Goal: Information Seeking & Learning: Find specific fact

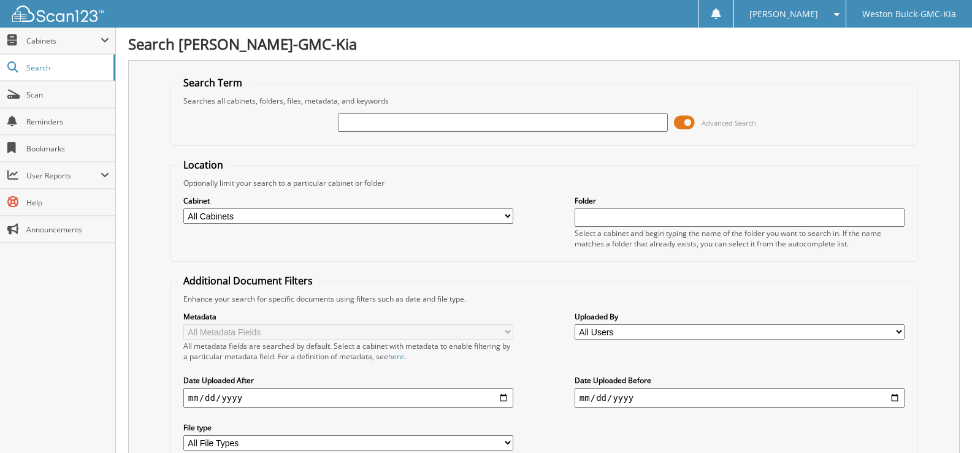
click at [359, 120] on input "text" at bounding box center [503, 122] width 330 height 18
type input "719429"
click at [500, 210] on select "All Cabinets ACCOUNTS PAYABLE DEAD DEALS PARTS INVOICE RESERVES SERVICE CONTRAC…" at bounding box center [348, 215] width 330 height 15
select select "4413"
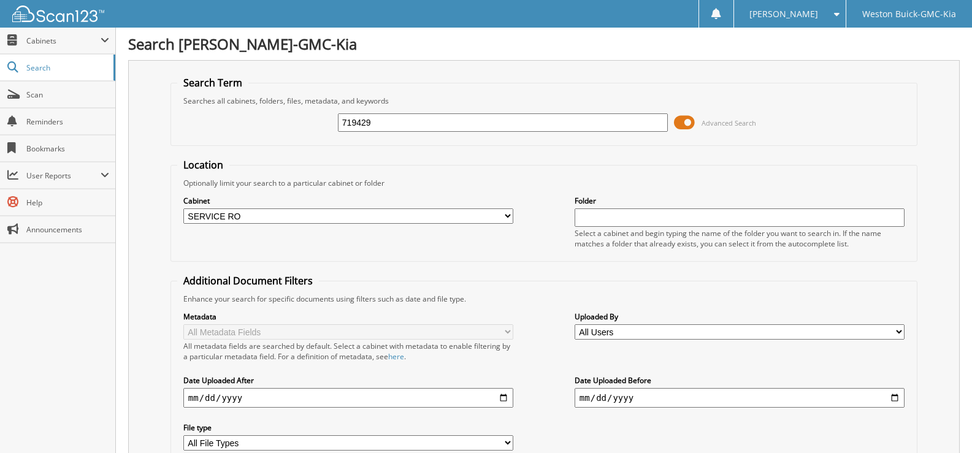
click at [183, 208] on select "All Cabinets ACCOUNTS PAYABLE DEAD DEALS PARTS INVOICE RESERVES SERVICE CONTRAC…" at bounding box center [348, 215] width 330 height 15
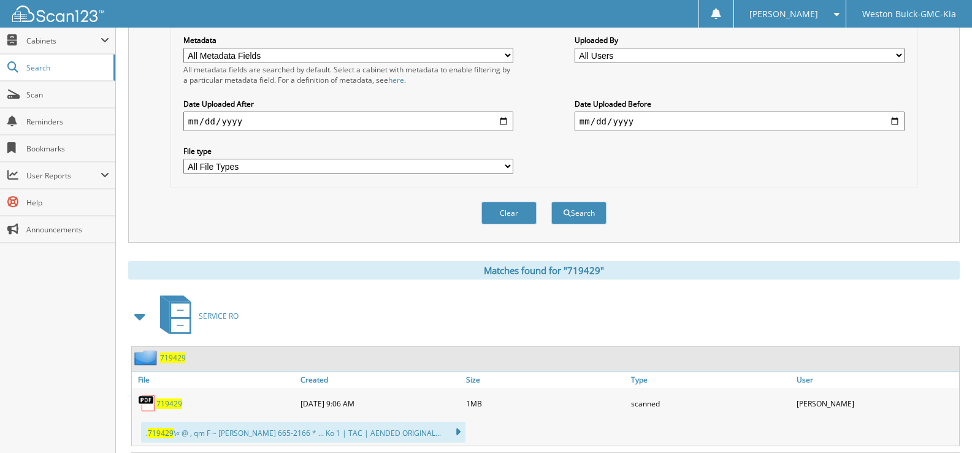
scroll to position [490, 0]
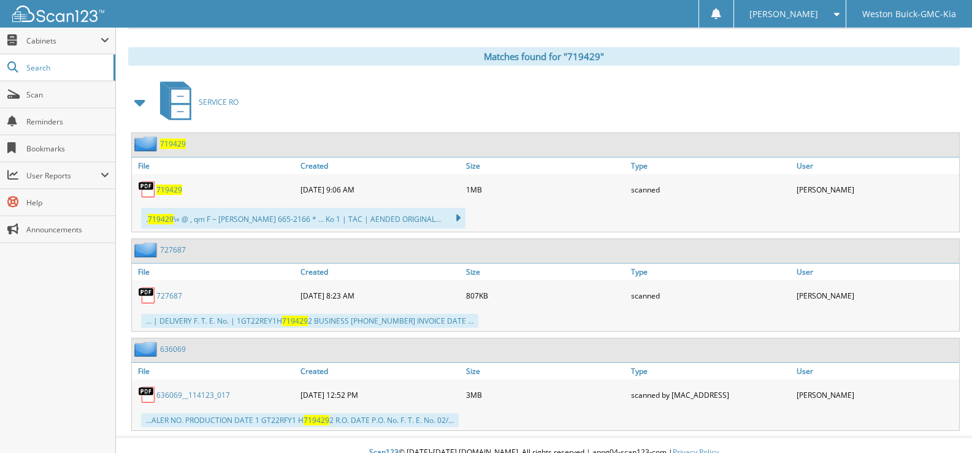
click at [164, 189] on span "719429" at bounding box center [169, 190] width 26 height 10
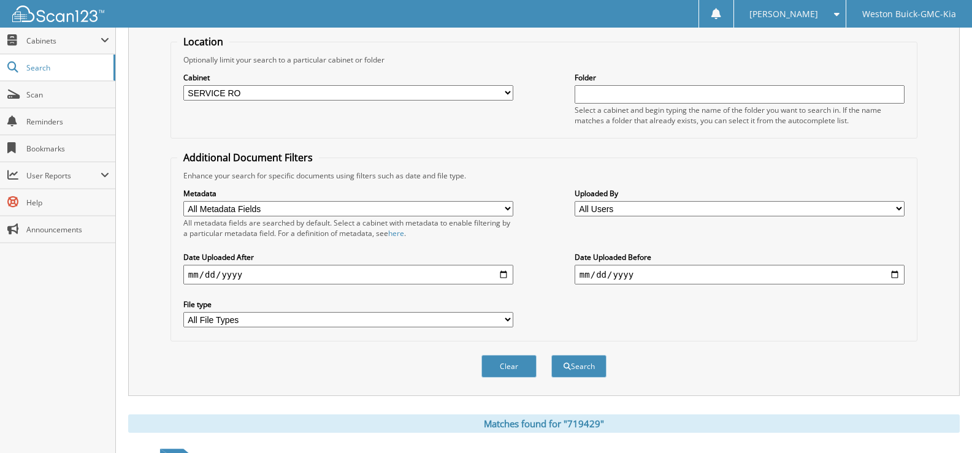
scroll to position [123, 0]
click at [573, 367] on button "Search" at bounding box center [578, 367] width 55 height 23
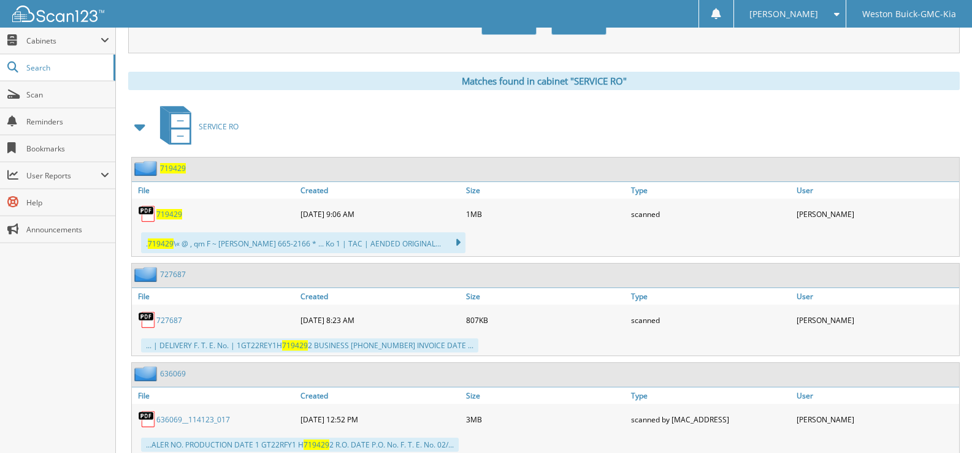
scroll to position [445, 0]
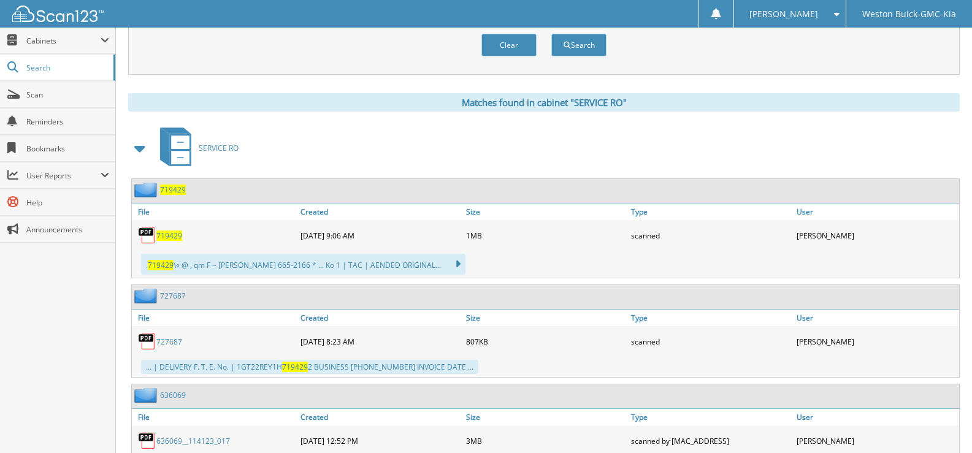
click at [165, 236] on span "719429" at bounding box center [169, 236] width 26 height 10
click at [509, 41] on button "Clear" at bounding box center [508, 45] width 55 height 23
select select
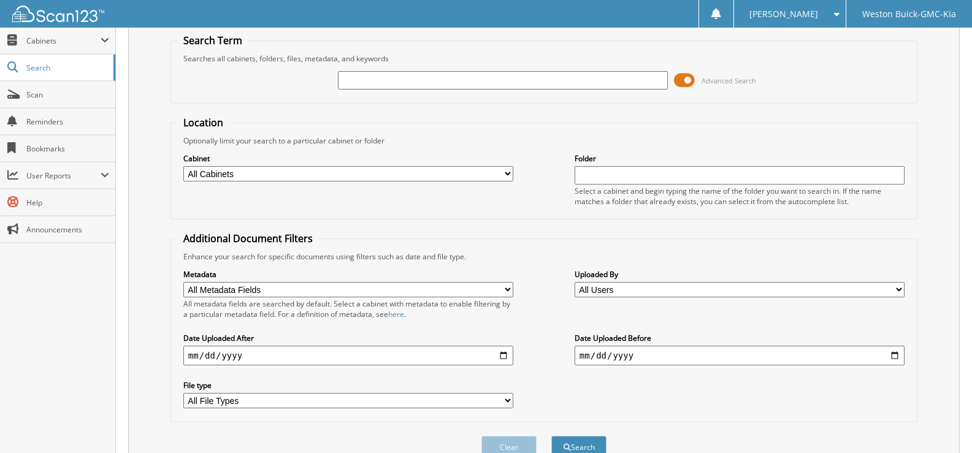
scroll to position [0, 0]
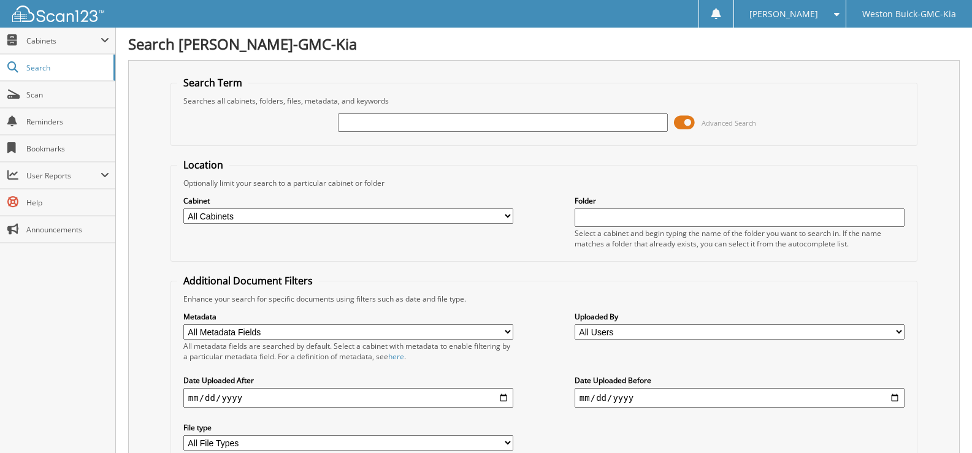
click at [349, 120] on input "text" at bounding box center [503, 122] width 330 height 18
type input "718553"
click at [504, 215] on select "All Cabinets ACCOUNTS PAYABLE DEAD DEALS PARTS INVOICE RESERVES SERVICE CONTRAC…" at bounding box center [348, 215] width 330 height 15
select select "4413"
click at [183, 208] on select "All Cabinets ACCOUNTS PAYABLE DEAD DEALS PARTS INVOICE RESERVES SERVICE CONTRAC…" at bounding box center [348, 215] width 330 height 15
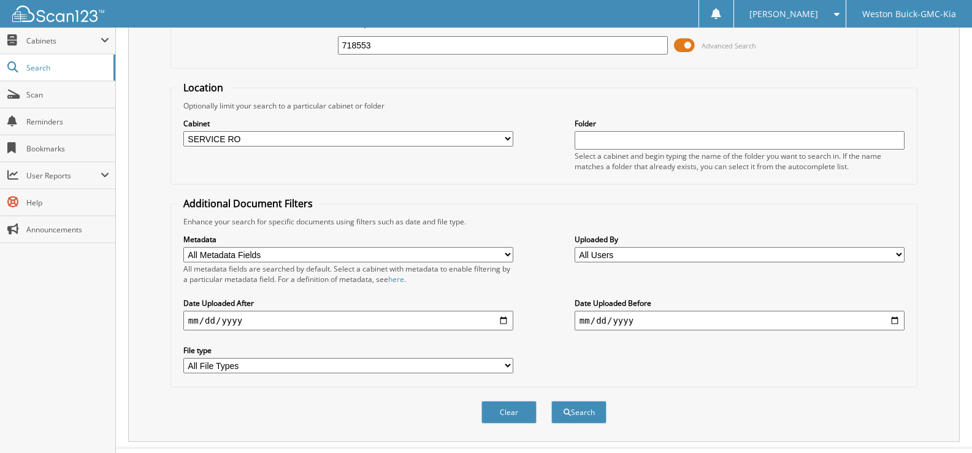
scroll to position [104, 0]
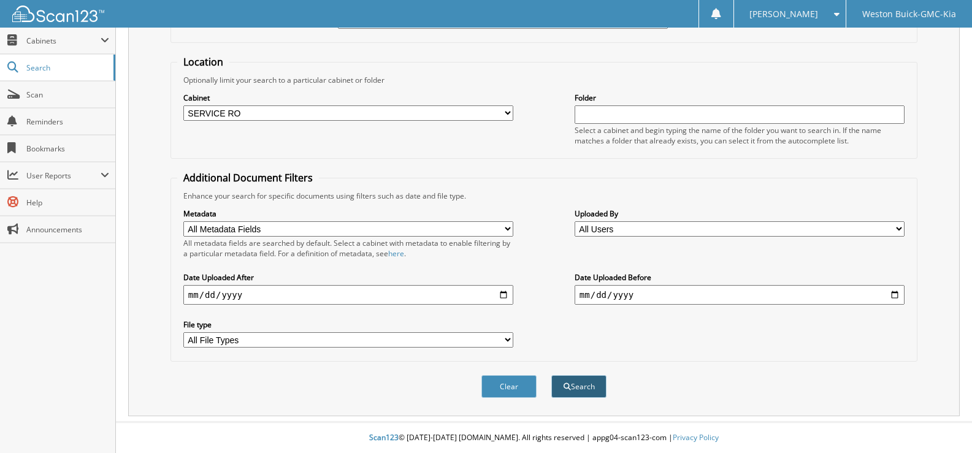
click at [571, 385] on button "Search" at bounding box center [578, 386] width 55 height 23
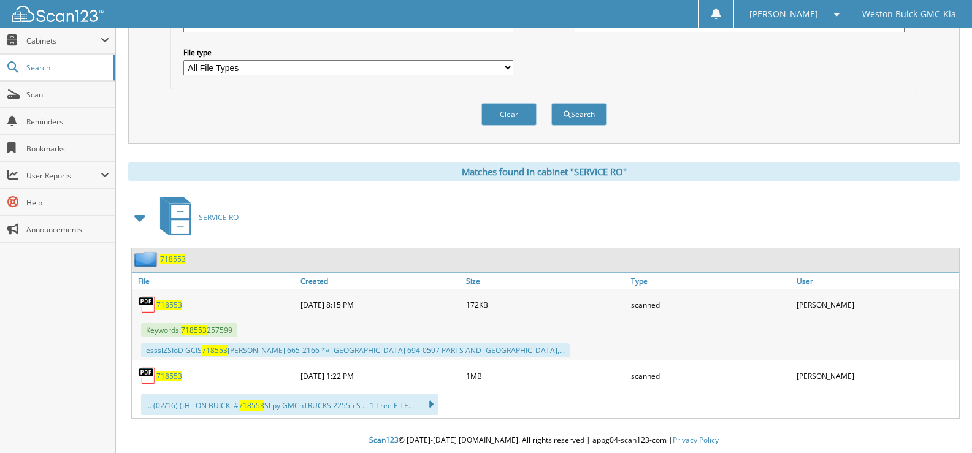
scroll to position [378, 0]
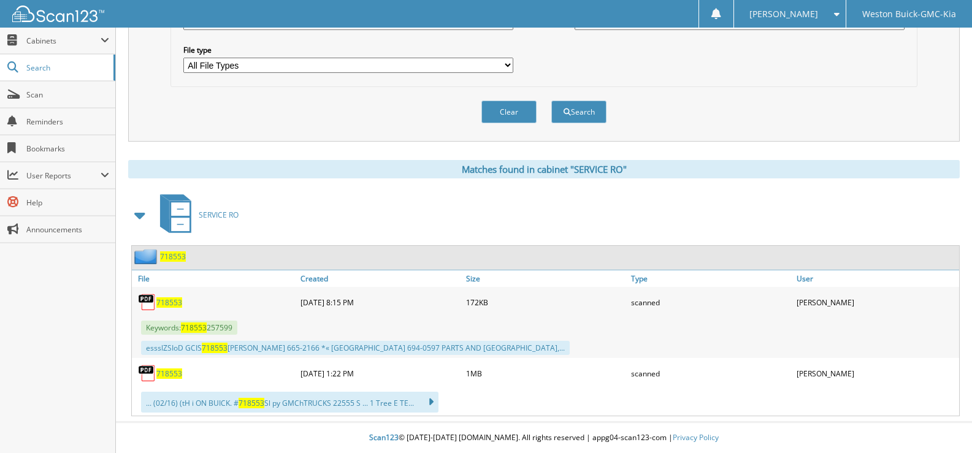
click at [176, 374] on span "718553" at bounding box center [169, 373] width 26 height 10
click at [503, 108] on button "Clear" at bounding box center [508, 112] width 55 height 23
select select
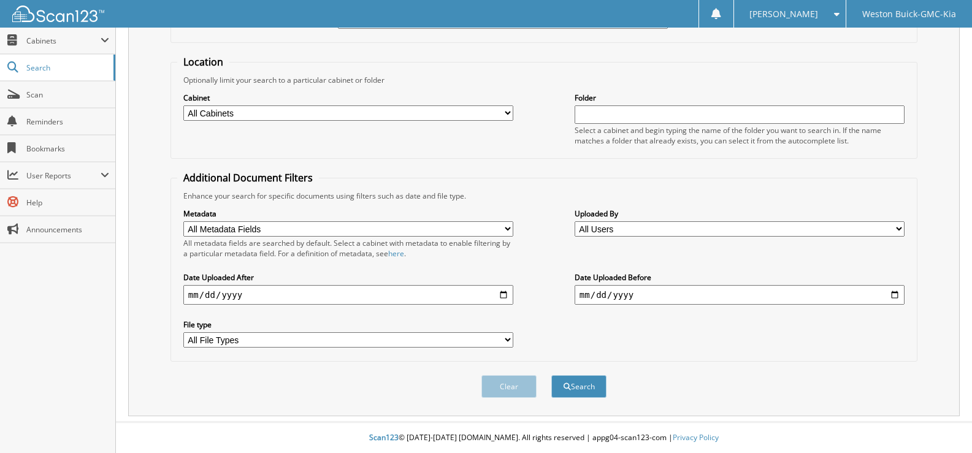
scroll to position [104, 0]
click at [588, 381] on button "Search" at bounding box center [578, 386] width 55 height 23
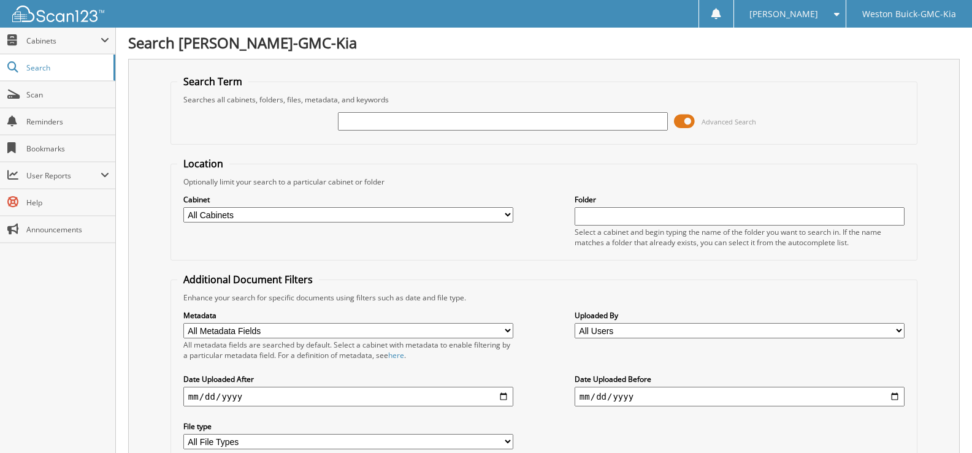
scroll to position [0, 0]
click at [366, 121] on input "text" at bounding box center [503, 122] width 330 height 18
type input "719168"
click at [505, 215] on select "All Cabinets ACCOUNTS PAYABLE DEAD DEALS PARTS INVOICE RESERVES SERVICE CONTRAC…" at bounding box center [348, 215] width 330 height 15
select select "4413"
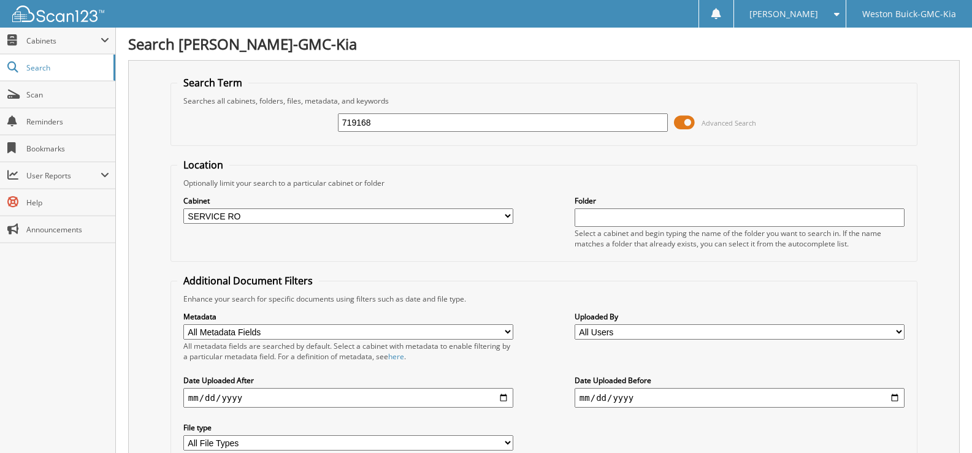
click at [183, 208] on select "All Cabinets ACCOUNTS PAYABLE DEAD DEALS PARTS INVOICE RESERVES SERVICE CONTRAC…" at bounding box center [348, 215] width 330 height 15
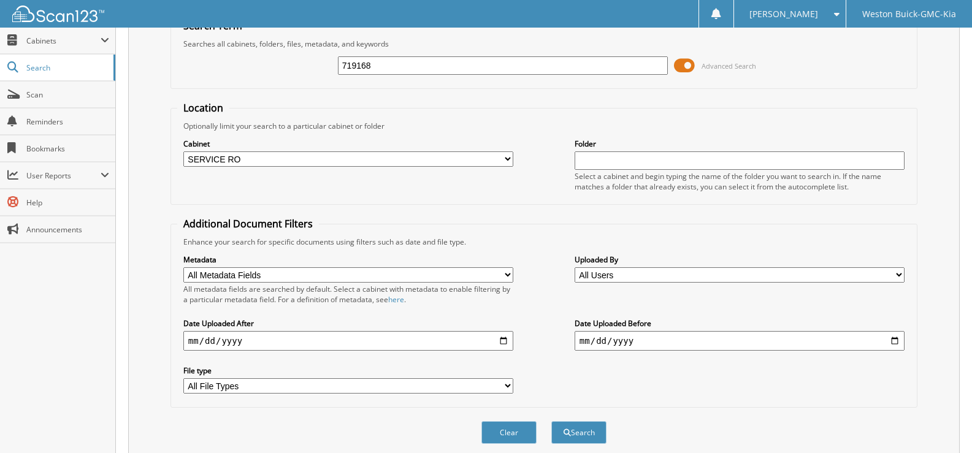
scroll to position [104, 0]
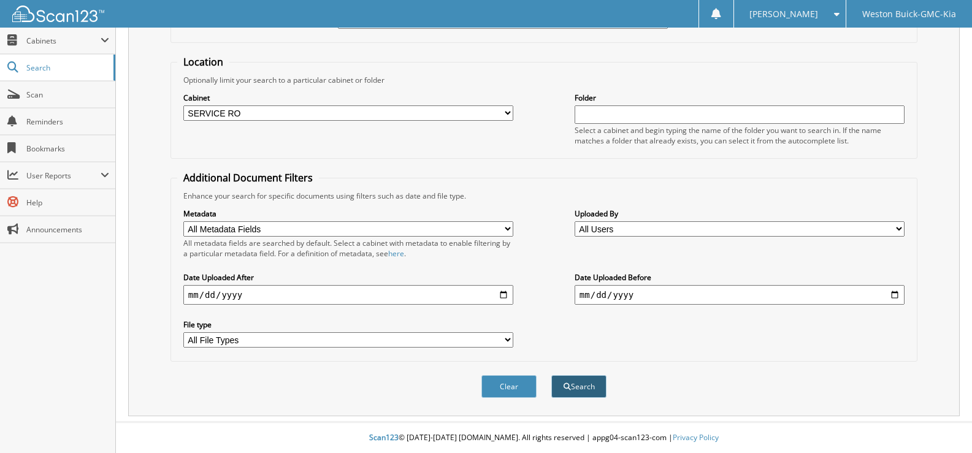
click at [589, 385] on button "Search" at bounding box center [578, 386] width 55 height 23
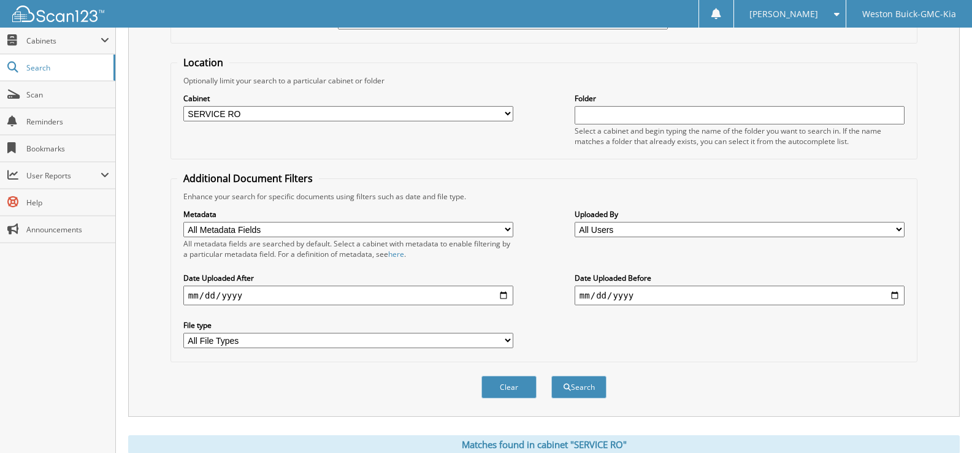
scroll to position [48, 0]
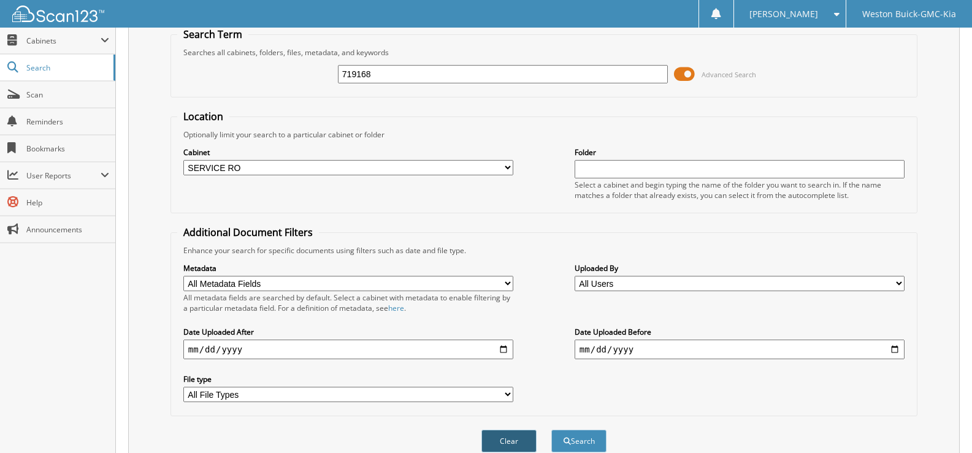
click at [517, 443] on button "Clear" at bounding box center [508, 441] width 55 height 23
select select
click at [353, 72] on input "text" at bounding box center [503, 74] width 330 height 18
click at [345, 73] on input "text" at bounding box center [503, 74] width 330 height 18
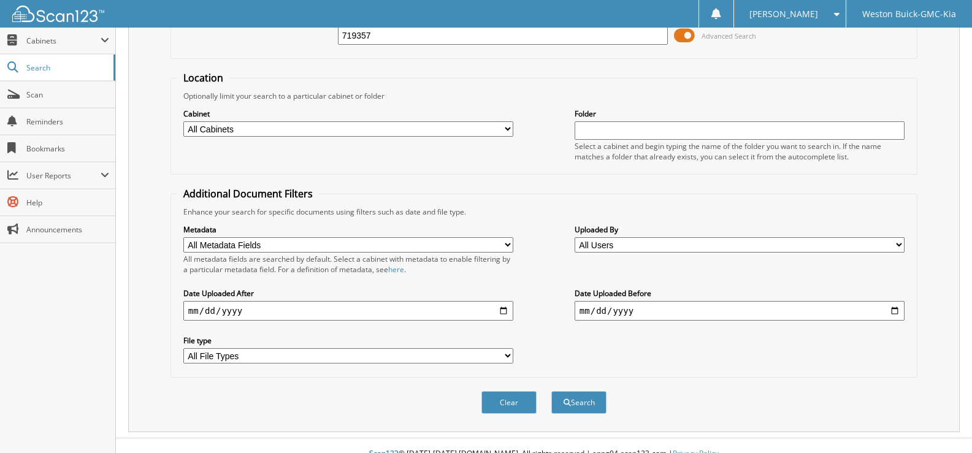
scroll to position [104, 0]
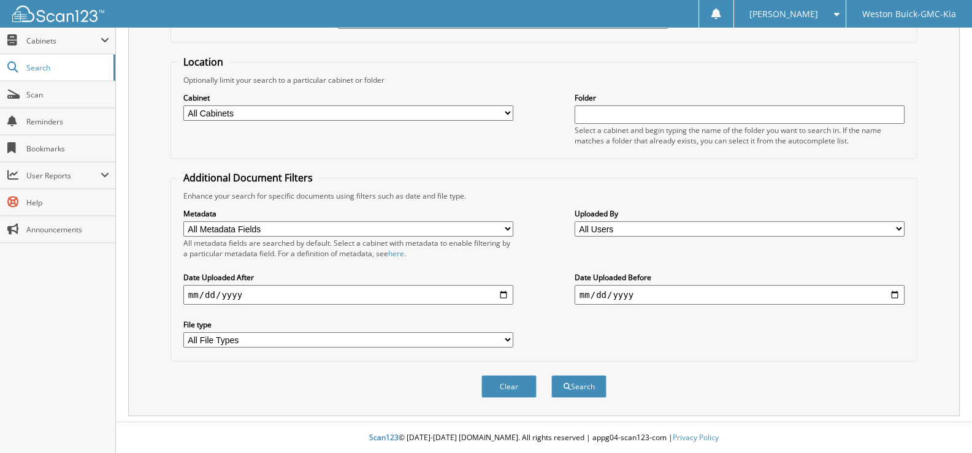
type input "719357"
click at [510, 115] on select "All Cabinets ACCOUNTS PAYABLE DEAD DEALS PARTS INVOICE RESERVES SERVICE CONTRAC…" at bounding box center [348, 112] width 330 height 15
select select "4413"
click at [183, 105] on select "All Cabinets ACCOUNTS PAYABLE DEAD DEALS PARTS INVOICE RESERVES SERVICE CONTRAC…" at bounding box center [348, 112] width 330 height 15
click at [576, 383] on button "Search" at bounding box center [578, 386] width 55 height 23
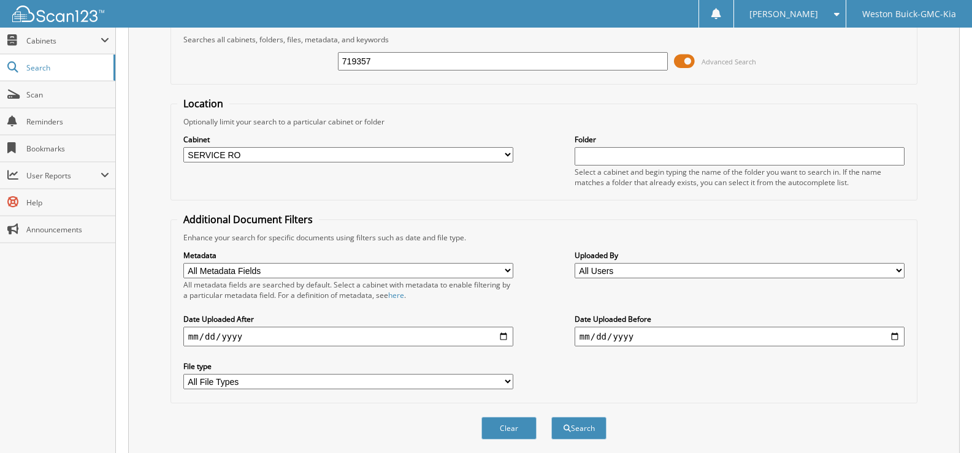
scroll to position [307, 0]
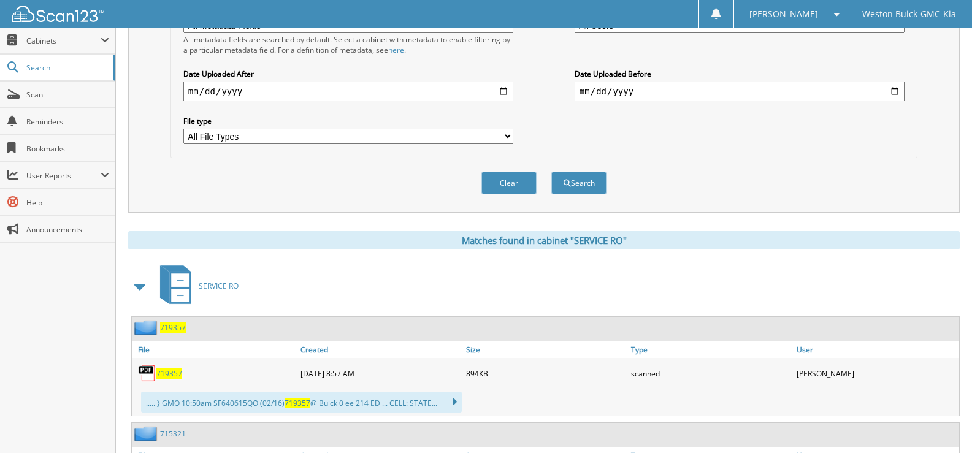
click at [171, 376] on span "719357" at bounding box center [169, 373] width 26 height 10
click at [506, 185] on button "Clear" at bounding box center [508, 183] width 55 height 23
select select
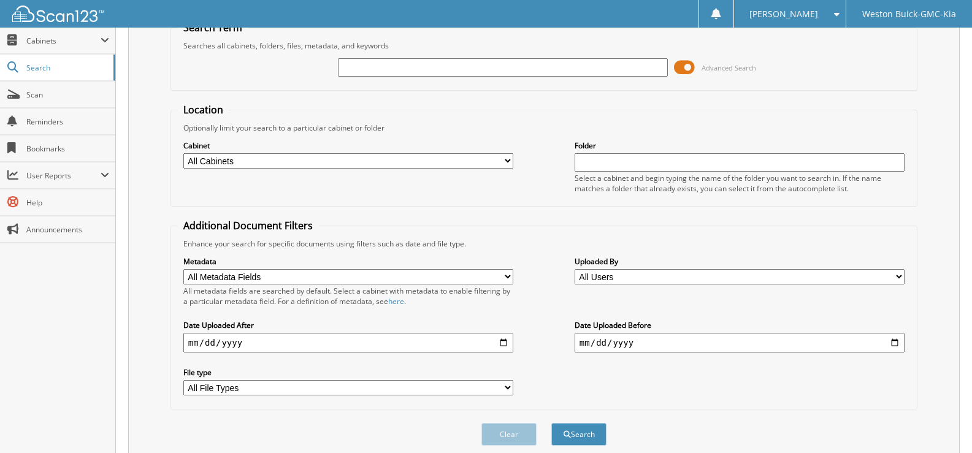
scroll to position [0, 0]
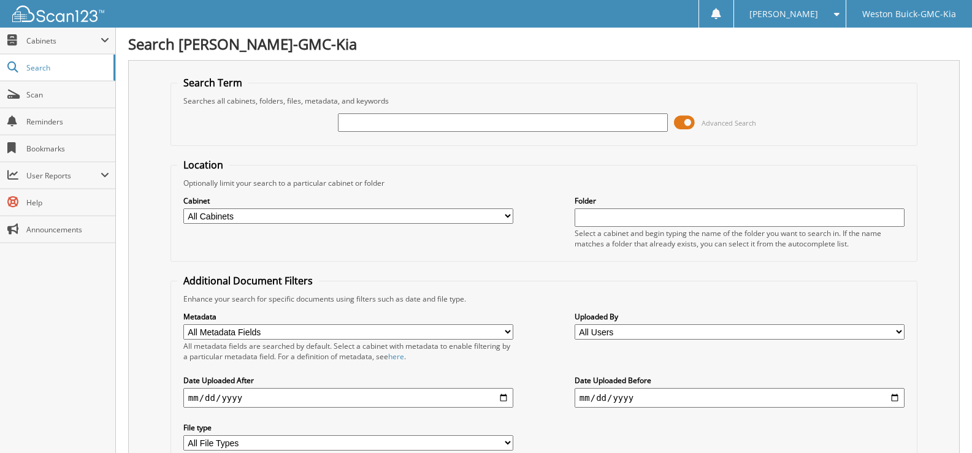
click at [361, 126] on input "text" at bounding box center [503, 122] width 330 height 18
click at [382, 121] on input "718922" at bounding box center [503, 122] width 330 height 18
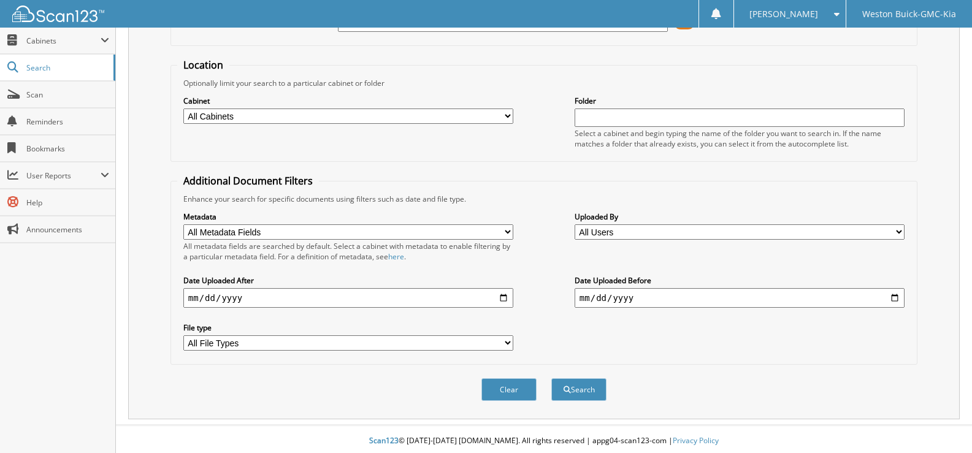
scroll to position [104, 0]
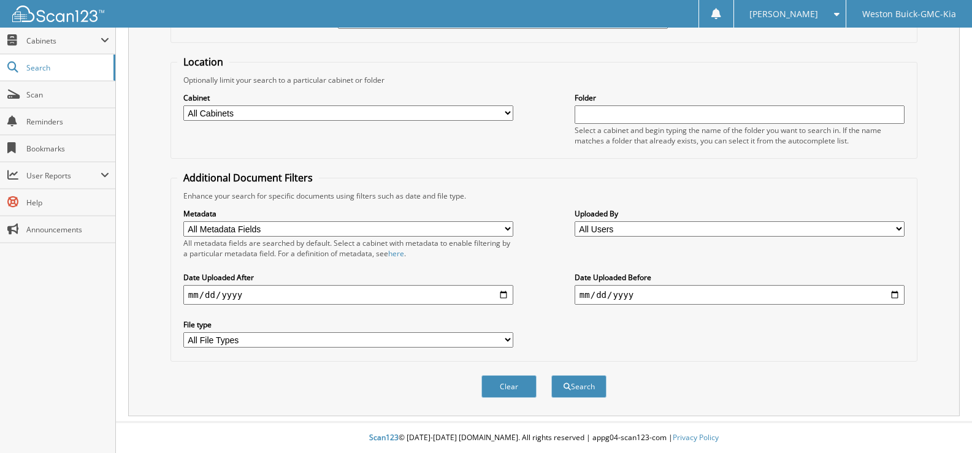
type input "718922"
click at [507, 111] on select "All Cabinets ACCOUNTS PAYABLE DEAD DEALS PARTS INVOICE RESERVES SERVICE CONTRAC…" at bounding box center [348, 112] width 330 height 15
select select "4413"
click at [183, 105] on select "All Cabinets ACCOUNTS PAYABLE DEAD DEALS PARTS INVOICE RESERVES SERVICE CONTRAC…" at bounding box center [348, 112] width 330 height 15
click at [578, 386] on button "Search" at bounding box center [578, 386] width 55 height 23
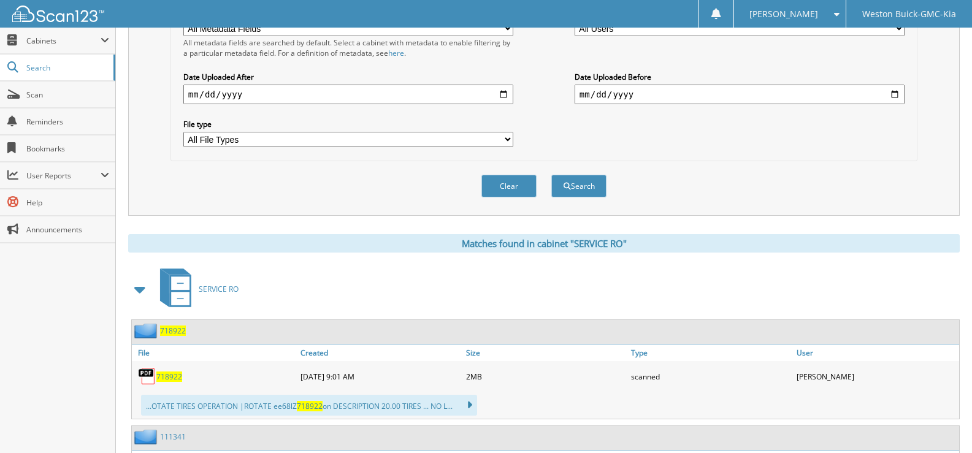
scroll to position [307, 0]
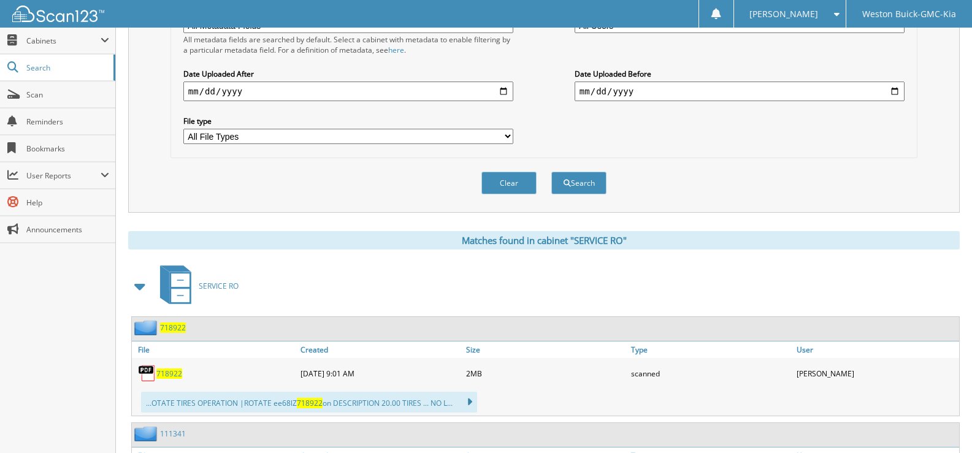
click at [173, 372] on span "718922" at bounding box center [169, 373] width 26 height 10
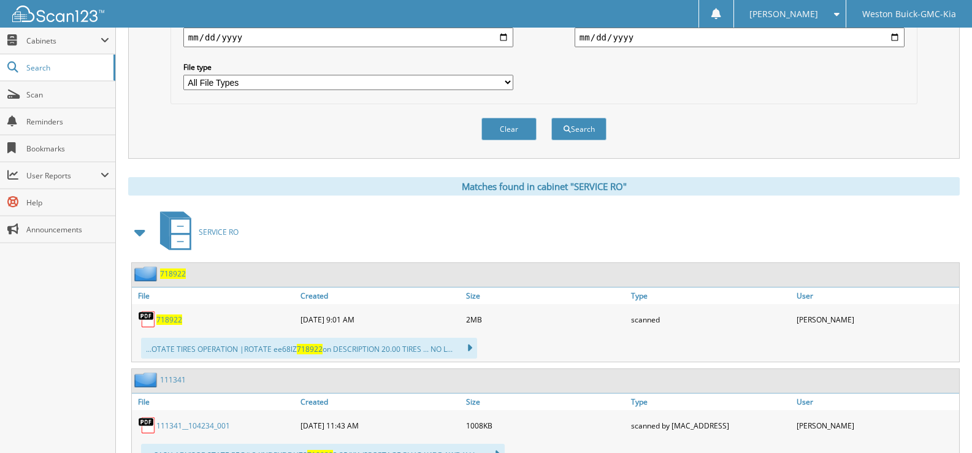
scroll to position [429, 0]
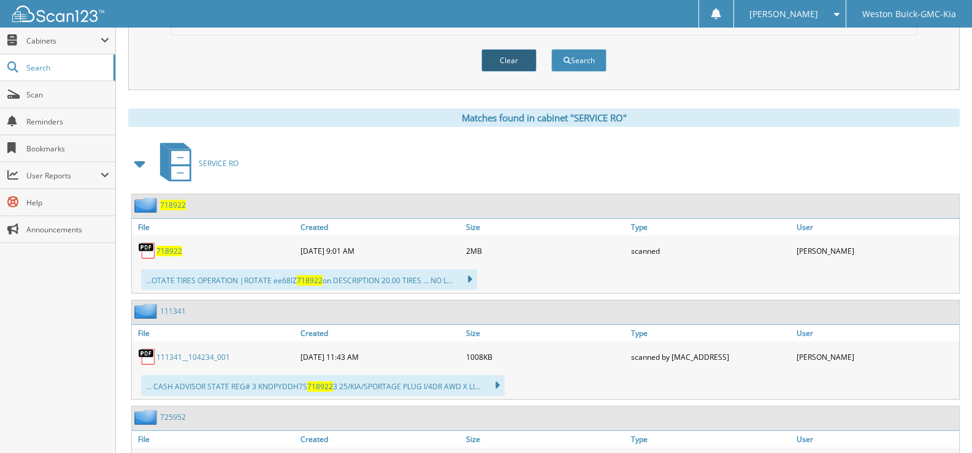
click at [502, 61] on button "Clear" at bounding box center [508, 60] width 55 height 23
select select
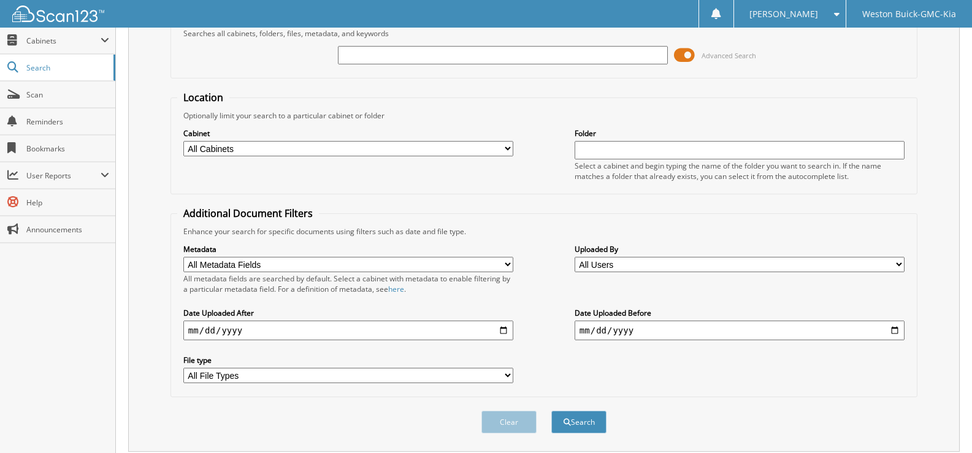
scroll to position [0, 0]
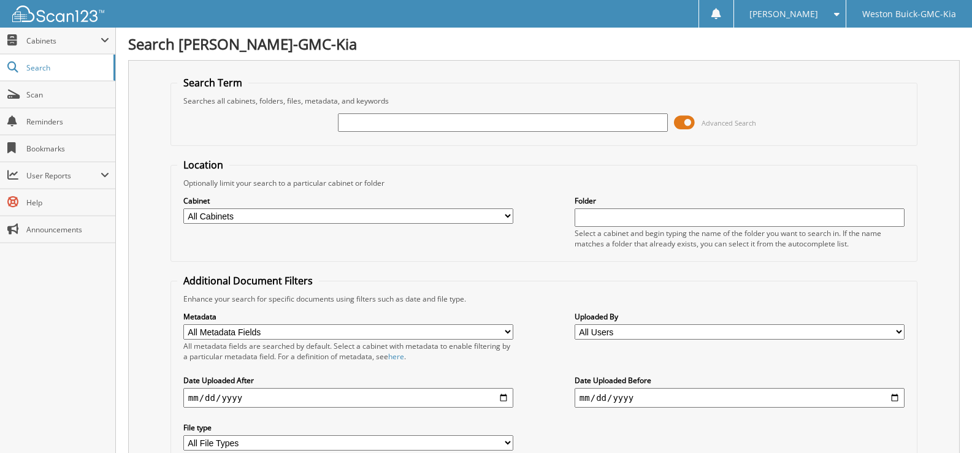
click at [370, 127] on input "text" at bounding box center [503, 122] width 330 height 18
type input "719368"
click at [505, 213] on select "All Cabinets ACCOUNTS PAYABLE DEAD DEALS PARTS INVOICE RESERVES SERVICE CONTRAC…" at bounding box center [348, 215] width 330 height 15
select select "4413"
click at [183, 208] on select "All Cabinets ACCOUNTS PAYABLE DEAD DEALS PARTS INVOICE RESERVES SERVICE CONTRAC…" at bounding box center [348, 215] width 330 height 15
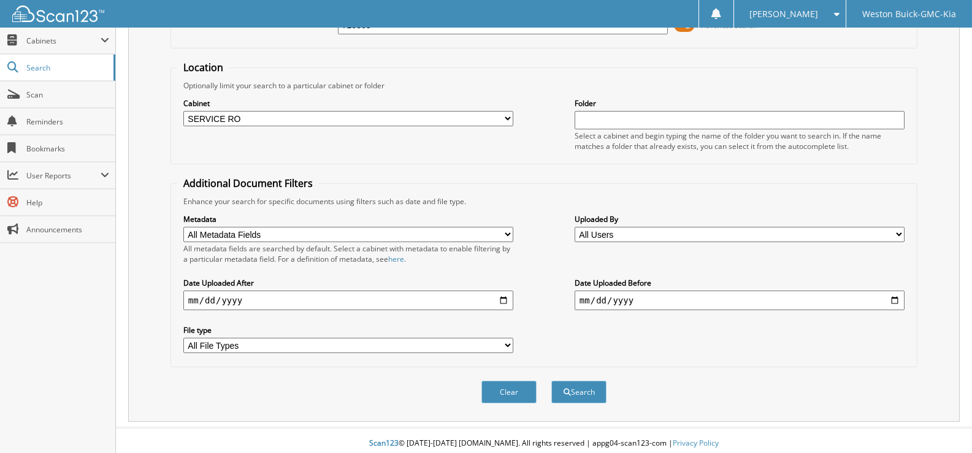
scroll to position [104, 0]
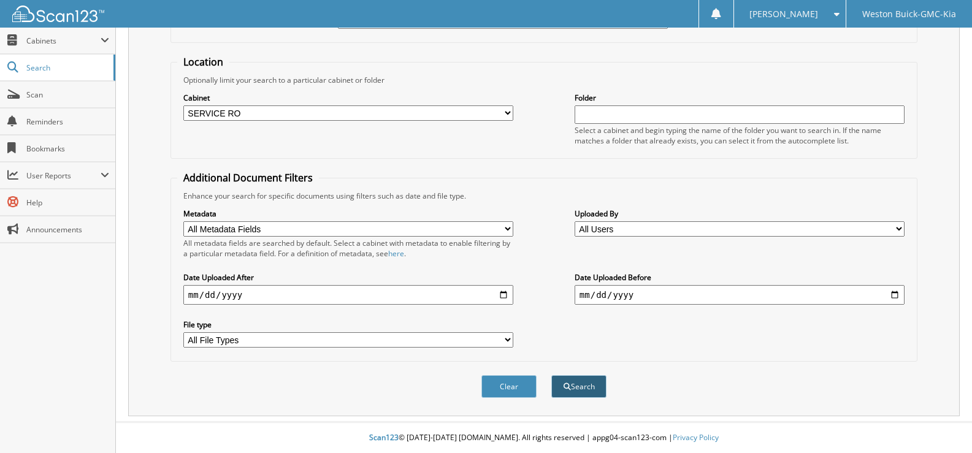
click at [573, 387] on button "Search" at bounding box center [578, 386] width 55 height 23
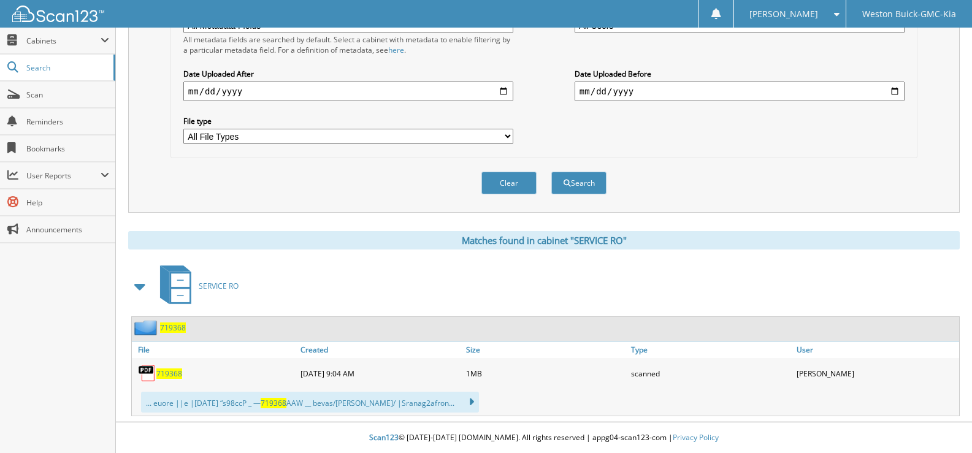
scroll to position [307, 0]
click at [518, 182] on button "Clear" at bounding box center [508, 183] width 55 height 23
select select
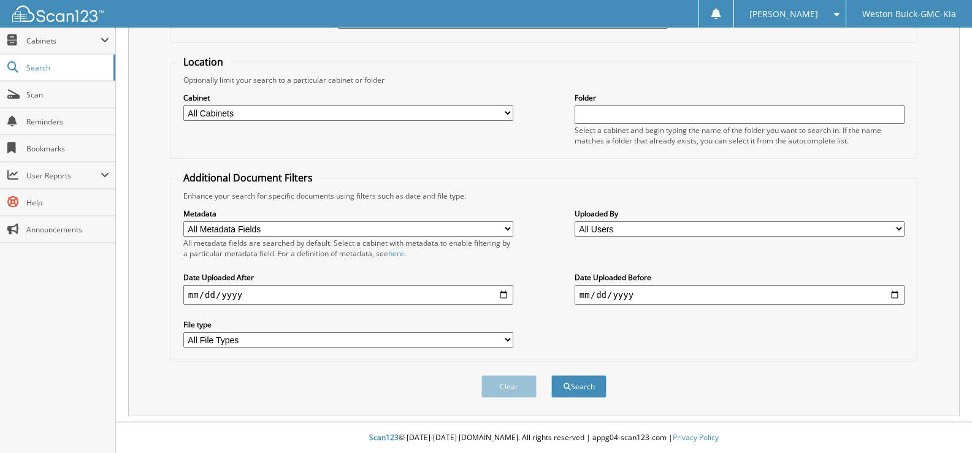
click at [500, 115] on select "All Cabinets ACCOUNTS PAYABLE DEAD DEALS PARTS INVOICE RESERVES SERVICE CONTRAC…" at bounding box center [348, 112] width 330 height 15
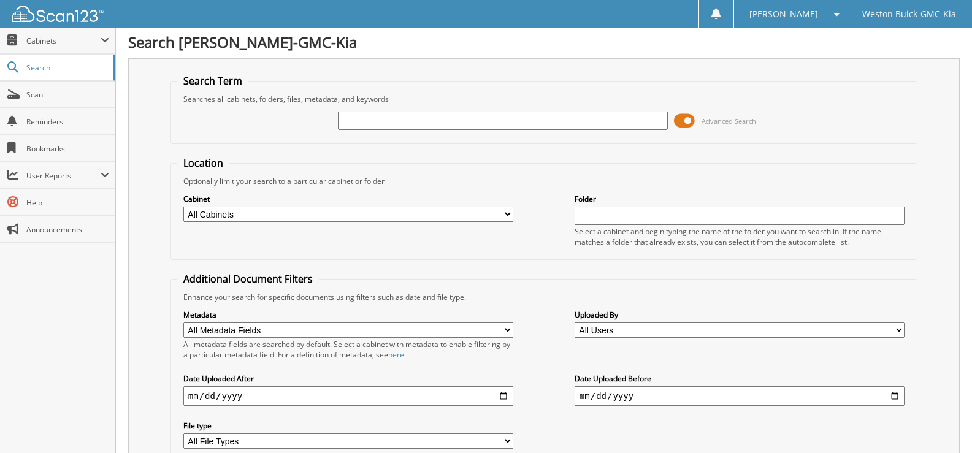
scroll to position [0, 0]
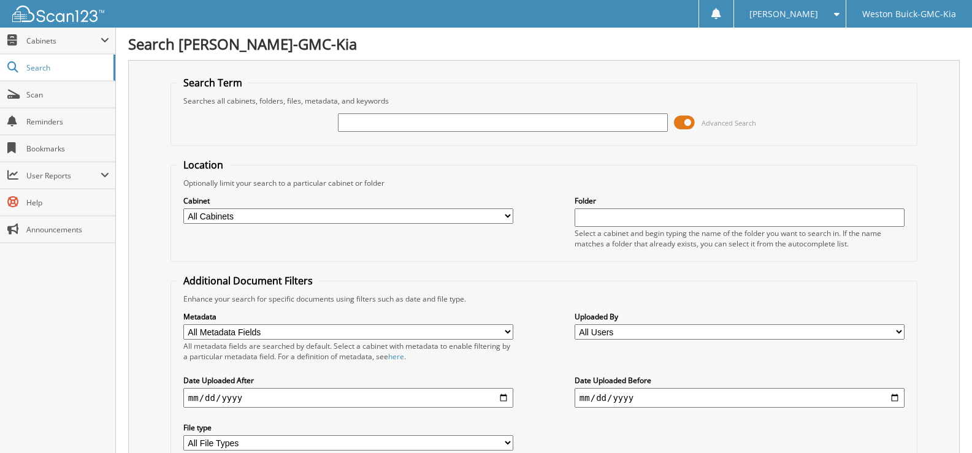
click at [424, 123] on input "text" at bounding box center [503, 122] width 330 height 18
click at [391, 120] on input "text" at bounding box center [503, 122] width 330 height 18
type input "719381"
click at [505, 213] on select "All Cabinets ACCOUNTS PAYABLE DEAD DEALS PARTS INVOICE RESERVES SERVICE CONTRAC…" at bounding box center [348, 215] width 330 height 15
select select "4413"
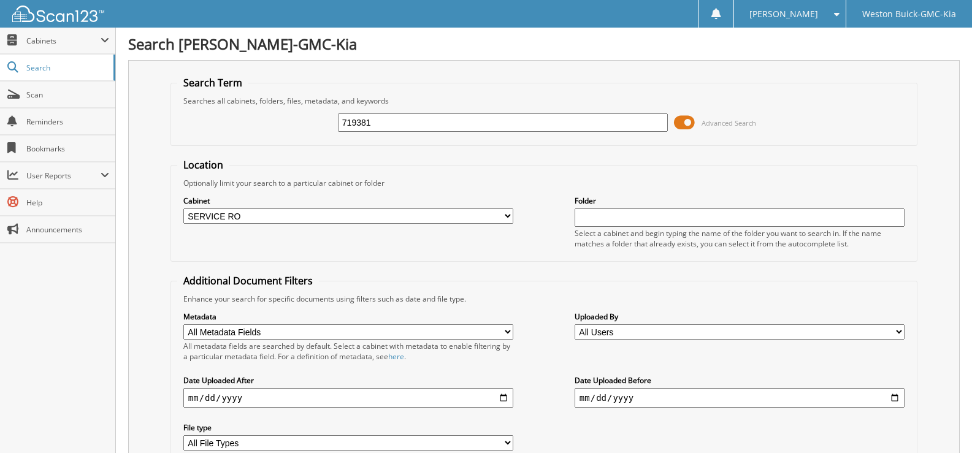
click at [183, 208] on select "All Cabinets ACCOUNTS PAYABLE DEAD DEALS PARTS INVOICE RESERVES SERVICE CONTRAC…" at bounding box center [348, 215] width 330 height 15
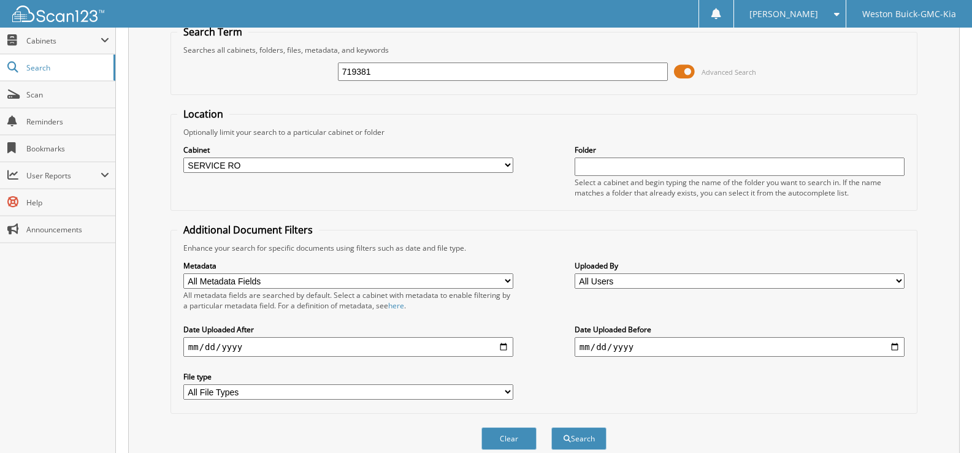
scroll to position [104, 0]
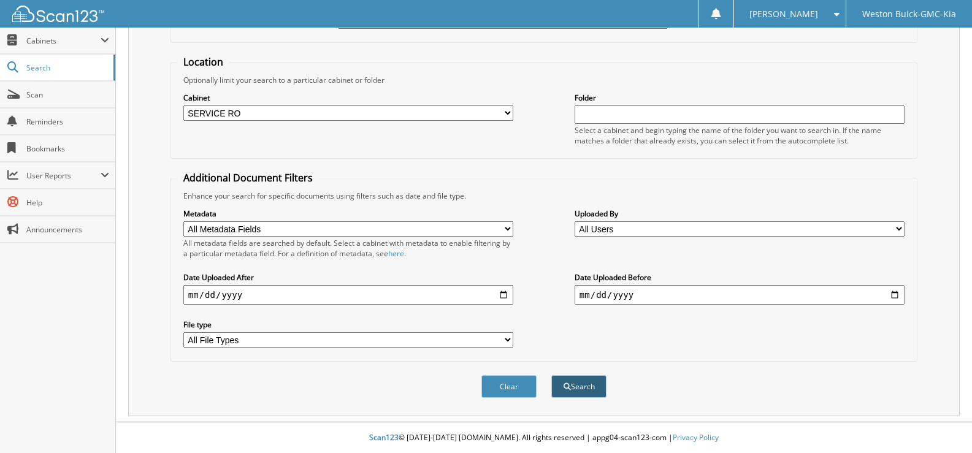
click at [564, 386] on span "submit" at bounding box center [566, 386] width 7 height 7
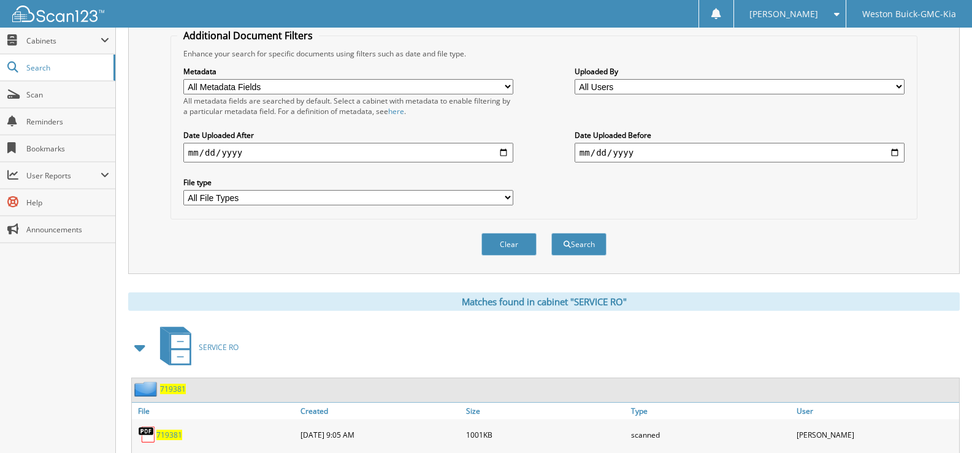
scroll to position [368, 0]
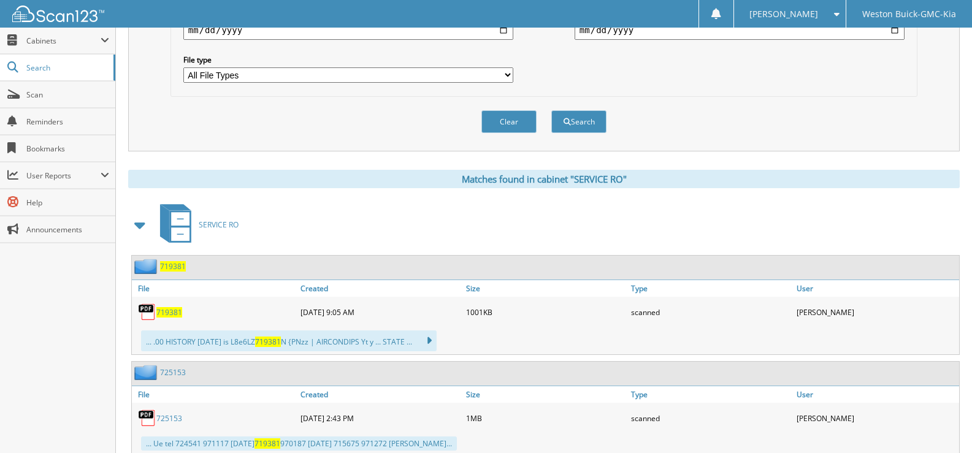
click at [162, 312] on span "719381" at bounding box center [169, 312] width 26 height 10
click at [510, 123] on button "Clear" at bounding box center [508, 121] width 55 height 23
select select
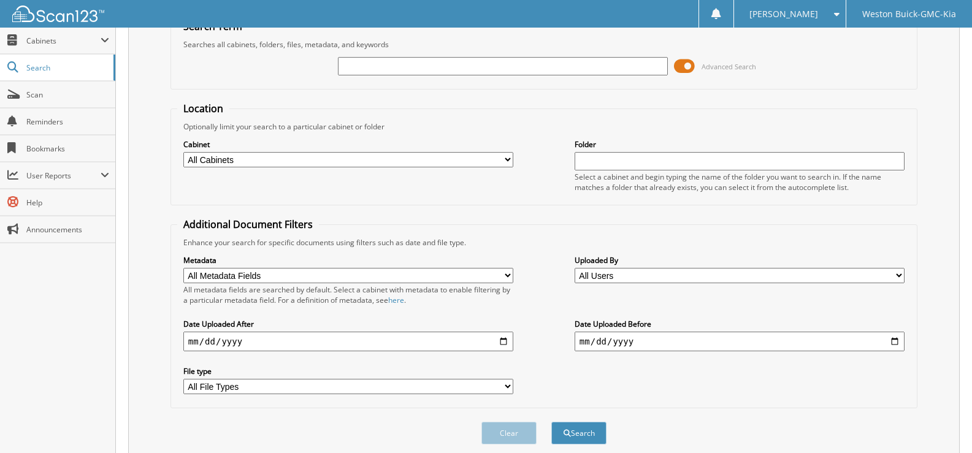
scroll to position [0, 0]
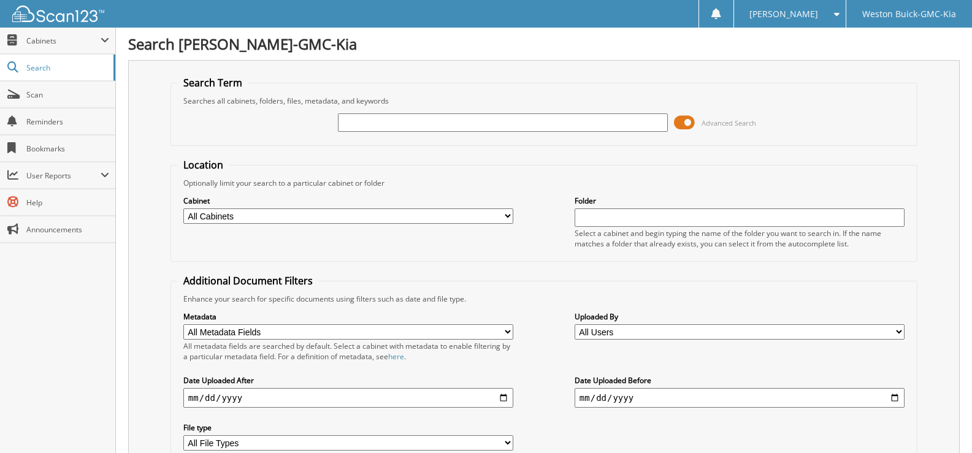
click at [349, 121] on input "text" at bounding box center [503, 122] width 330 height 18
type input "719377"
click at [499, 215] on select "All Cabinets ACCOUNTS PAYABLE DEAD DEALS PARTS INVOICE RESERVES SERVICE CONTRAC…" at bounding box center [348, 215] width 330 height 15
select select "4413"
click at [183, 208] on select "All Cabinets ACCOUNTS PAYABLE DEAD DEALS PARTS INVOICE RESERVES SERVICE CONTRAC…" at bounding box center [348, 215] width 330 height 15
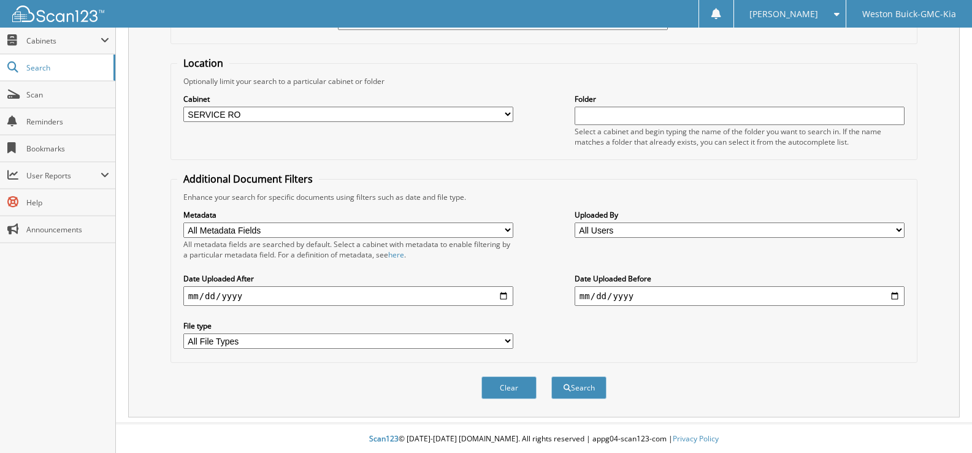
scroll to position [104, 0]
click at [579, 391] on button "Search" at bounding box center [578, 386] width 55 height 23
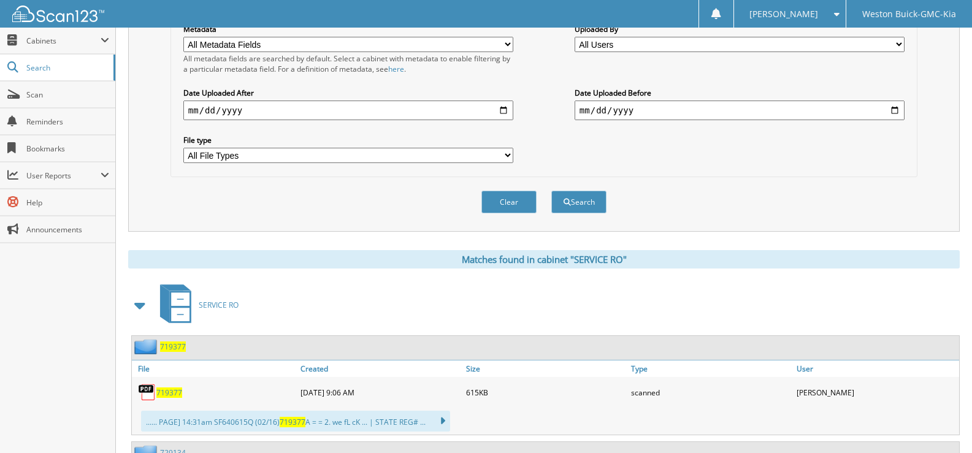
scroll to position [490, 0]
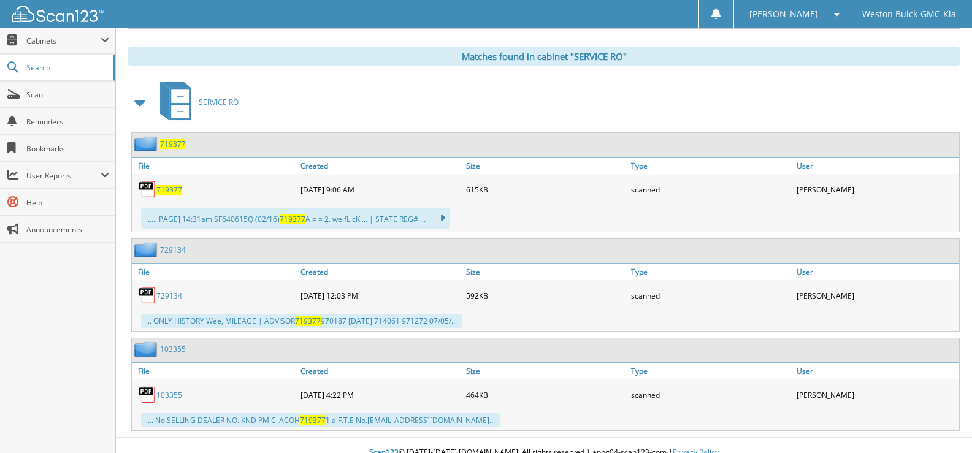
click at [165, 196] on div "719377" at bounding box center [215, 189] width 166 height 25
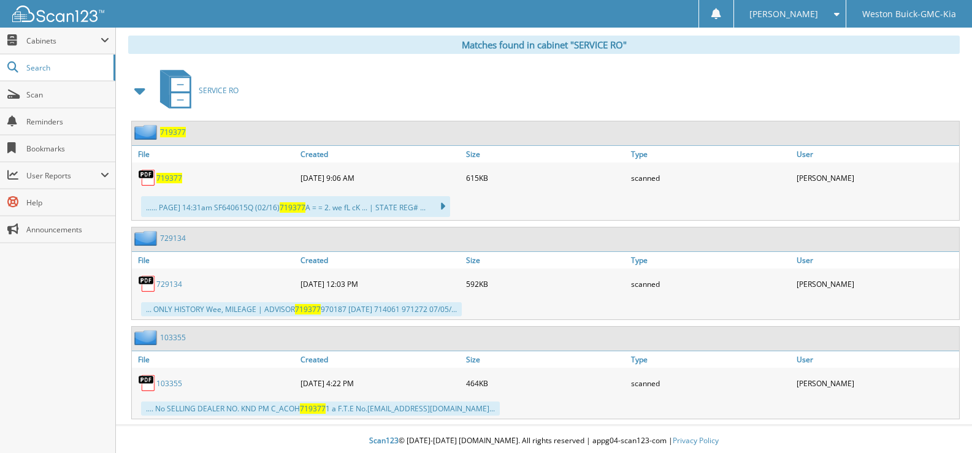
scroll to position [506, 0]
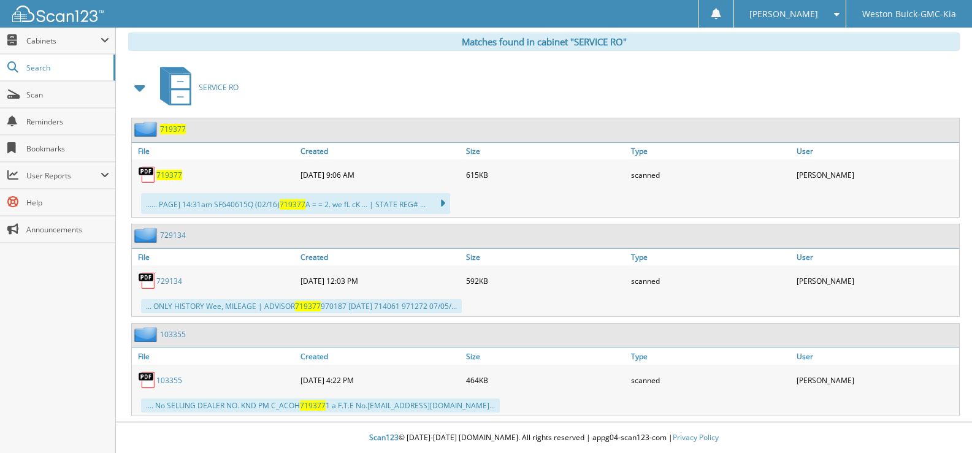
click at [172, 175] on span "719377" at bounding box center [169, 175] width 26 height 10
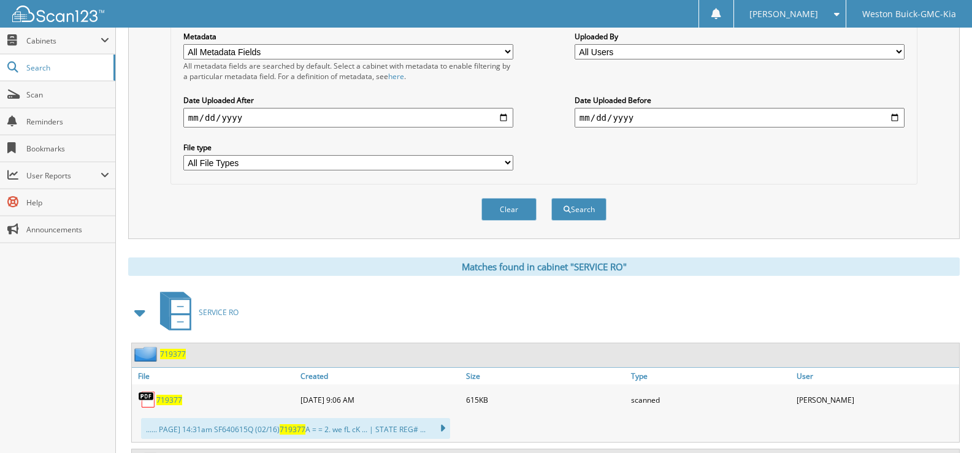
scroll to position [261, 0]
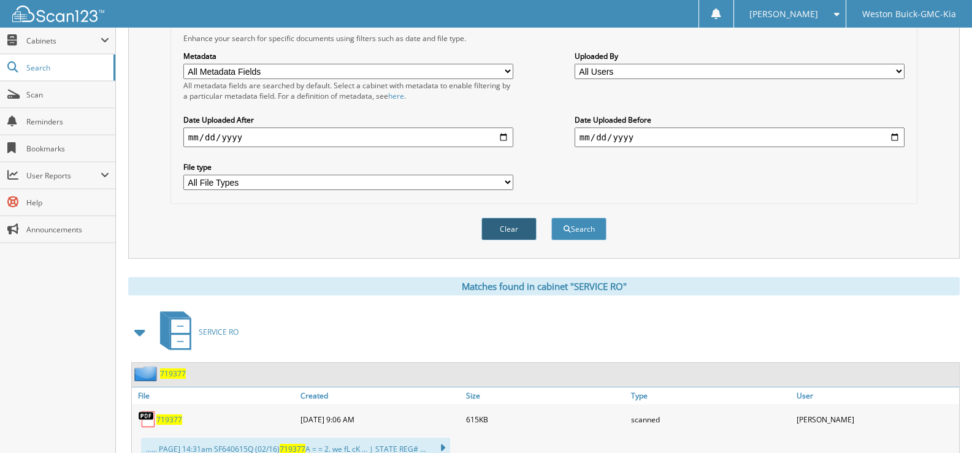
click at [507, 226] on button "Clear" at bounding box center [508, 229] width 55 height 23
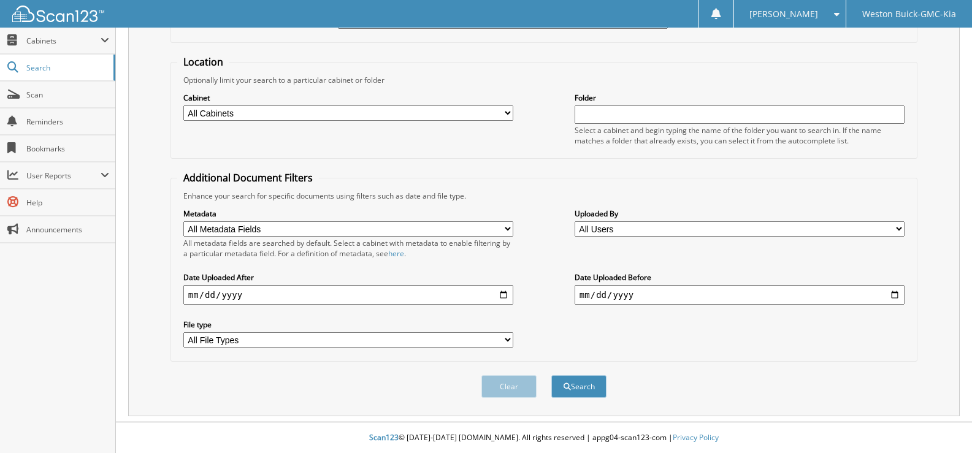
click at [270, 110] on select "All Cabinets ACCOUNTS PAYABLE DEAD DEALS PARTS INVOICE RESERVES SERVICE CONTRAC…" at bounding box center [348, 112] width 330 height 15
select select "4413"
click at [183, 105] on select "All Cabinets ACCOUNTS PAYABLE DEAD DEALS PARTS INVOICE RESERVES SERVICE CONTRAC…" at bounding box center [348, 112] width 330 height 15
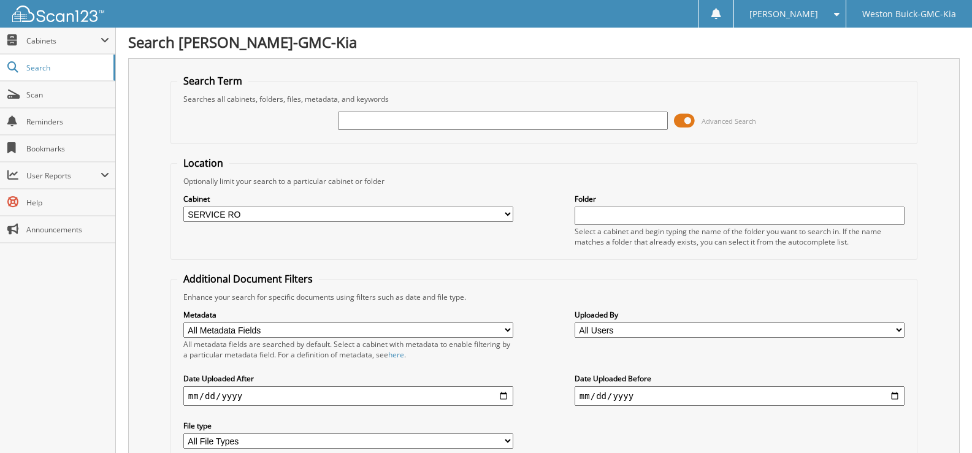
scroll to position [0, 0]
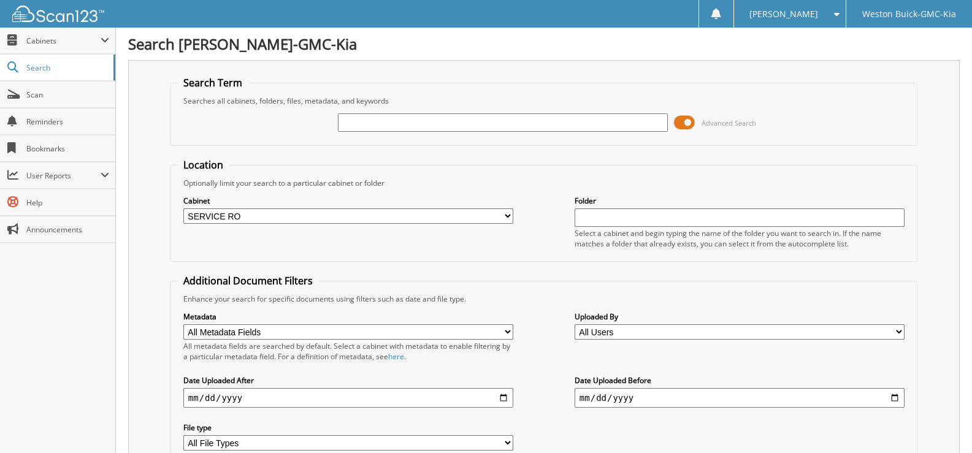
click at [362, 124] on input "text" at bounding box center [503, 122] width 330 height 18
type input "719358"
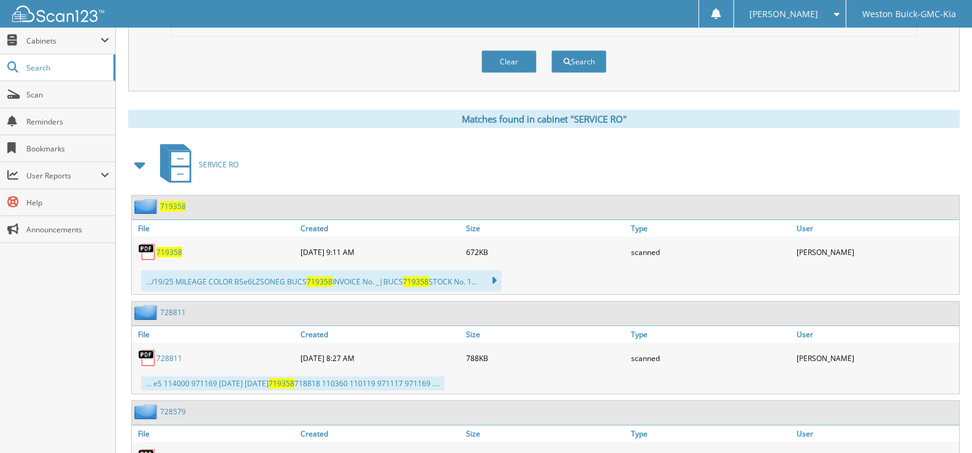
scroll to position [429, 0]
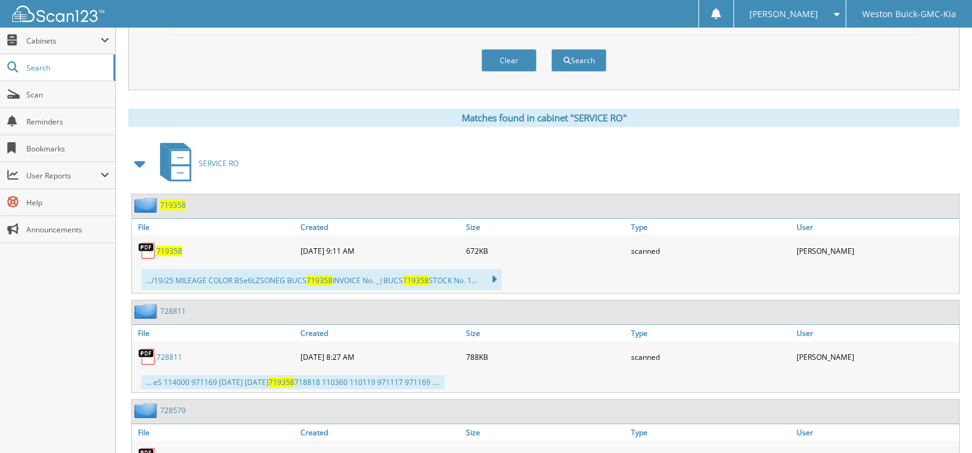
click at [169, 254] on span "719358" at bounding box center [169, 251] width 26 height 10
drag, startPoint x: 518, startPoint y: 56, endPoint x: 514, endPoint y: 61, distance: 7.0
click at [517, 57] on button "Clear" at bounding box center [508, 60] width 55 height 23
select select
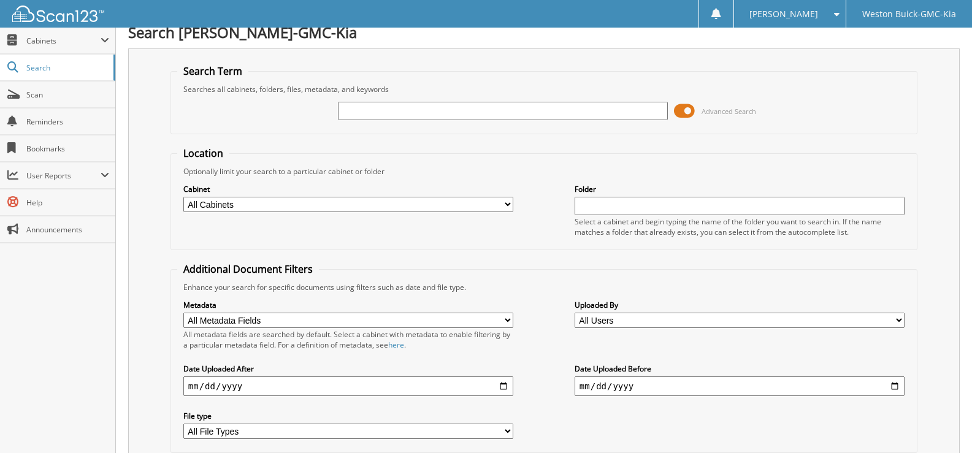
scroll to position [0, 0]
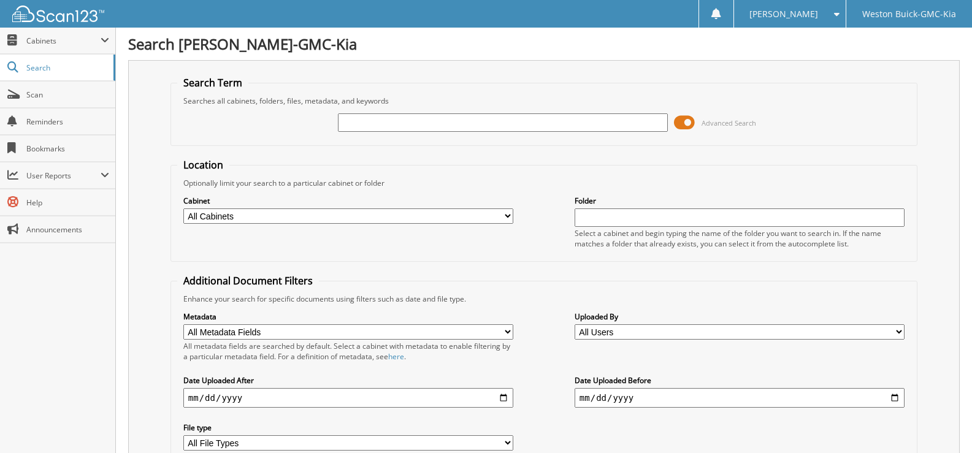
click at [361, 115] on input "text" at bounding box center [503, 122] width 330 height 18
click at [343, 124] on input "text" at bounding box center [503, 122] width 330 height 18
type input "718821"
click at [503, 212] on select "All Cabinets ACCOUNTS PAYABLE DEAD DEALS PARTS INVOICE RESERVES SERVICE CONTRAC…" at bounding box center [348, 215] width 330 height 15
select select "4413"
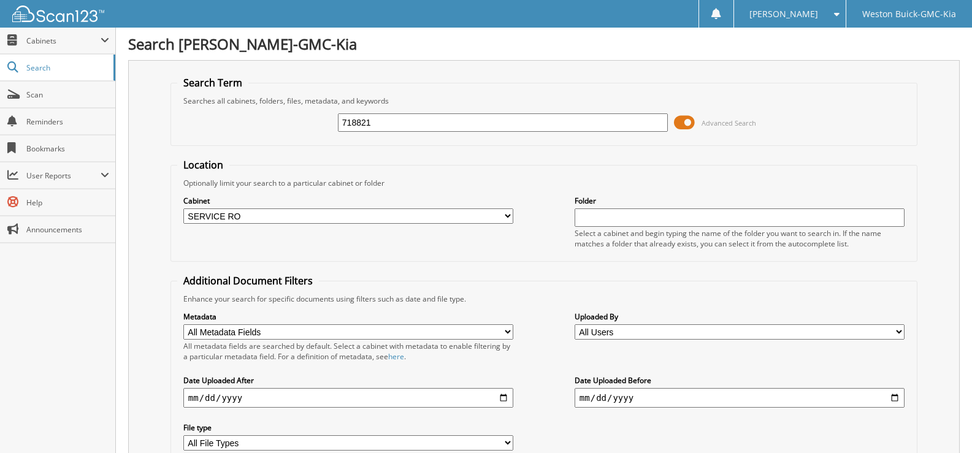
click at [183, 208] on select "All Cabinets ACCOUNTS PAYABLE DEAD DEALS PARTS INVOICE RESERVES SERVICE CONTRAC…" at bounding box center [348, 215] width 330 height 15
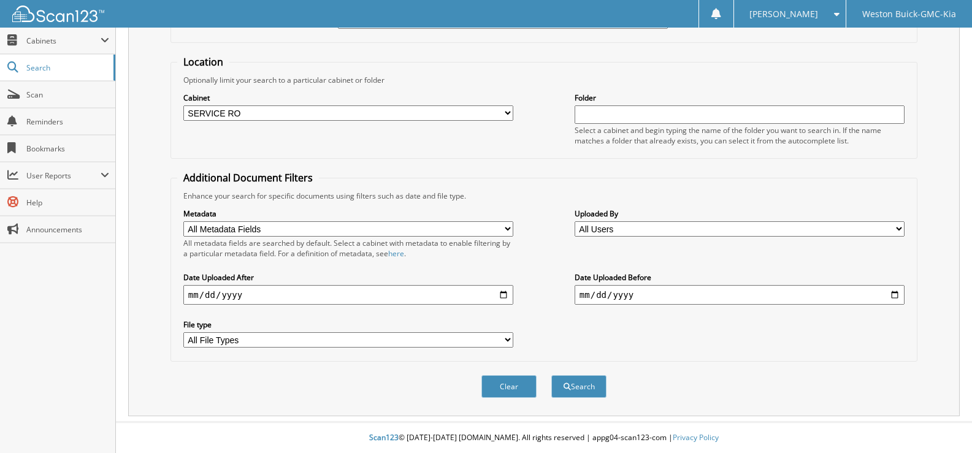
scroll to position [104, 0]
click at [587, 386] on button "Search" at bounding box center [578, 386] width 55 height 23
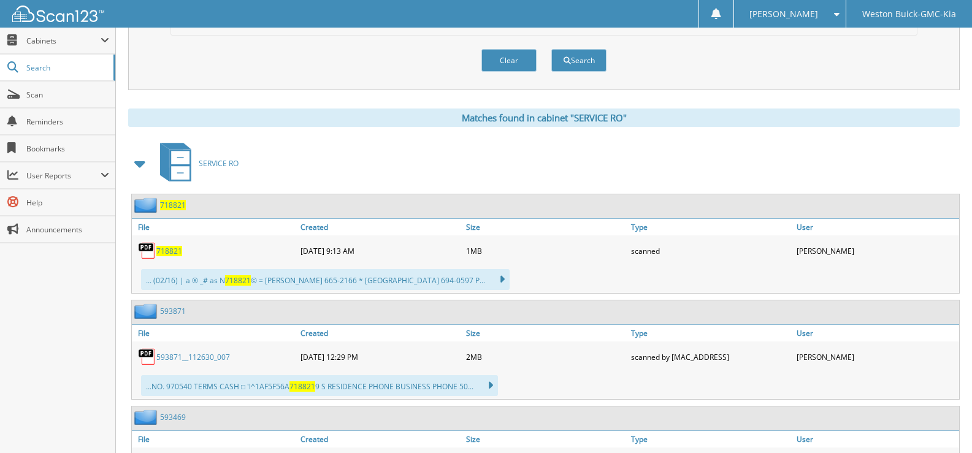
scroll to position [490, 0]
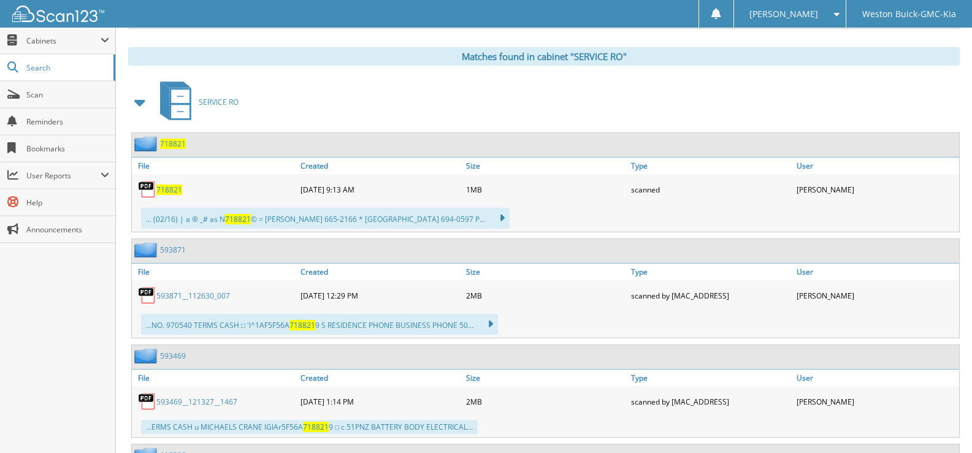
click at [173, 187] on span "718821" at bounding box center [169, 190] width 26 height 10
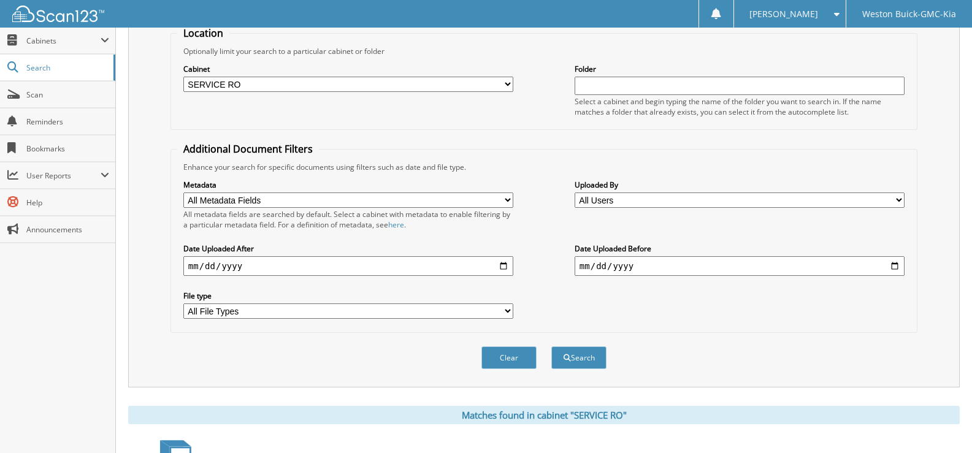
scroll to position [123, 0]
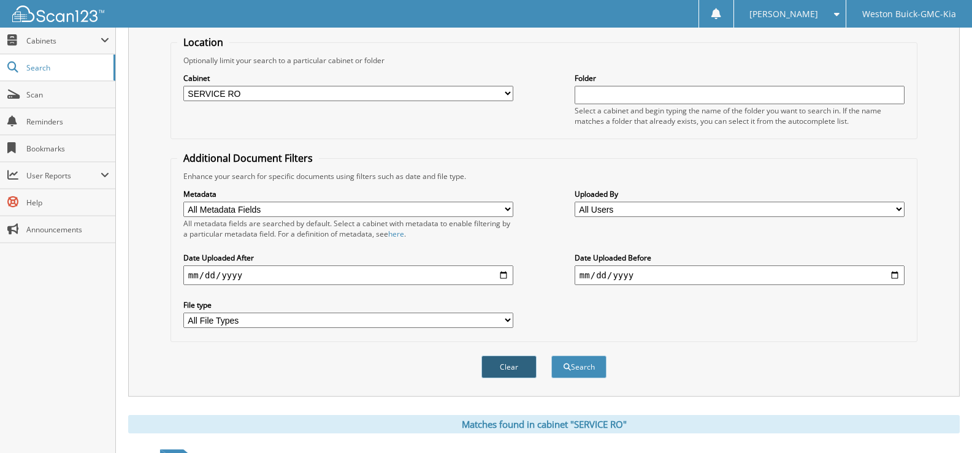
click at [516, 370] on button "Clear" at bounding box center [508, 367] width 55 height 23
select select
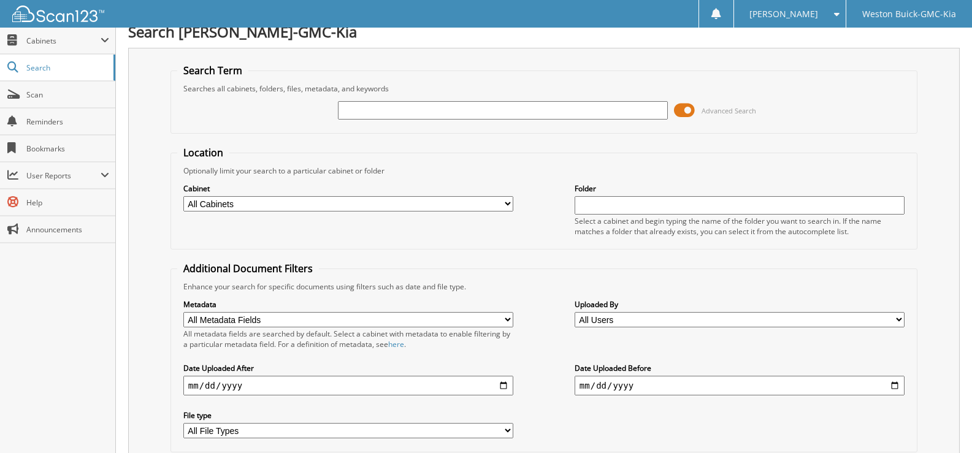
scroll to position [0, 0]
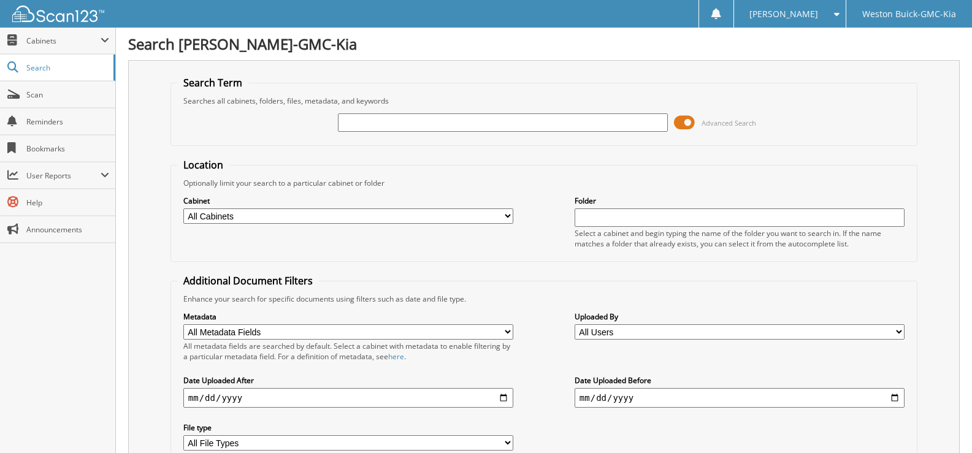
click at [368, 121] on input "text" at bounding box center [503, 122] width 330 height 18
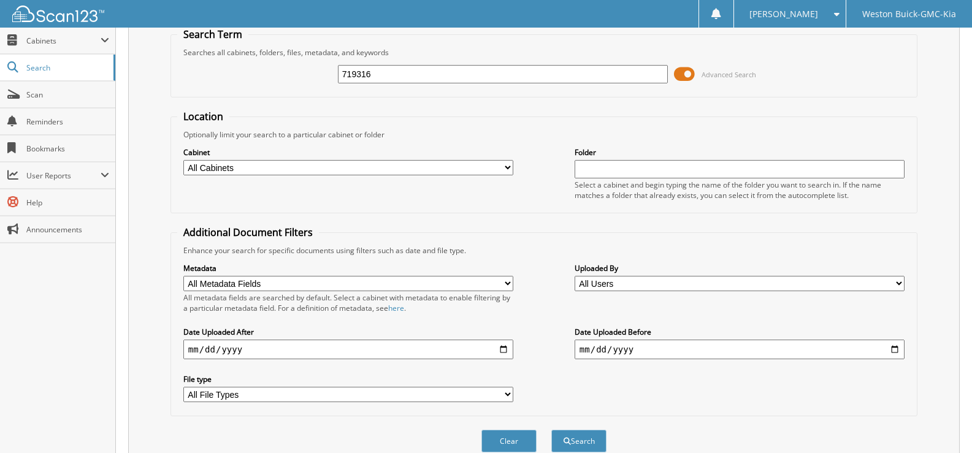
scroll to position [104, 0]
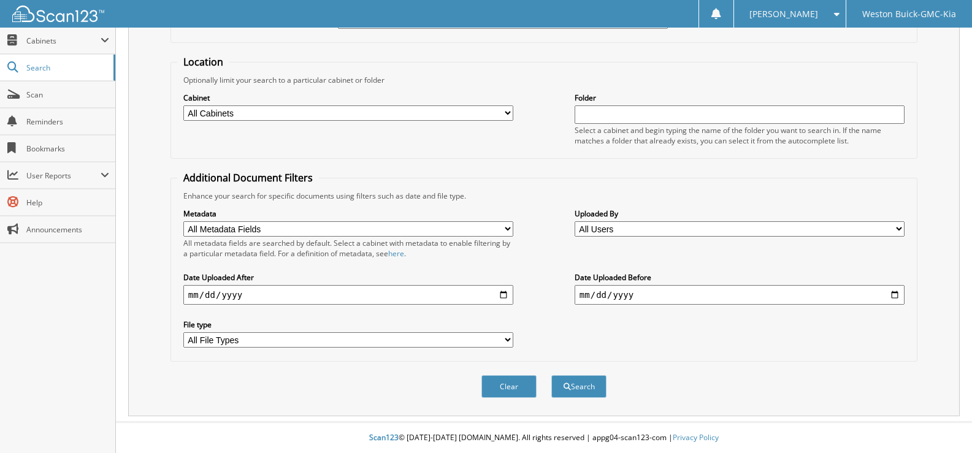
type input "719316"
click at [508, 112] on select "All Cabinets ACCOUNTS PAYABLE DEAD DEALS PARTS INVOICE RESERVES SERVICE CONTRAC…" at bounding box center [348, 112] width 330 height 15
select select "4413"
click at [183, 105] on select "All Cabinets ACCOUNTS PAYABLE DEAD DEALS PARTS INVOICE RESERVES SERVICE CONTRAC…" at bounding box center [348, 112] width 330 height 15
click at [567, 391] on button "Search" at bounding box center [578, 386] width 55 height 23
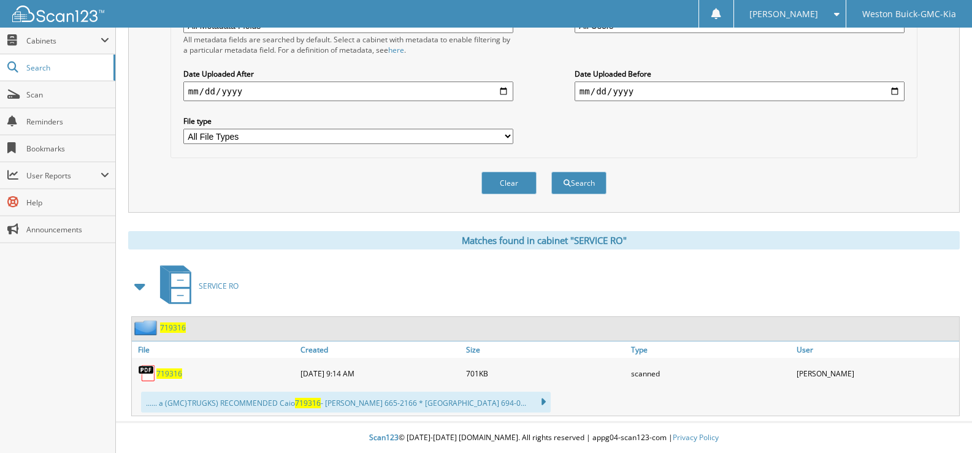
scroll to position [307, 0]
click at [169, 373] on span "719316" at bounding box center [169, 373] width 26 height 10
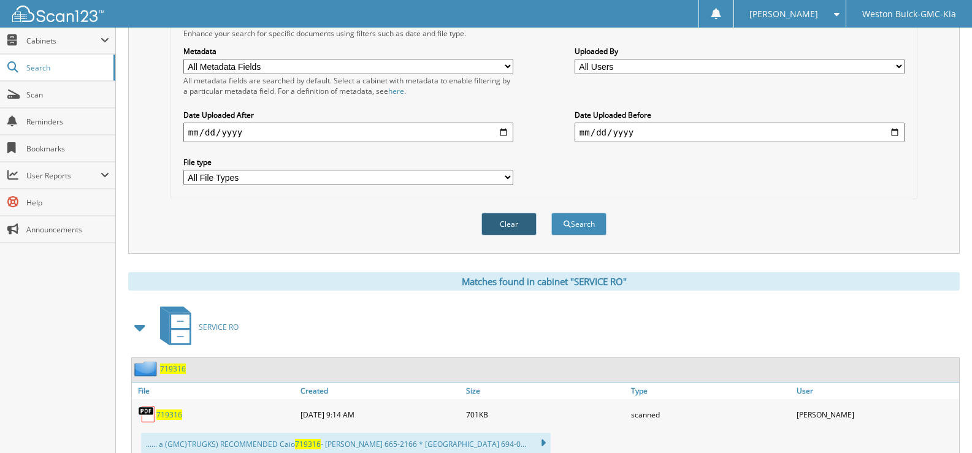
scroll to position [246, 0]
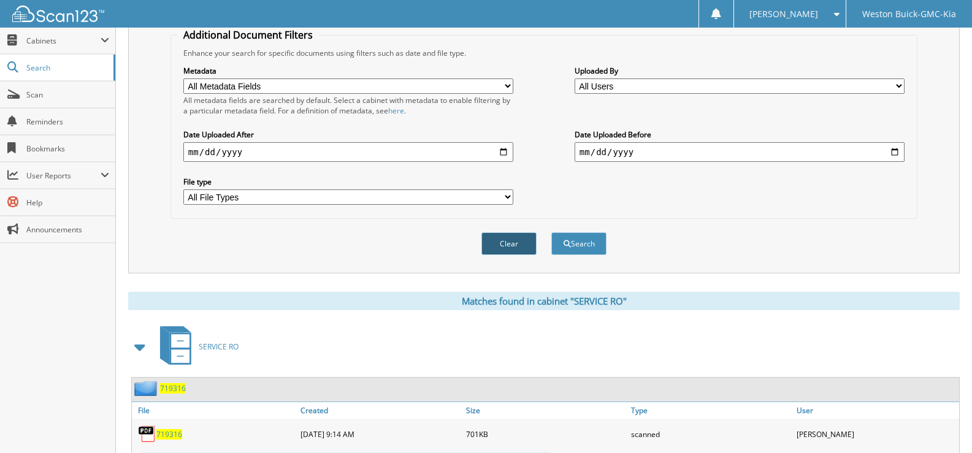
click at [508, 245] on button "Clear" at bounding box center [508, 243] width 55 height 23
select select
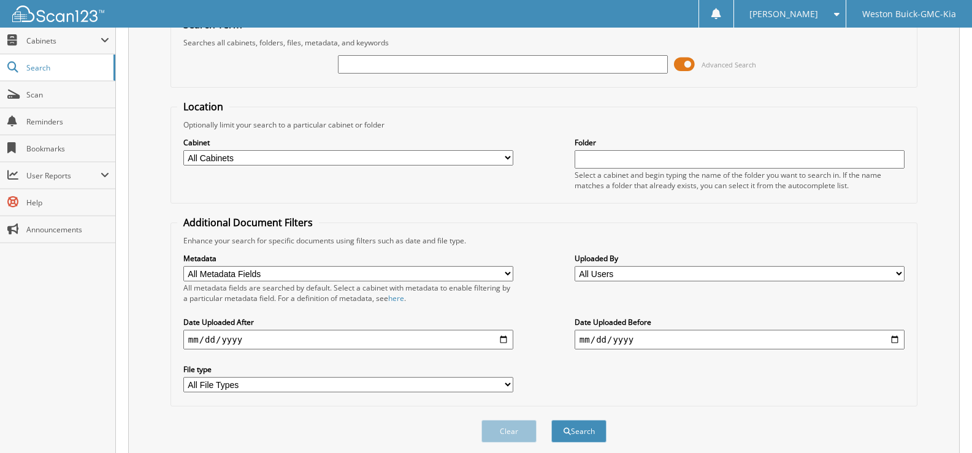
scroll to position [0, 0]
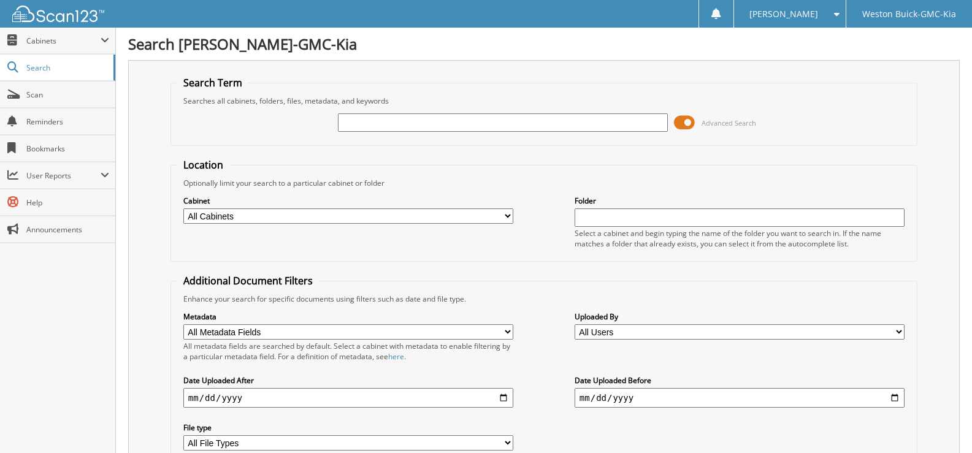
click at [343, 126] on input "text" at bounding box center [503, 122] width 330 height 18
click at [349, 122] on input "text" at bounding box center [503, 122] width 330 height 18
type input "719365"
click at [507, 216] on select "All Cabinets ACCOUNTS PAYABLE DEAD DEALS PARTS INVOICE RESERVES SERVICE CONTRAC…" at bounding box center [348, 215] width 330 height 15
select select "4413"
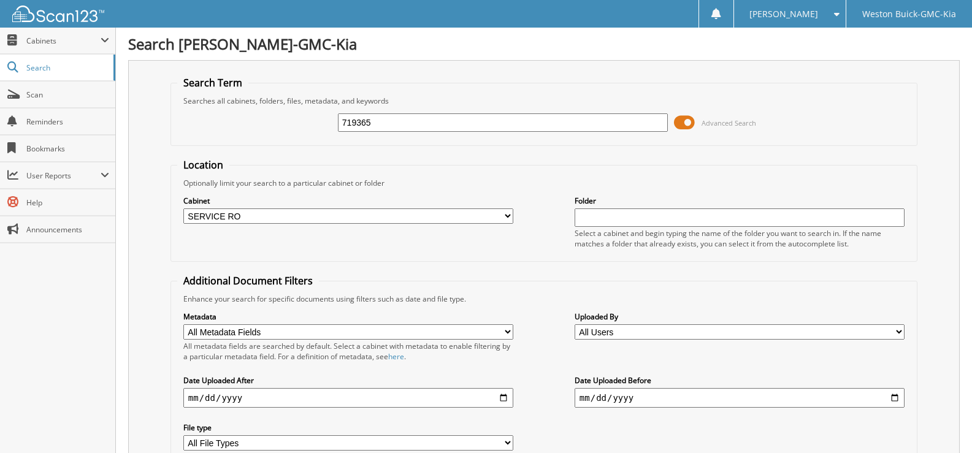
click at [183, 208] on select "All Cabinets ACCOUNTS PAYABLE DEAD DEALS PARTS INVOICE RESERVES SERVICE CONTRAC…" at bounding box center [348, 215] width 330 height 15
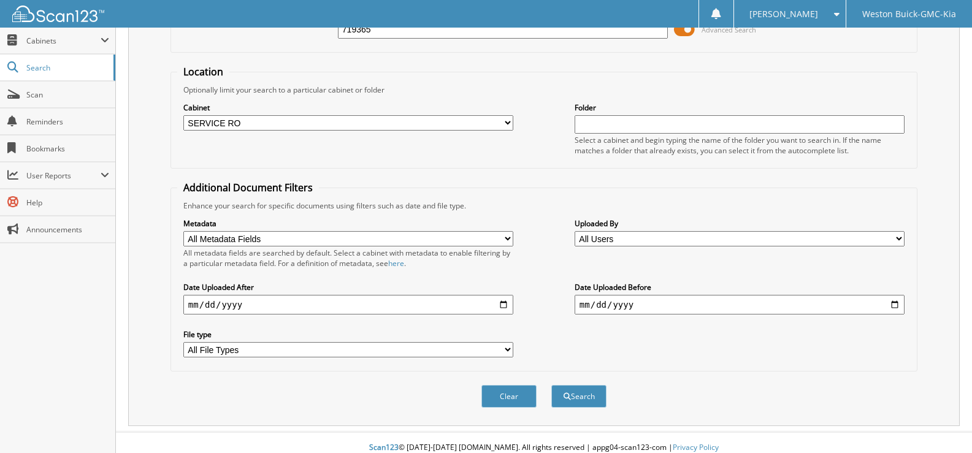
scroll to position [104, 0]
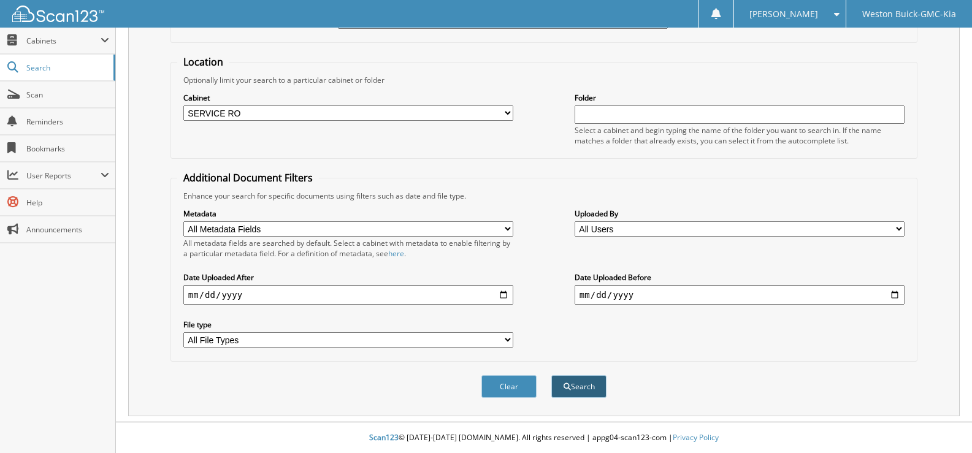
click at [570, 386] on button "Search" at bounding box center [578, 386] width 55 height 23
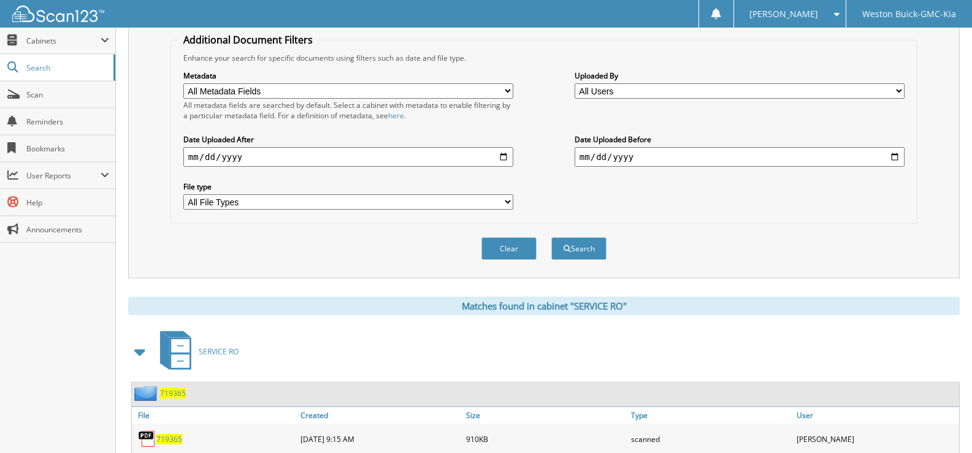
scroll to position [368, 0]
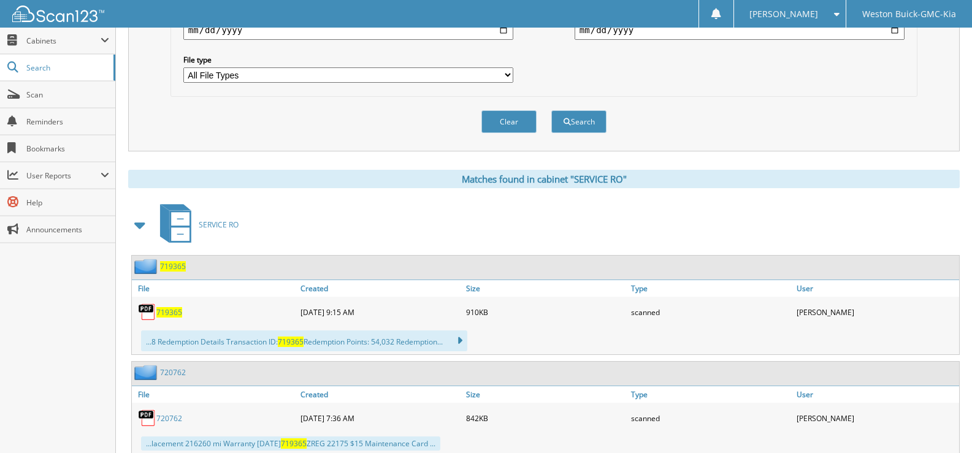
click at [169, 315] on span "719365" at bounding box center [169, 312] width 26 height 10
click at [498, 124] on button "Clear" at bounding box center [508, 121] width 55 height 23
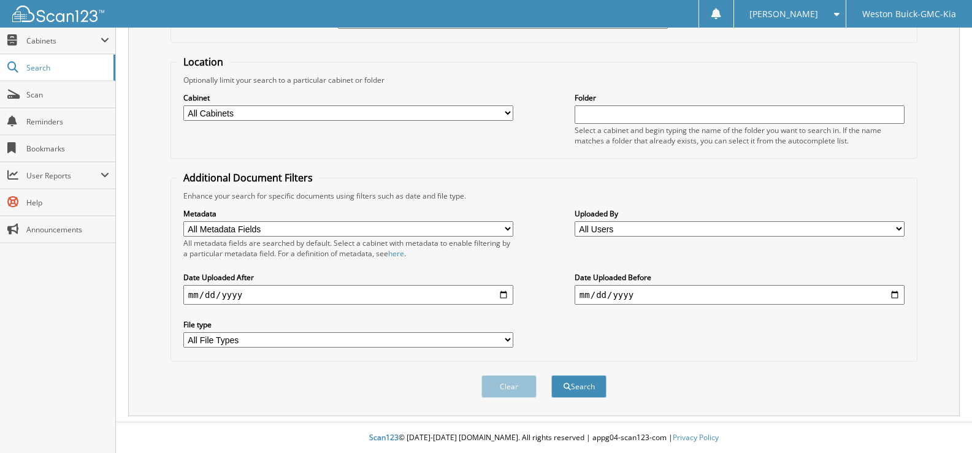
click at [502, 110] on select "All Cabinets ACCOUNTS PAYABLE DEAD DEALS PARTS INVOICE RESERVES SERVICE CONTRAC…" at bounding box center [348, 112] width 330 height 15
select select "4413"
click at [183, 105] on select "All Cabinets ACCOUNTS PAYABLE DEAD DEALS PARTS INVOICE RESERVES SERVICE CONTRAC…" at bounding box center [348, 112] width 330 height 15
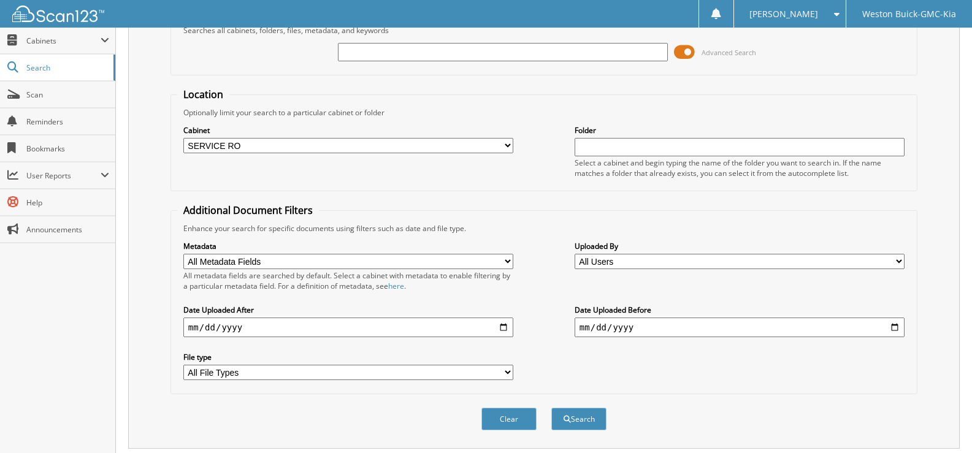
scroll to position [0, 0]
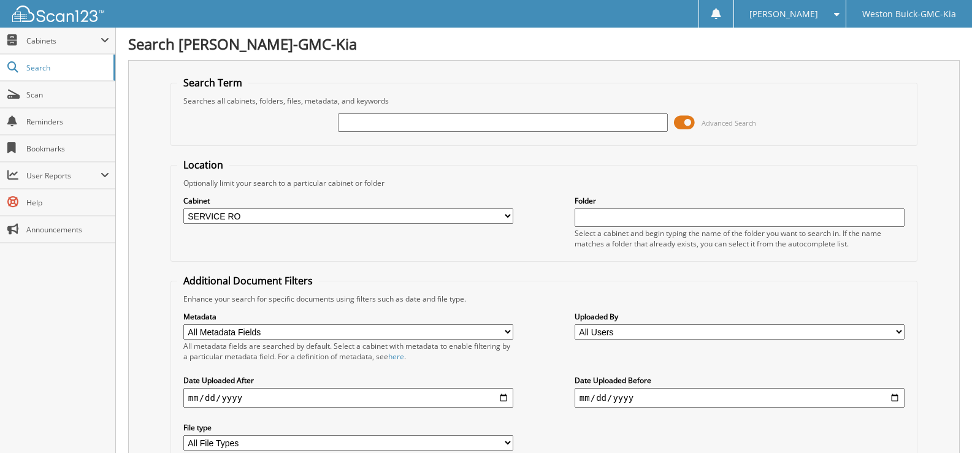
click at [353, 124] on input "text" at bounding box center [503, 122] width 330 height 18
type input "719432"
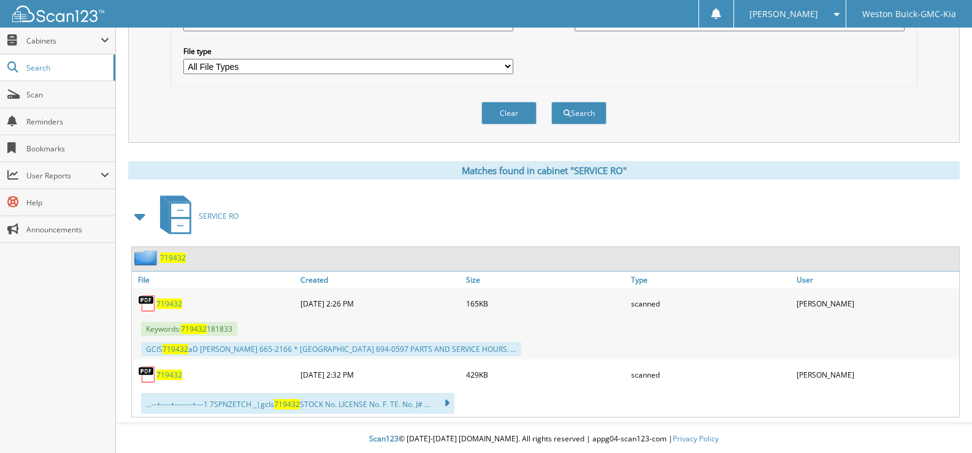
scroll to position [378, 0]
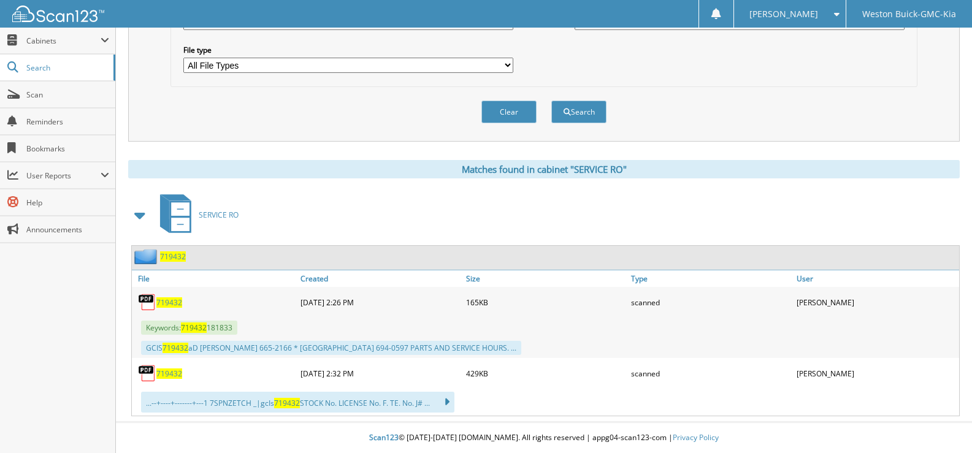
click at [169, 372] on span "719432" at bounding box center [169, 373] width 26 height 10
click at [514, 108] on button "Clear" at bounding box center [508, 112] width 55 height 23
select select
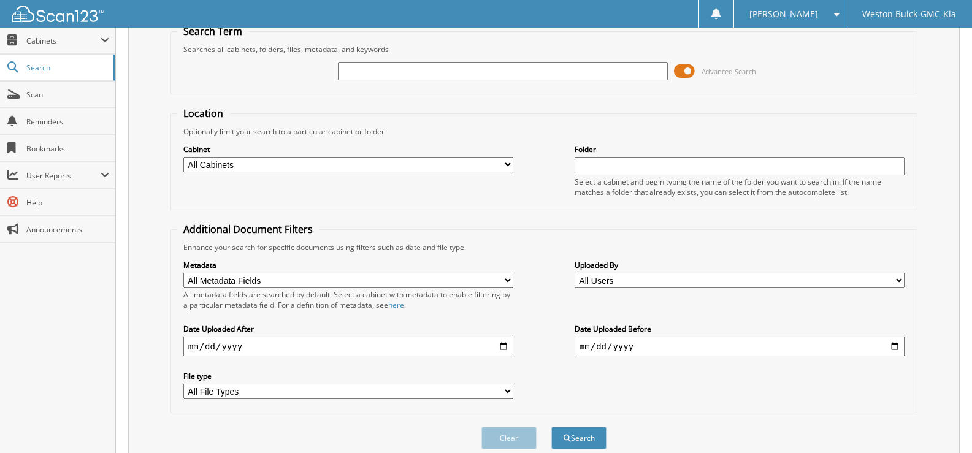
scroll to position [0, 0]
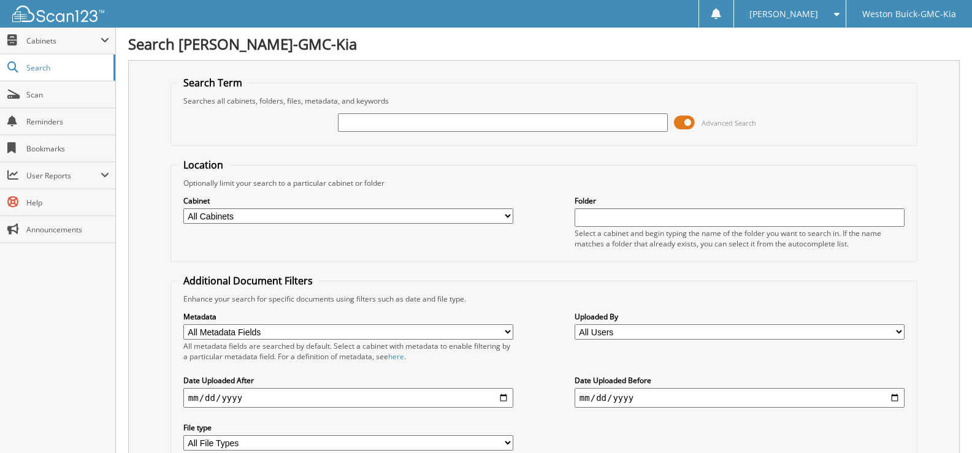
click at [358, 126] on input "text" at bounding box center [503, 122] width 330 height 18
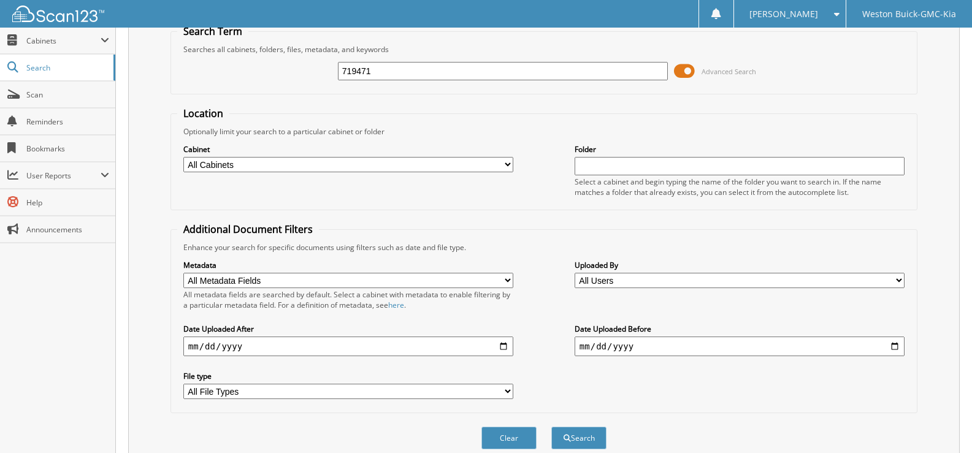
scroll to position [104, 0]
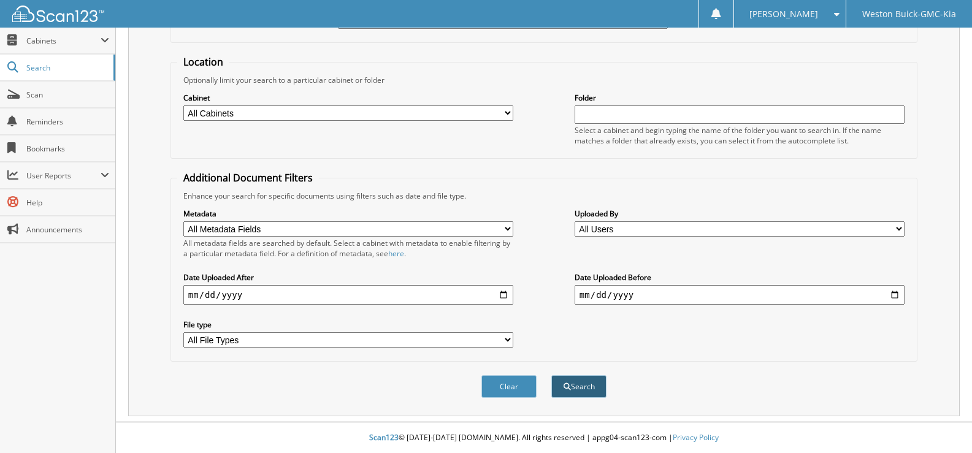
type input "719471"
click at [586, 383] on button "Search" at bounding box center [578, 386] width 55 height 23
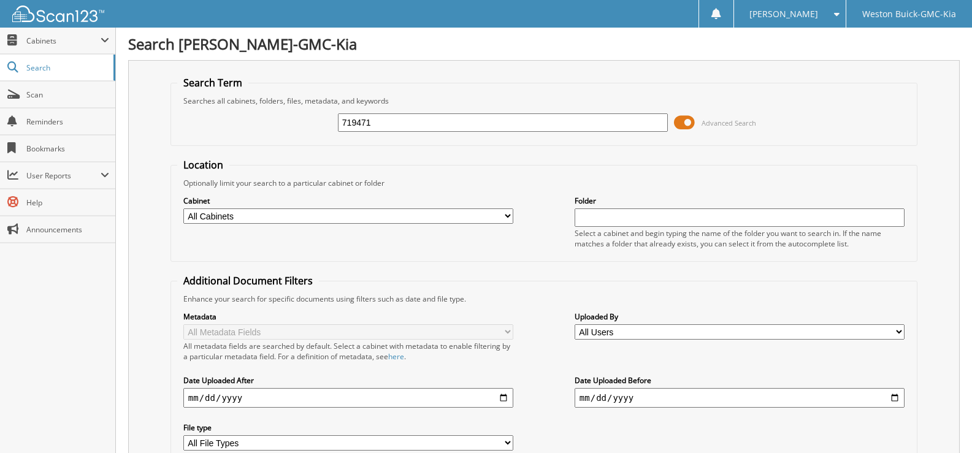
click at [507, 221] on select "All Cabinets ACCOUNTS PAYABLE DEAD DEALS PARTS INVOICE RESERVES SERVICE CONTRAC…" at bounding box center [348, 215] width 330 height 15
select select "4413"
click at [183, 208] on select "All Cabinets ACCOUNTS PAYABLE DEAD DEALS PARTS INVOICE RESERVES SERVICE CONTRAC…" at bounding box center [348, 215] width 330 height 15
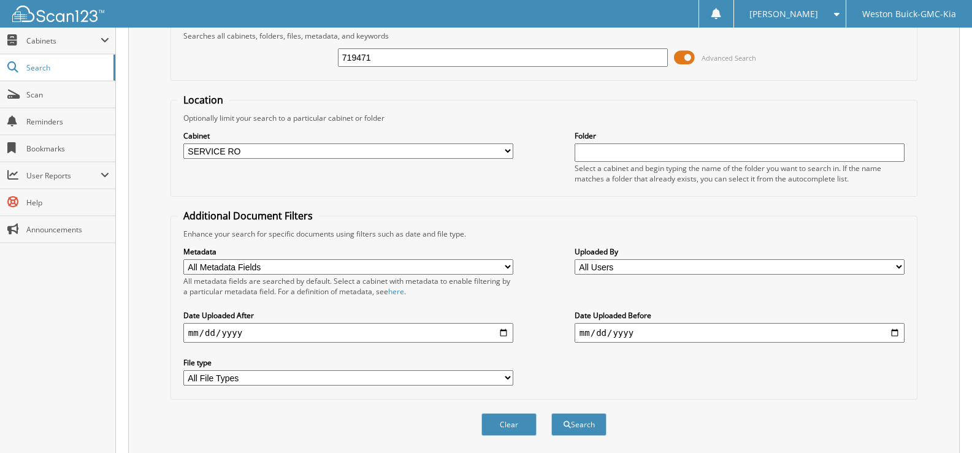
scroll to position [123, 0]
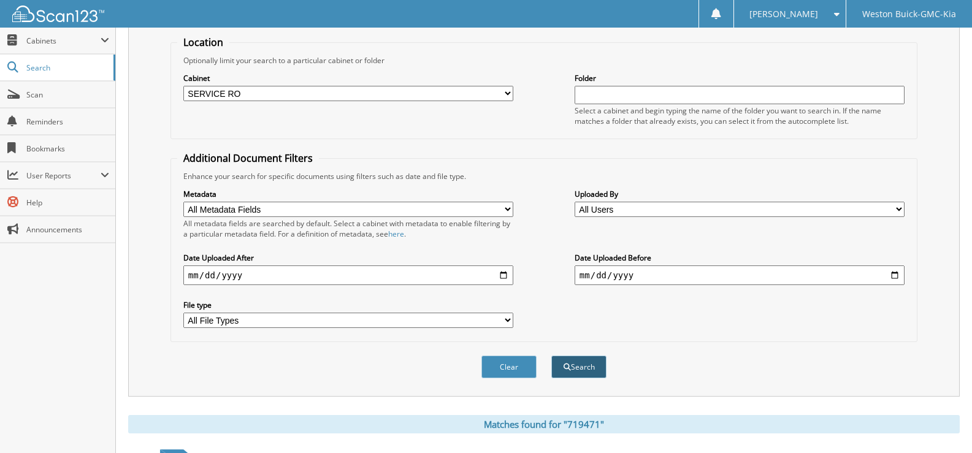
click at [577, 373] on button "Search" at bounding box center [578, 367] width 55 height 23
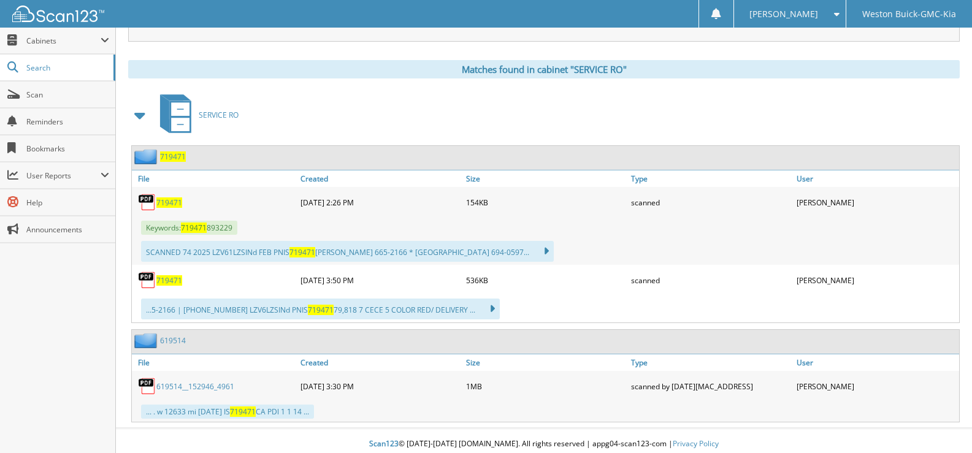
scroll to position [484, 0]
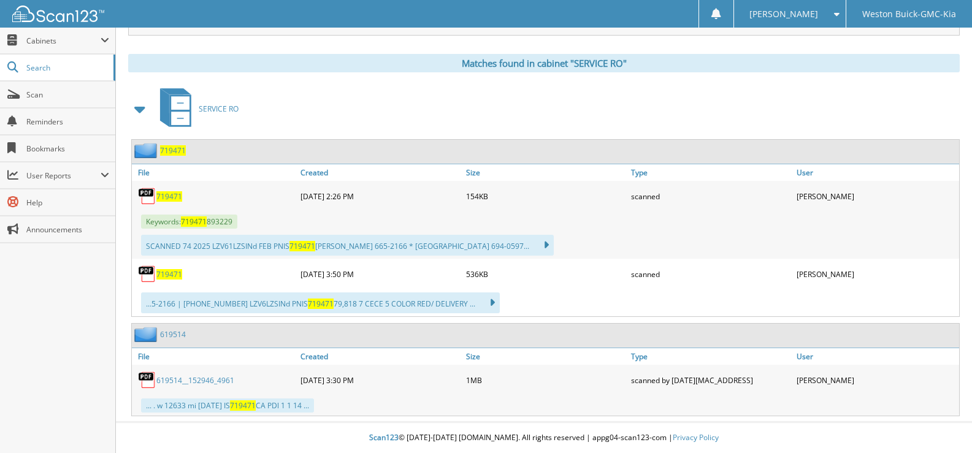
click at [167, 276] on span "719471" at bounding box center [169, 274] width 26 height 10
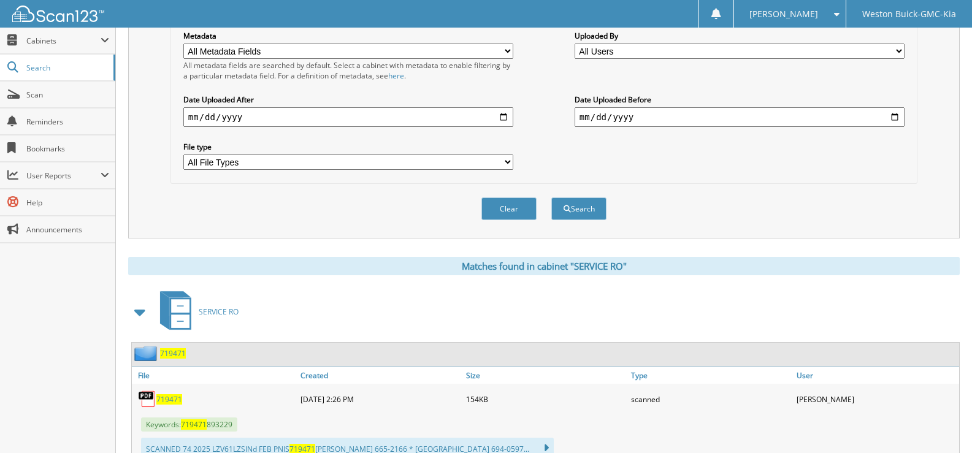
scroll to position [239, 0]
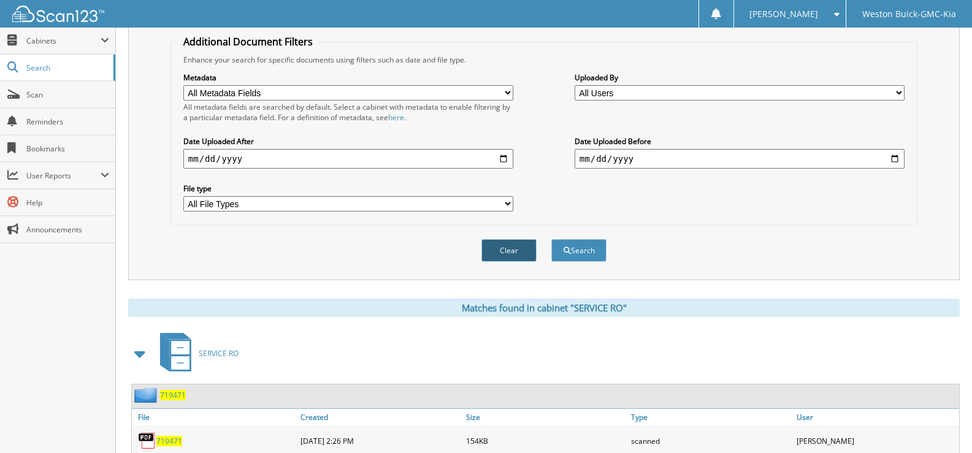
click at [497, 252] on button "Clear" at bounding box center [508, 250] width 55 height 23
select select
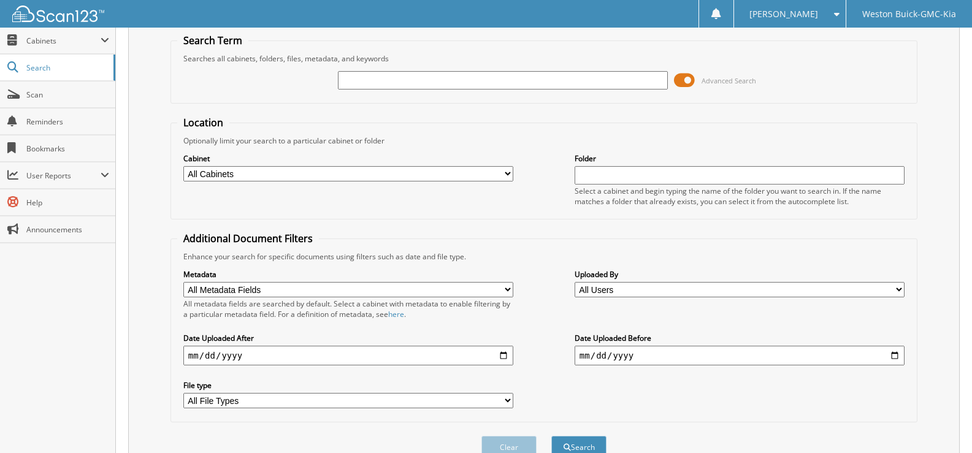
scroll to position [104, 0]
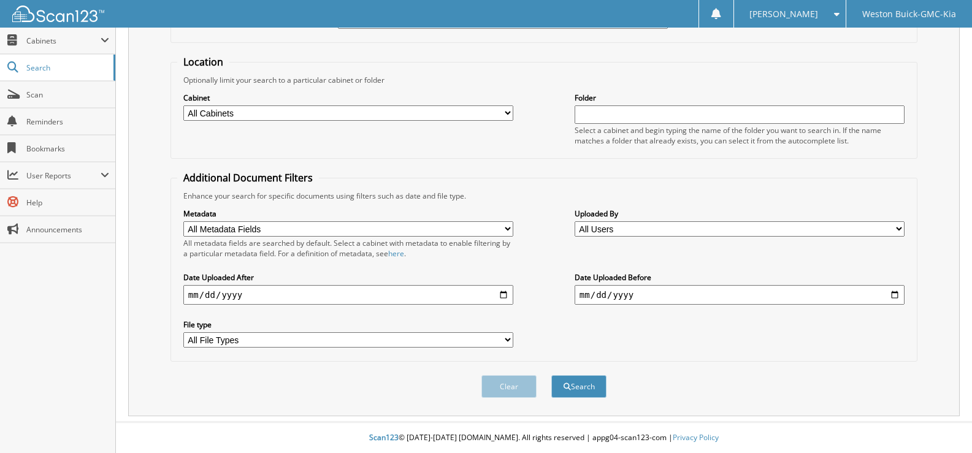
click at [134, 413] on div "Search Term Searches all cabinets, folders, files, metadata, and keywords Advan…" at bounding box center [543, 186] width 831 height 459
click at [570, 383] on button "Search" at bounding box center [578, 386] width 55 height 23
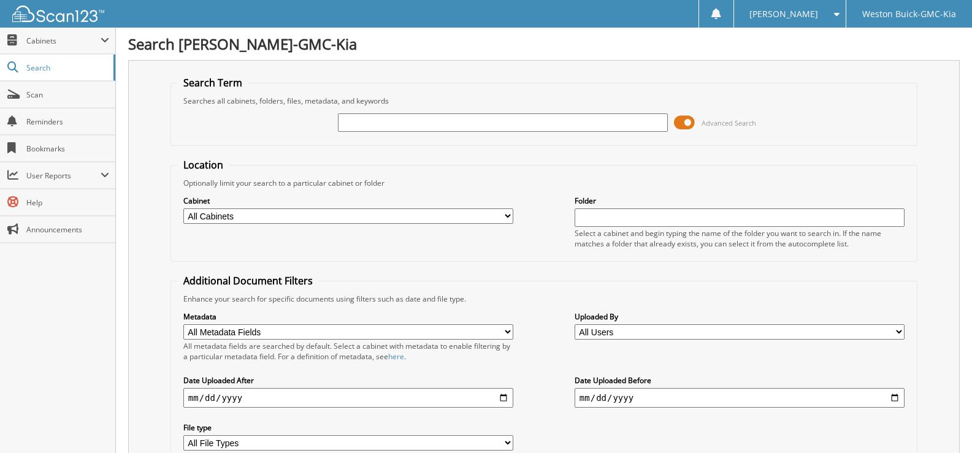
click at [379, 124] on input "text" at bounding box center [503, 122] width 330 height 18
type input "719474"
click at [508, 213] on select "All Cabinets ACCOUNTS PAYABLE DEAD DEALS PARTS INVOICE RESERVES SERVICE CONTRAC…" at bounding box center [348, 215] width 330 height 15
select select "4413"
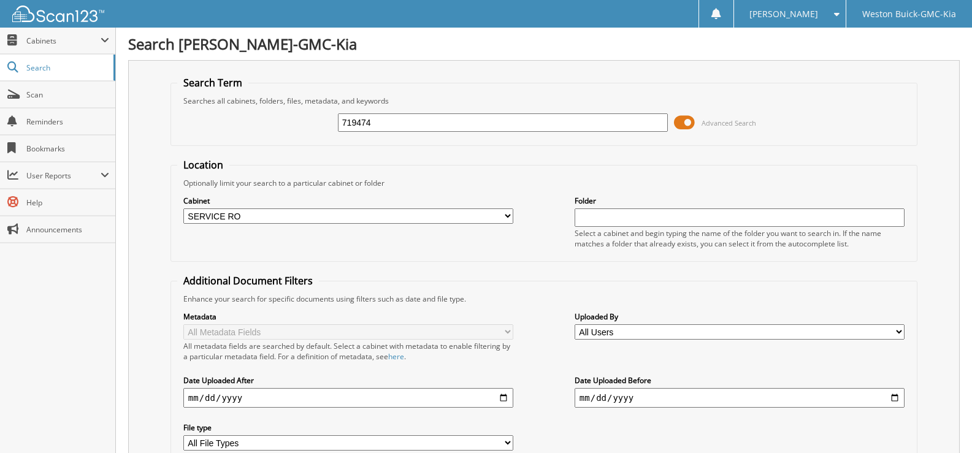
click at [183, 208] on select "All Cabinets ACCOUNTS PAYABLE DEAD DEALS PARTS INVOICE RESERVES SERVICE CONTRAC…" at bounding box center [348, 215] width 330 height 15
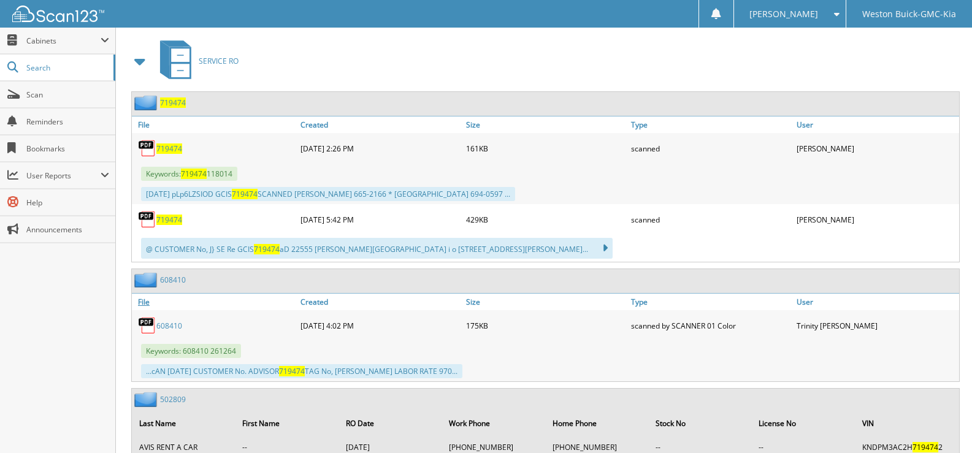
scroll to position [552, 0]
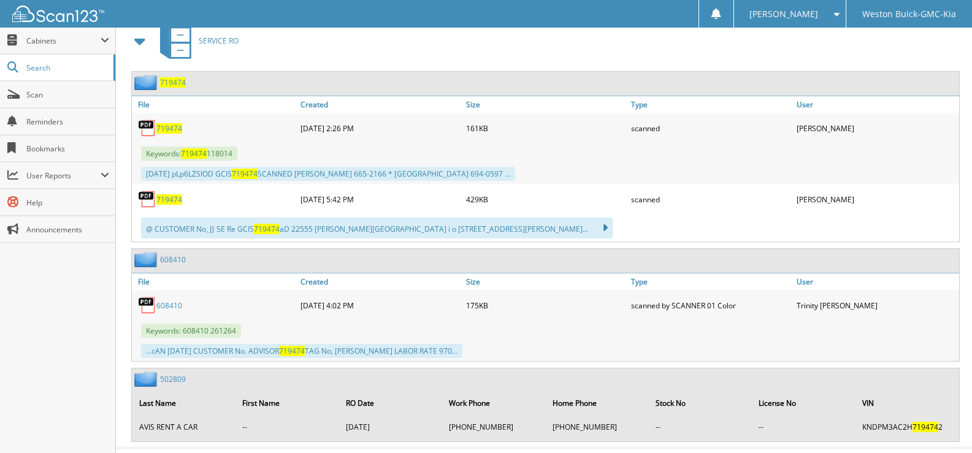
click at [169, 200] on span "719474" at bounding box center [169, 199] width 26 height 10
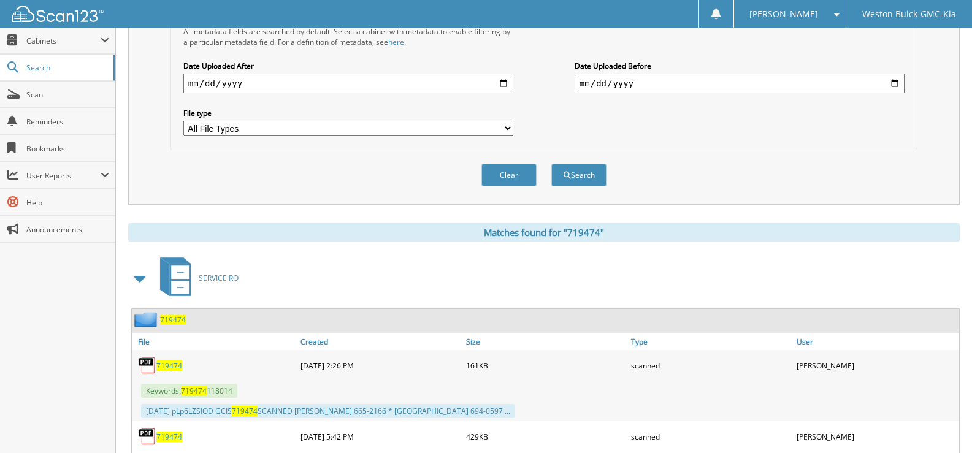
scroll to position [307, 0]
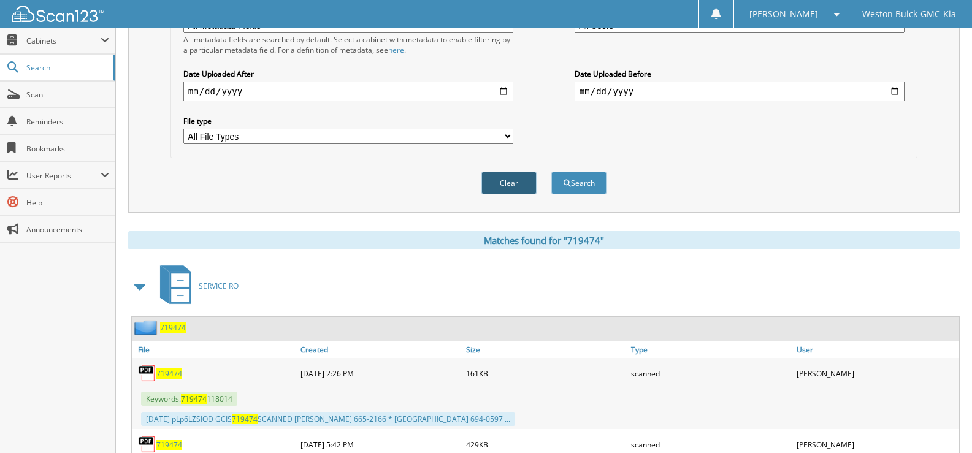
click at [492, 184] on button "Clear" at bounding box center [508, 183] width 55 height 23
select select
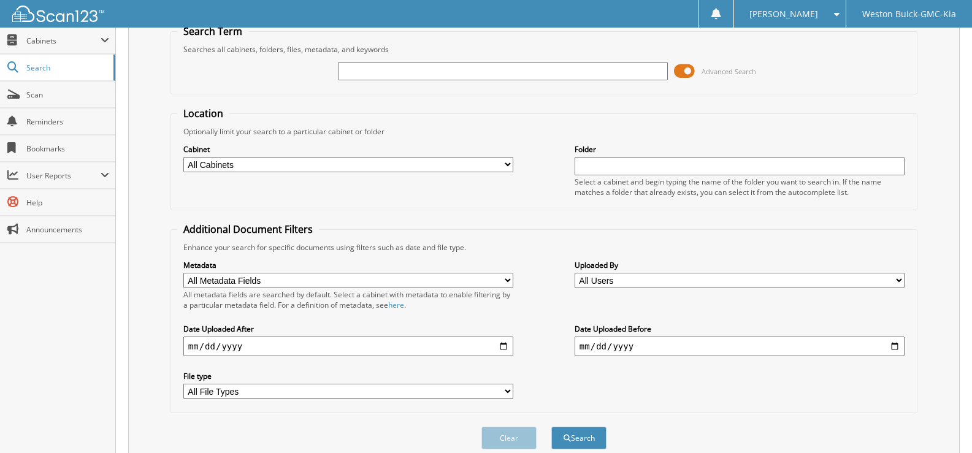
scroll to position [0, 0]
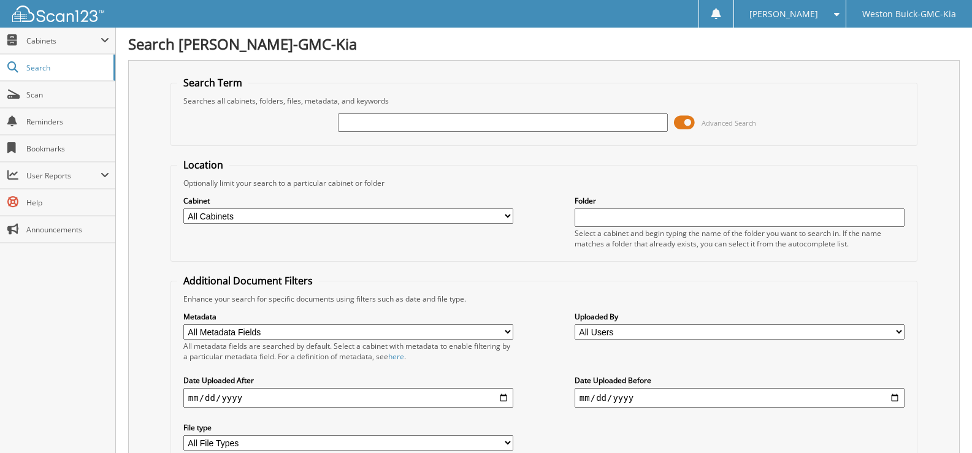
click at [369, 128] on input "text" at bounding box center [503, 122] width 330 height 18
click at [390, 123] on input "text" at bounding box center [503, 122] width 330 height 18
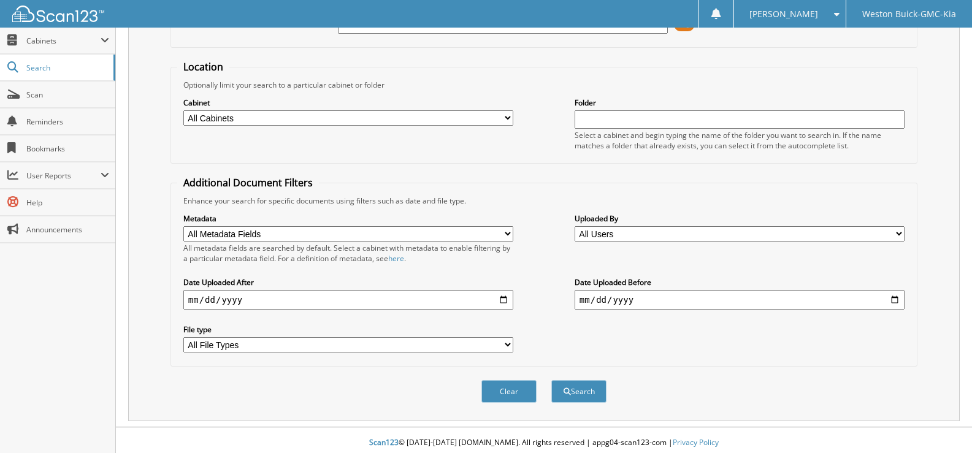
scroll to position [104, 0]
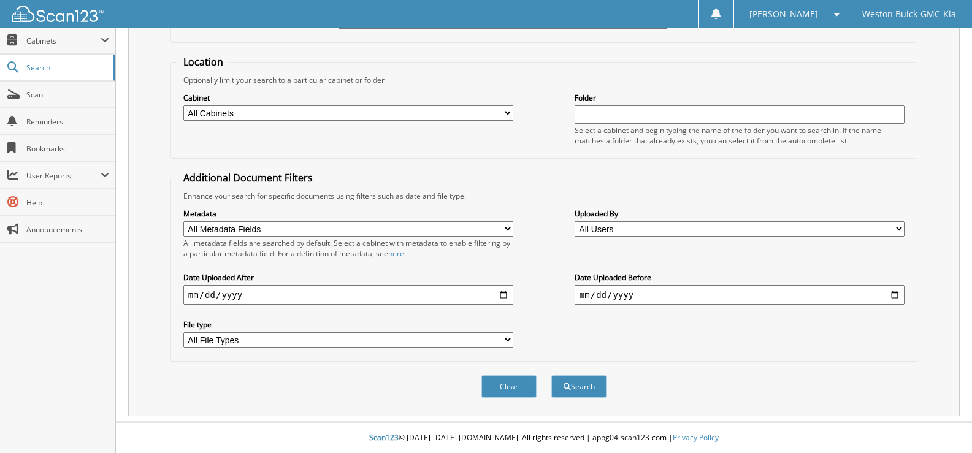
type input "719431"
click at [506, 109] on select "All Cabinets ACCOUNTS PAYABLE DEAD DEALS PARTS INVOICE RESERVES SERVICE CONTRAC…" at bounding box center [348, 112] width 330 height 15
select select "4413"
click at [183, 105] on select "All Cabinets ACCOUNTS PAYABLE DEAD DEALS PARTS INVOICE RESERVES SERVICE CONTRAC…" at bounding box center [348, 112] width 330 height 15
click at [560, 378] on button "Search" at bounding box center [578, 386] width 55 height 23
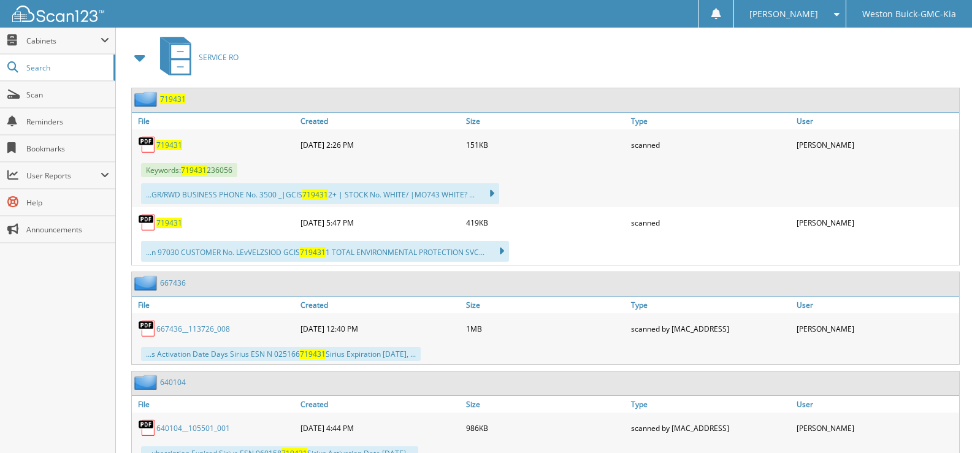
scroll to position [552, 0]
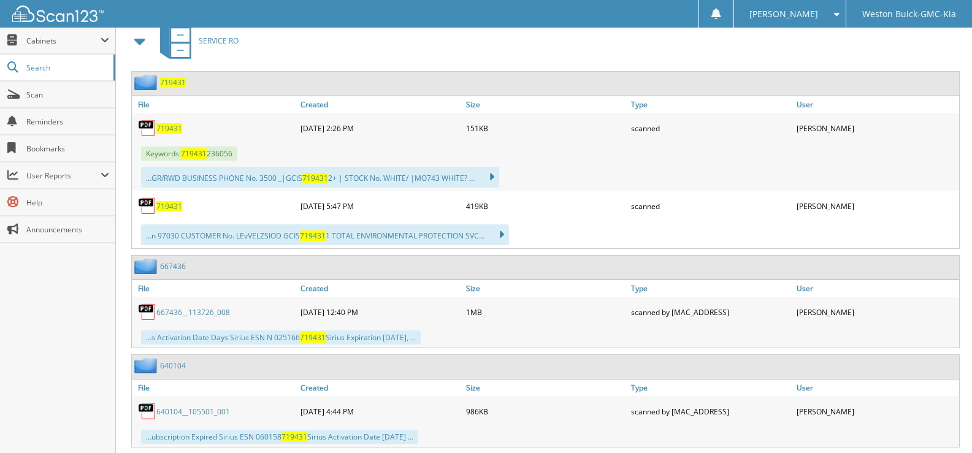
click at [166, 206] on span "719431" at bounding box center [169, 206] width 26 height 10
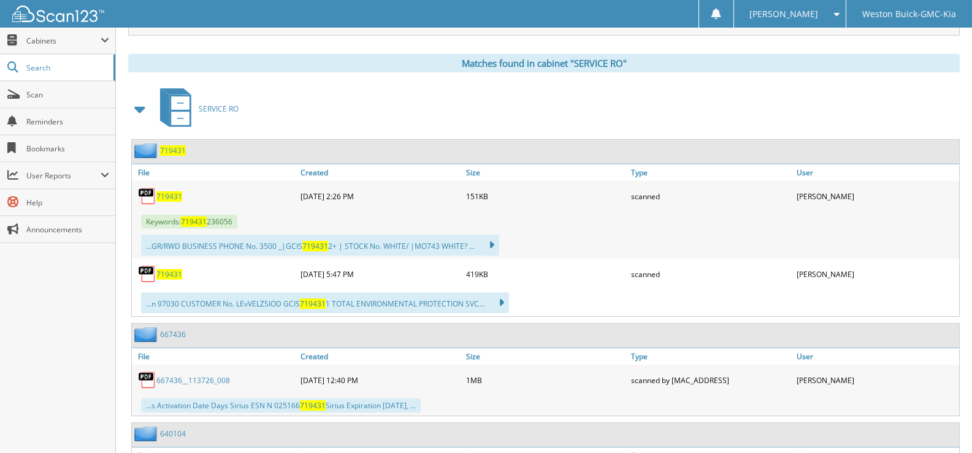
scroll to position [368, 0]
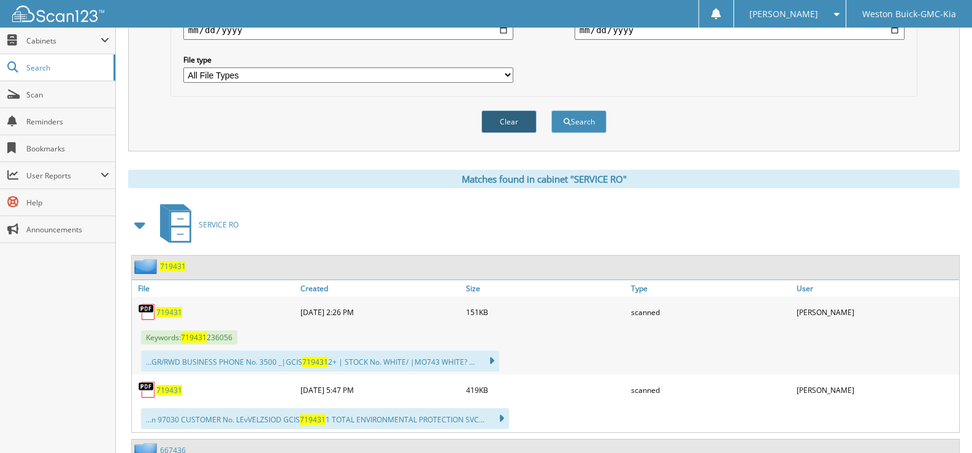
click at [508, 118] on button "Clear" at bounding box center [508, 121] width 55 height 23
select select
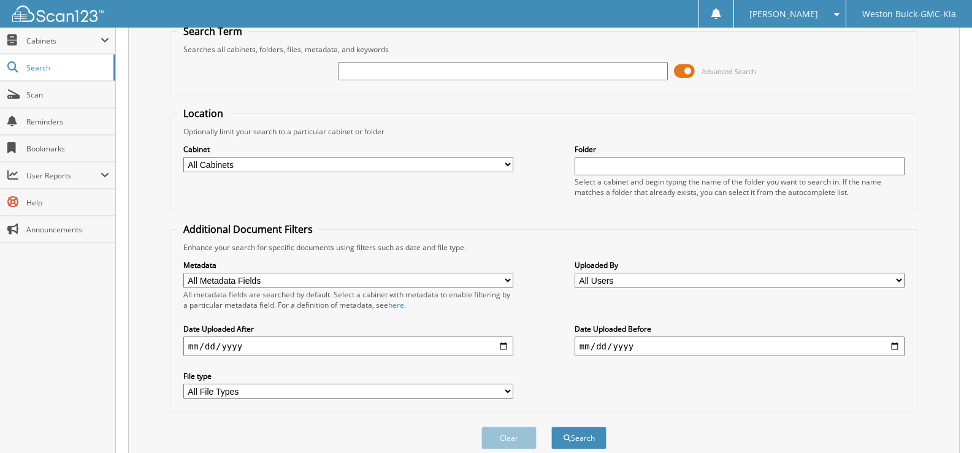
scroll to position [0, 0]
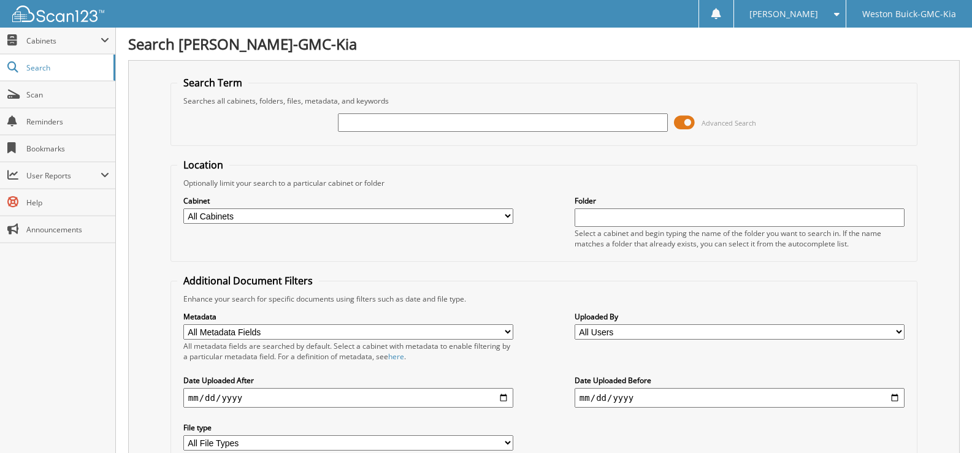
click at [351, 121] on input "text" at bounding box center [503, 122] width 330 height 18
type input "719472"
click at [505, 216] on select "All Cabinets ACCOUNTS PAYABLE DEAD DEALS PARTS INVOICE RESERVES SERVICE CONTRAC…" at bounding box center [348, 215] width 330 height 15
select select "4413"
click at [183, 208] on select "All Cabinets ACCOUNTS PAYABLE DEAD DEALS PARTS INVOICE RESERVES SERVICE CONTRAC…" at bounding box center [348, 215] width 330 height 15
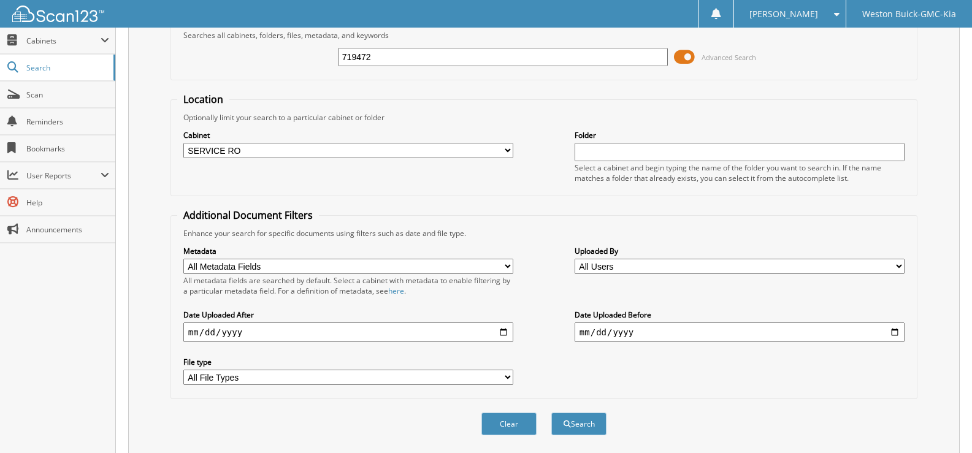
scroll to position [104, 0]
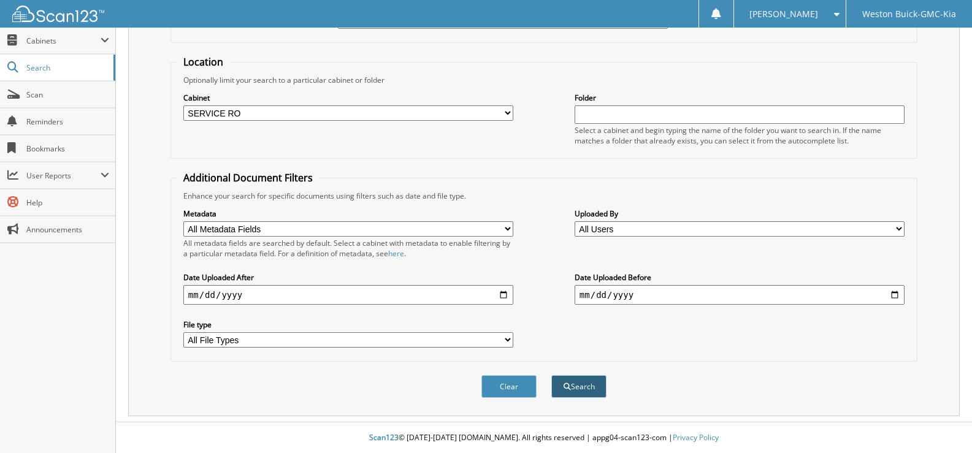
click at [564, 389] on span "submit" at bounding box center [566, 386] width 7 height 7
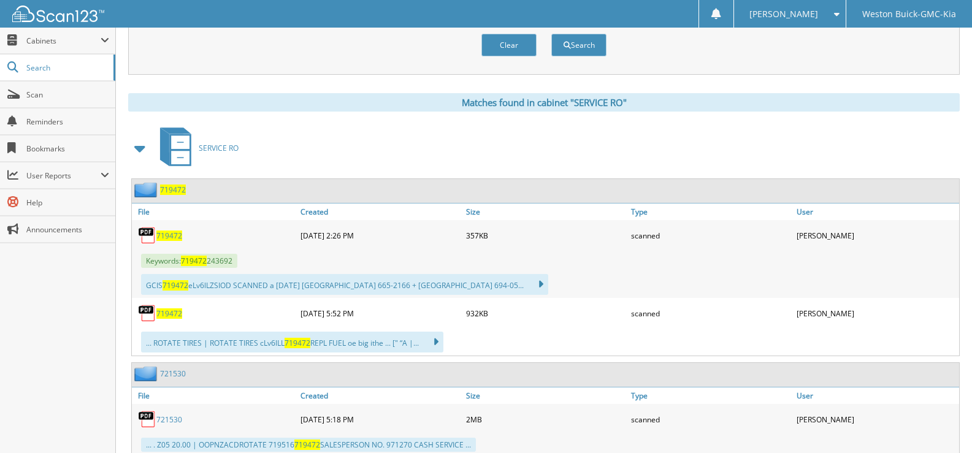
scroll to position [402, 0]
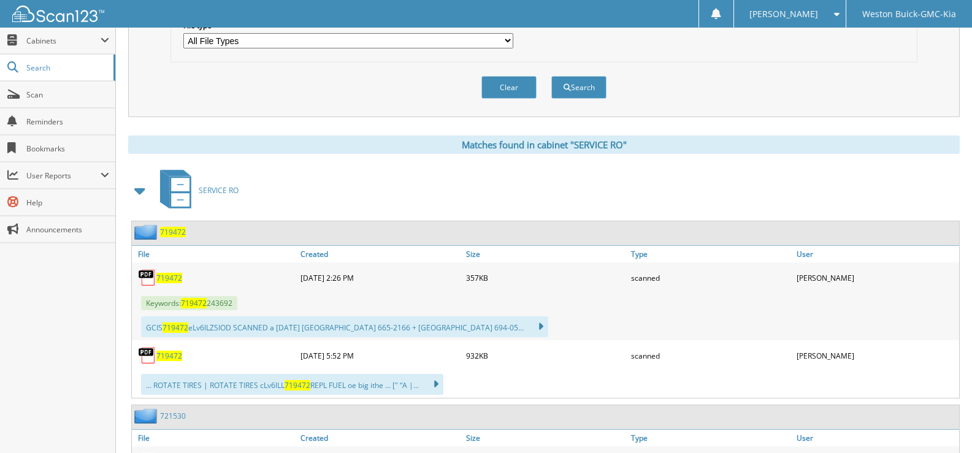
click at [167, 354] on span "719472" at bounding box center [169, 356] width 26 height 10
click at [515, 80] on button "Clear" at bounding box center [508, 87] width 55 height 23
select select
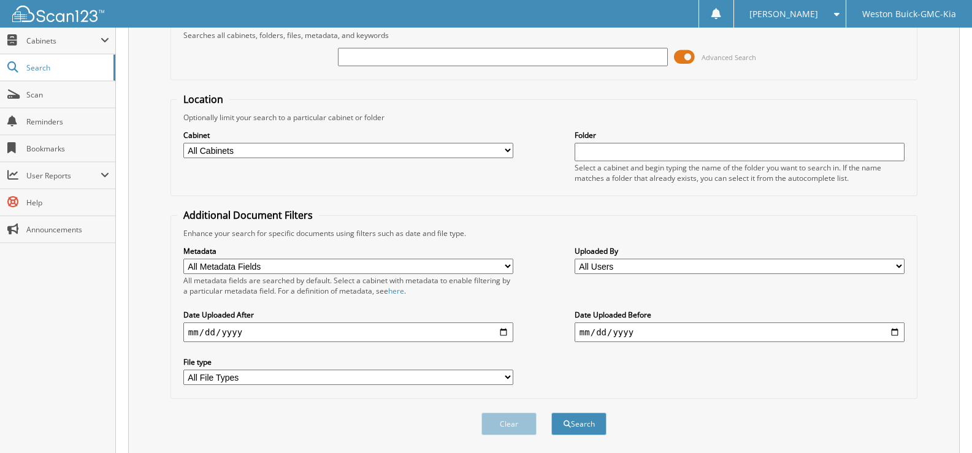
scroll to position [0, 0]
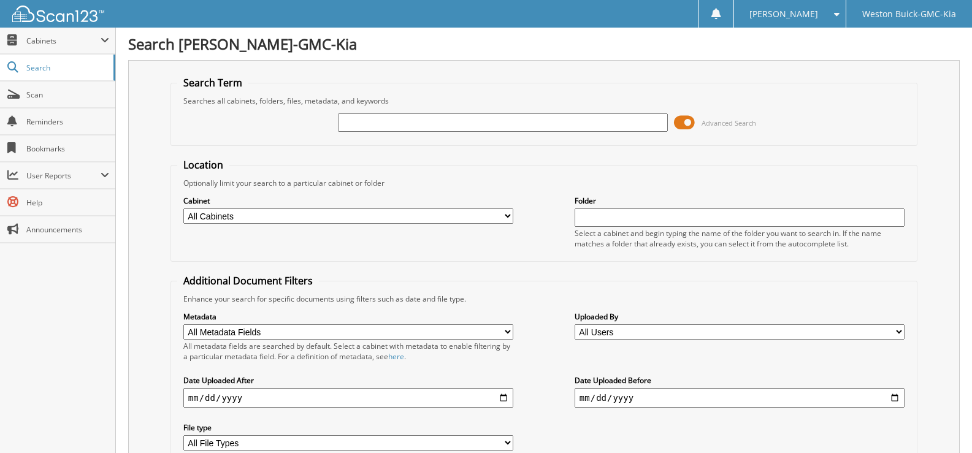
click at [346, 116] on input "text" at bounding box center [503, 122] width 330 height 18
type input "719375"
click at [502, 215] on select "All Cabinets ACCOUNTS PAYABLE DEAD DEALS PARTS INVOICE RESERVES SERVICE CONTRAC…" at bounding box center [348, 215] width 330 height 15
select select "4413"
click at [183, 208] on select "All Cabinets ACCOUNTS PAYABLE DEAD DEALS PARTS INVOICE RESERVES SERVICE CONTRAC…" at bounding box center [348, 215] width 330 height 15
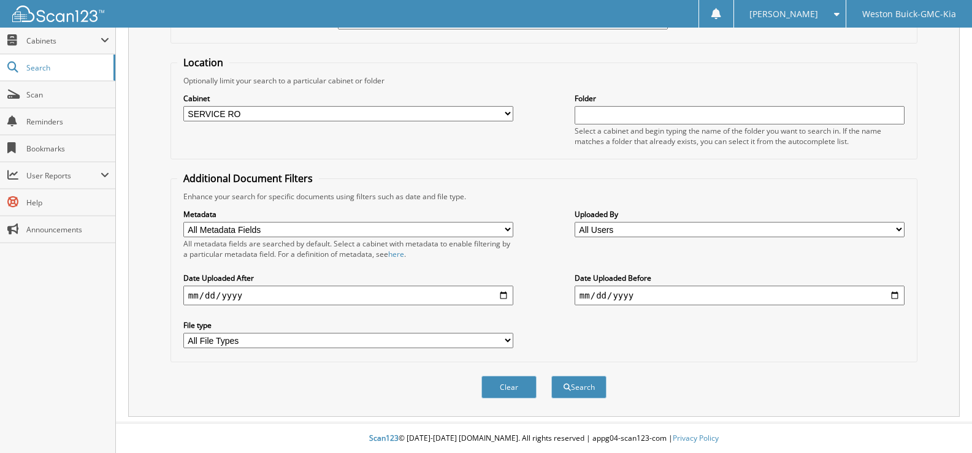
scroll to position [104, 0]
click at [592, 387] on button "Search" at bounding box center [578, 386] width 55 height 23
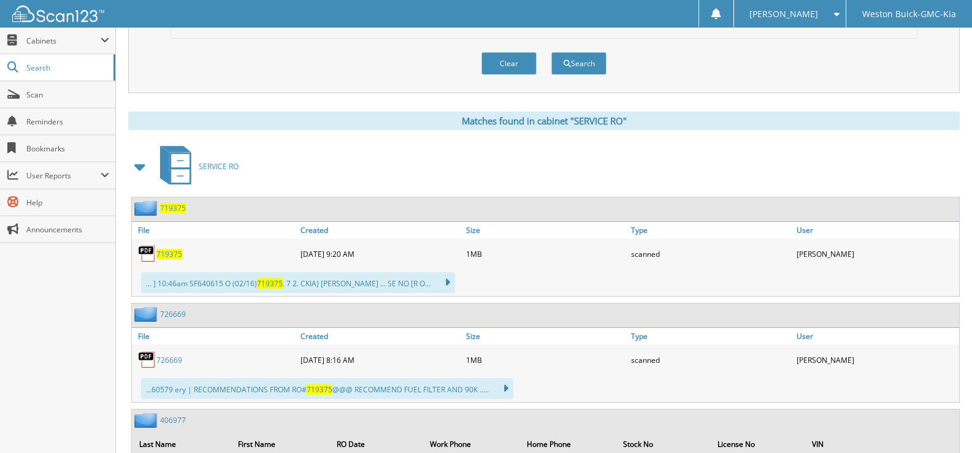
scroll to position [428, 0]
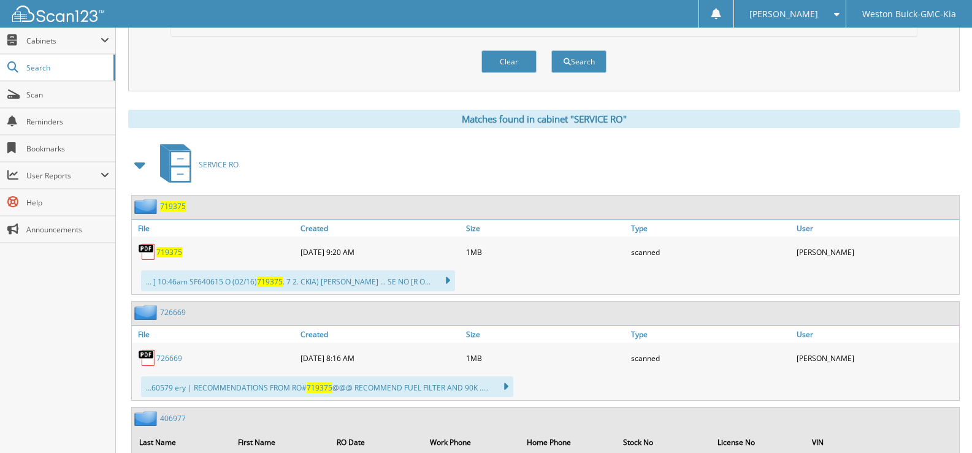
click at [171, 251] on span "719375" at bounding box center [169, 252] width 26 height 10
click at [511, 63] on button "Clear" at bounding box center [508, 61] width 55 height 23
select select
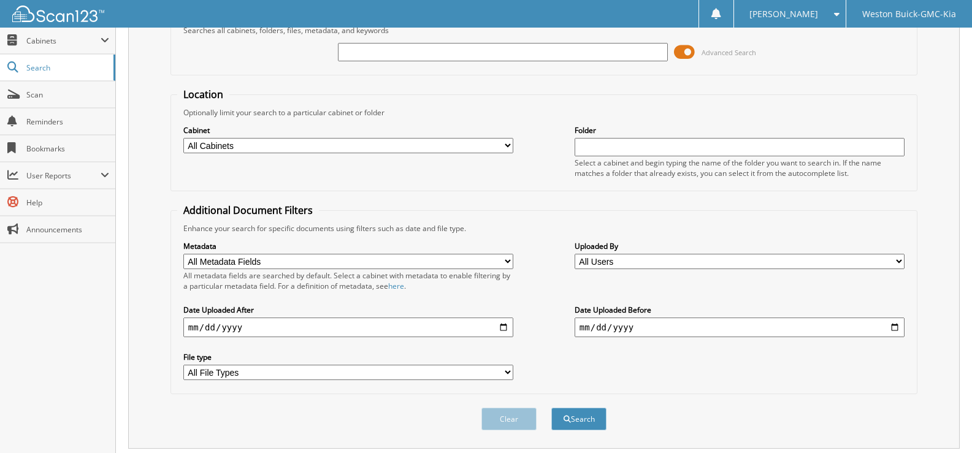
scroll to position [0, 0]
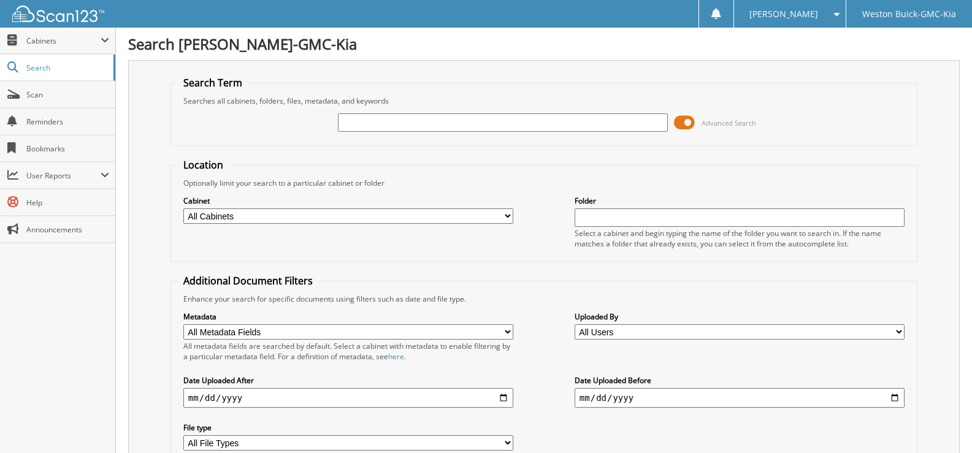
drag, startPoint x: 375, startPoint y: 116, endPoint x: 369, endPoint y: 117, distance: 6.3
click at [372, 116] on input "text" at bounding box center [503, 122] width 330 height 18
type input "719363"
click at [501, 218] on select "All Cabinets ACCOUNTS PAYABLE DEAD DEALS PARTS INVOICE RESERVES SERVICE CONTRAC…" at bounding box center [348, 215] width 330 height 15
select select "4413"
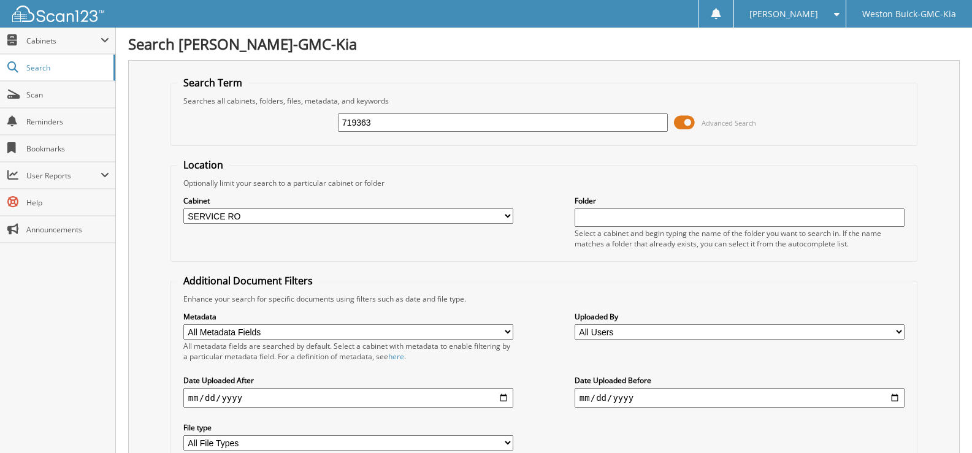
click at [183, 208] on select "All Cabinets ACCOUNTS PAYABLE DEAD DEALS PARTS INVOICE RESERVES SERVICE CONTRAC…" at bounding box center [348, 215] width 330 height 15
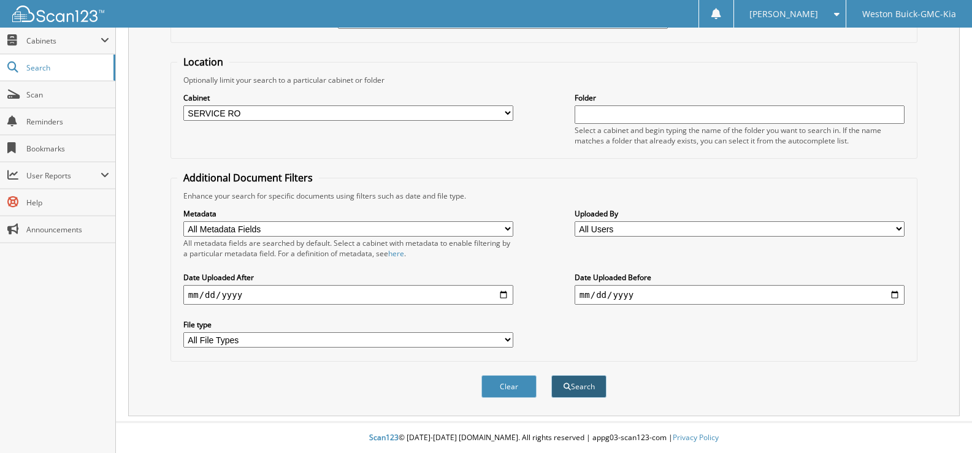
click at [569, 379] on button "Search" at bounding box center [578, 386] width 55 height 23
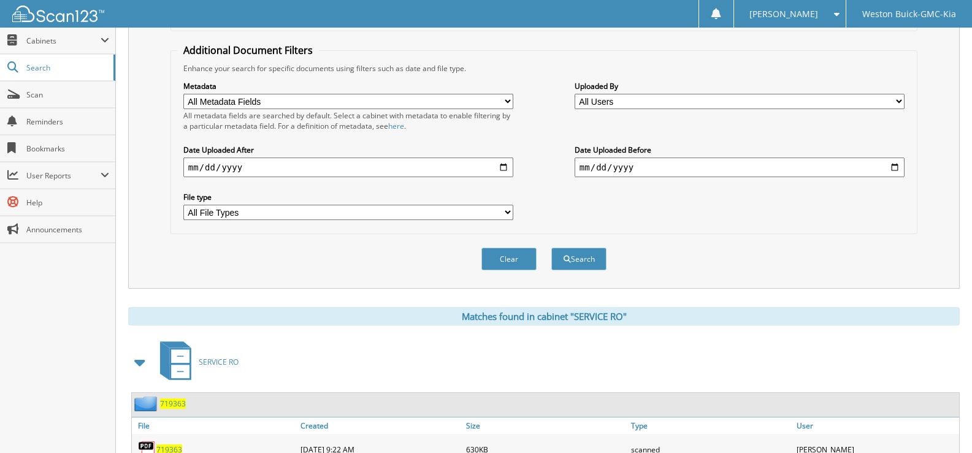
scroll to position [368, 0]
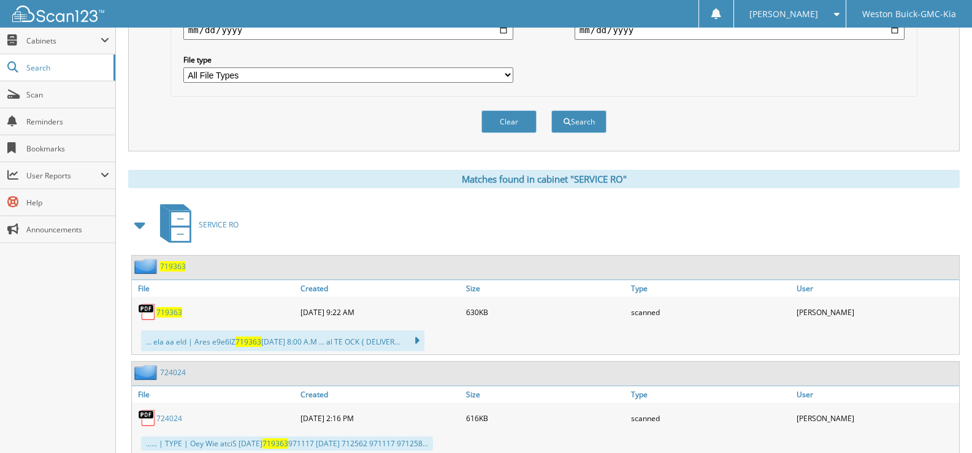
click at [173, 317] on span "719363" at bounding box center [169, 312] width 26 height 10
click at [515, 118] on button "Clear" at bounding box center [508, 121] width 55 height 23
select select
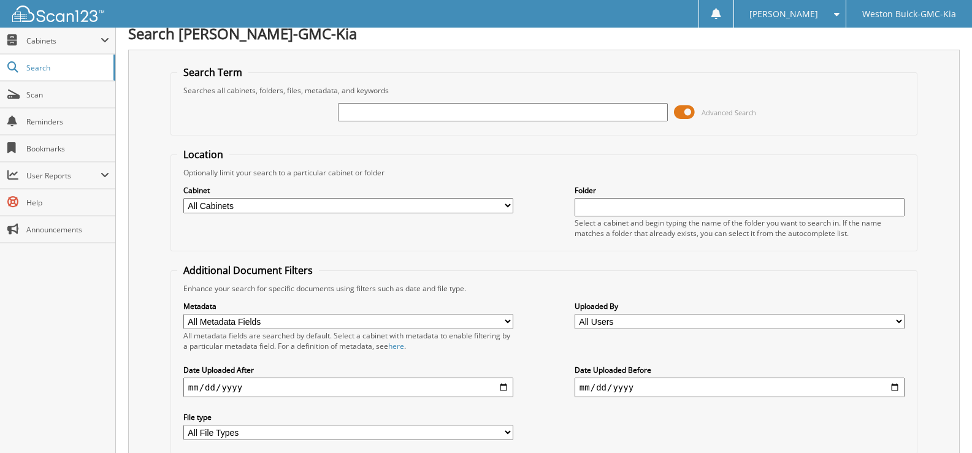
scroll to position [0, 0]
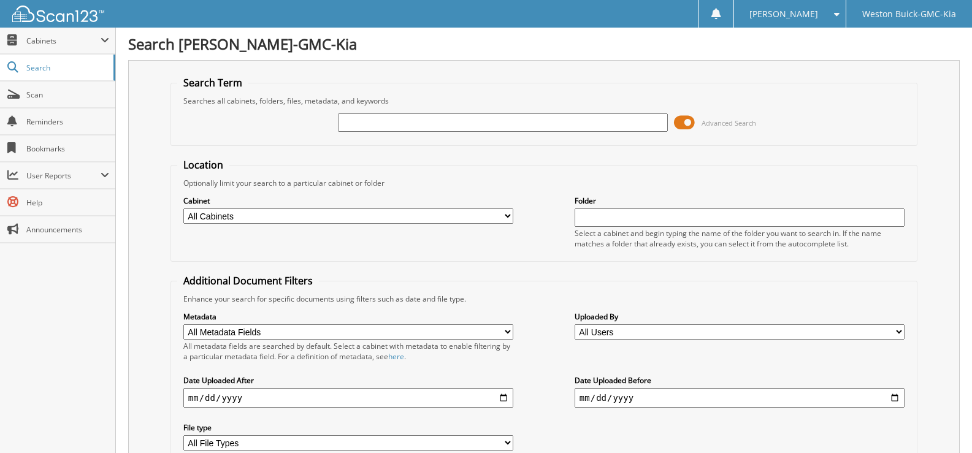
click at [360, 128] on input "text" at bounding box center [503, 122] width 330 height 18
type input "719183"
click at [504, 211] on select "All Cabinets ACCOUNTS PAYABLE DEAD DEALS PARTS INVOICE RESERVES SERVICE CONTRAC…" at bounding box center [348, 215] width 330 height 15
select select "4413"
click at [183, 208] on select "All Cabinets ACCOUNTS PAYABLE DEAD DEALS PARTS INVOICE RESERVES SERVICE CONTRAC…" at bounding box center [348, 215] width 330 height 15
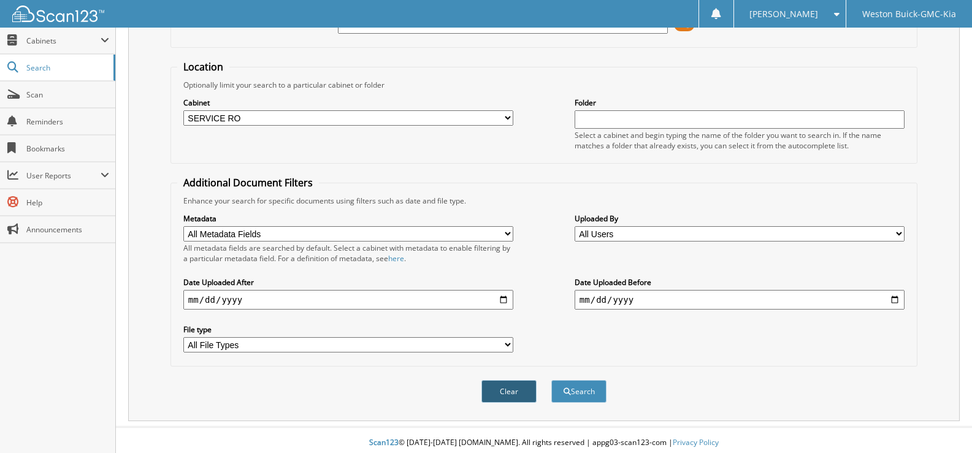
scroll to position [104, 0]
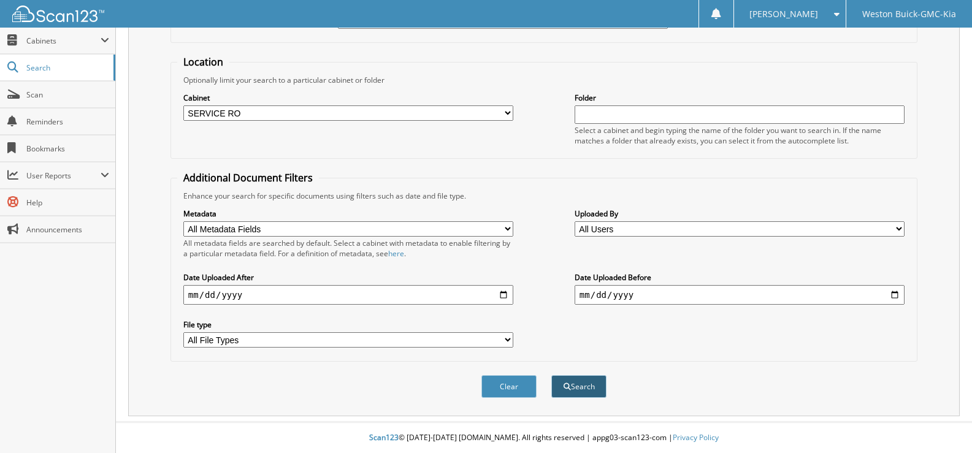
click at [580, 387] on button "Search" at bounding box center [578, 386] width 55 height 23
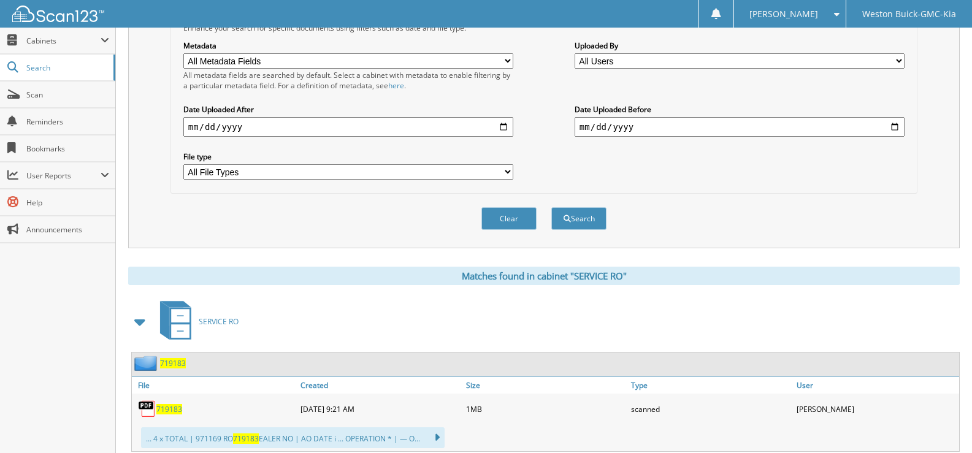
scroll to position [387, 0]
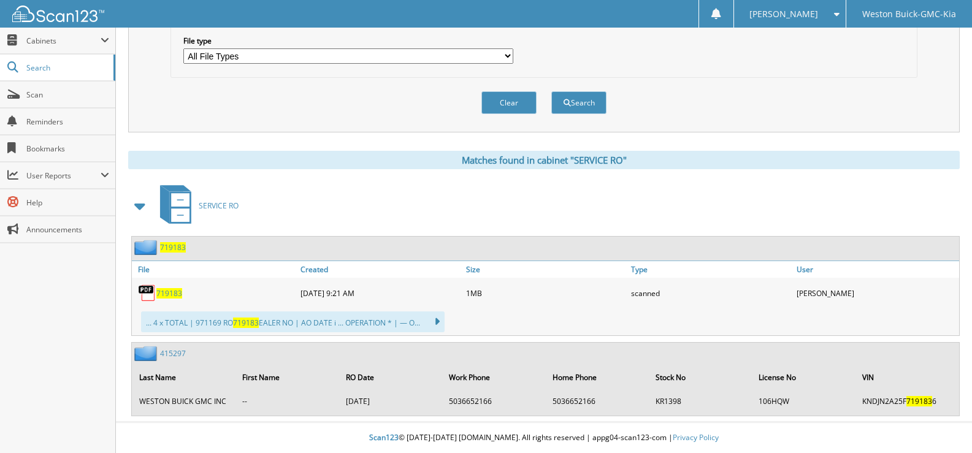
click at [180, 296] on span "719183" at bounding box center [169, 293] width 26 height 10
click at [513, 104] on button "Clear" at bounding box center [508, 102] width 55 height 23
select select
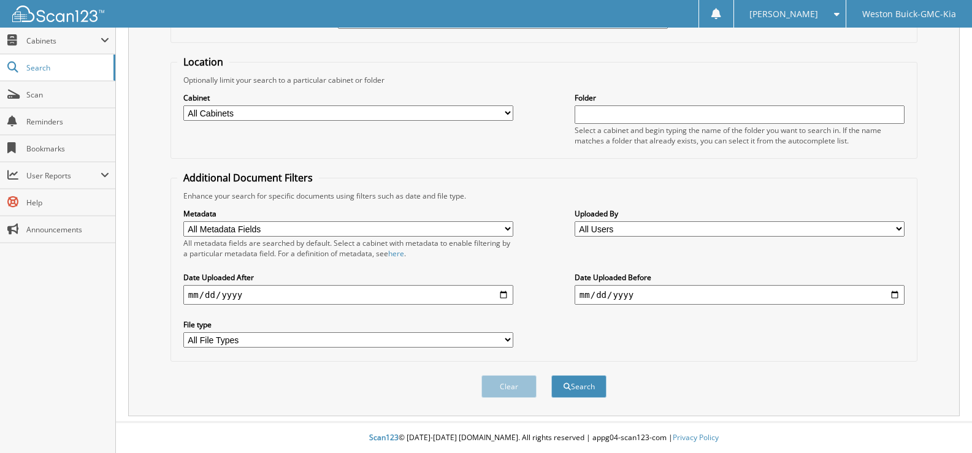
scroll to position [0, 0]
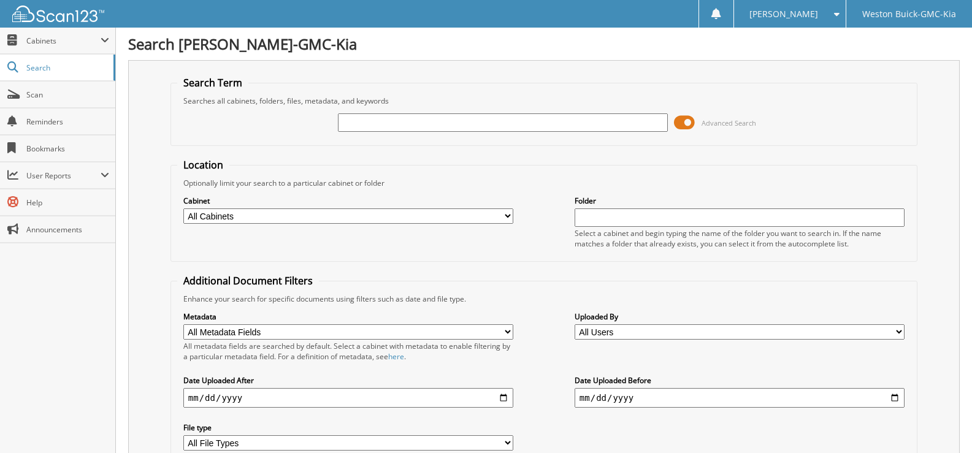
click at [382, 125] on input "text" at bounding box center [503, 122] width 330 height 18
type input "719083"
click at [384, 124] on input "719083" at bounding box center [503, 122] width 330 height 18
click at [397, 122] on input "719083" at bounding box center [503, 122] width 330 height 18
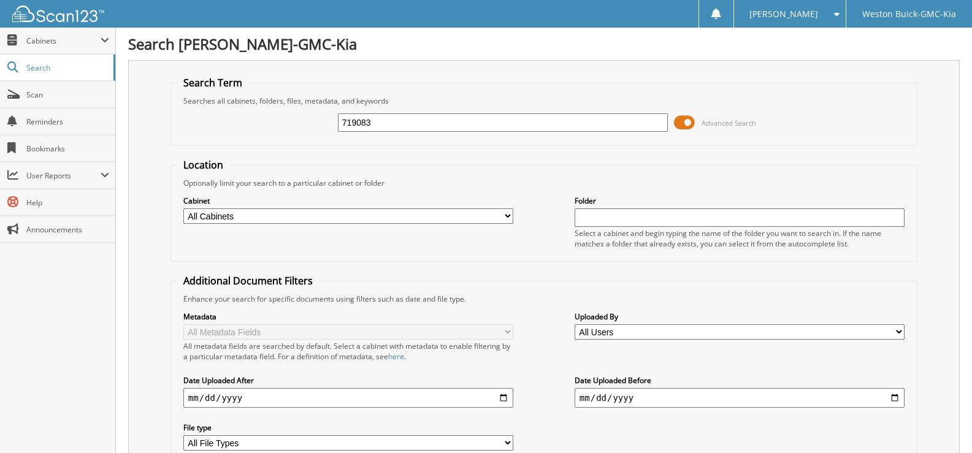
click at [508, 216] on select "All Cabinets ACCOUNTS PAYABLE DEAD DEALS PARTS INVOICE RESERVES SERVICE CONTRAC…" at bounding box center [348, 215] width 330 height 15
select select "4413"
click at [183, 208] on select "All Cabinets ACCOUNTS PAYABLE DEAD DEALS PARTS INVOICE RESERVES SERVICE CONTRAC…" at bounding box center [348, 215] width 330 height 15
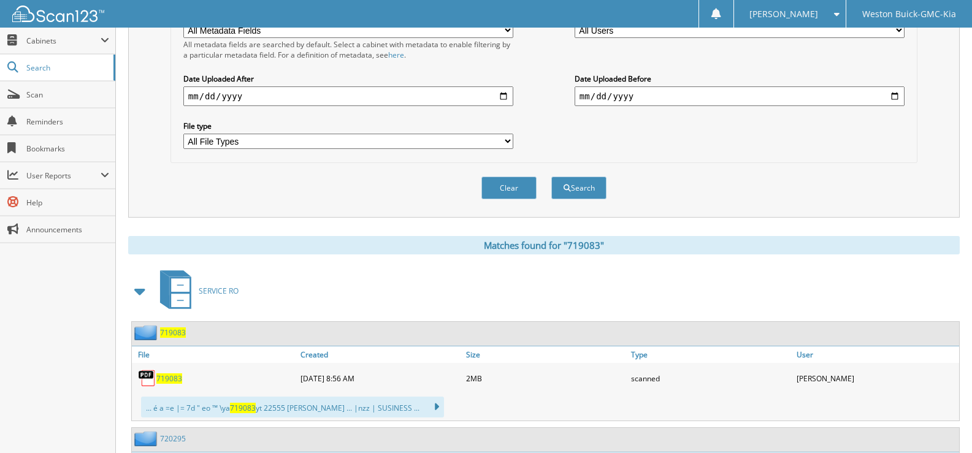
scroll to position [307, 0]
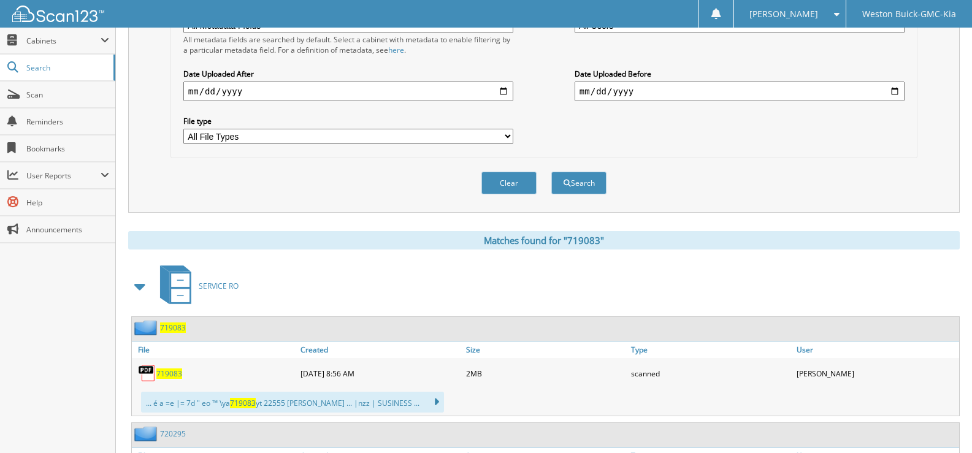
click at [167, 375] on span "719083" at bounding box center [169, 373] width 26 height 10
click at [506, 181] on button "Clear" at bounding box center [508, 183] width 55 height 23
select select
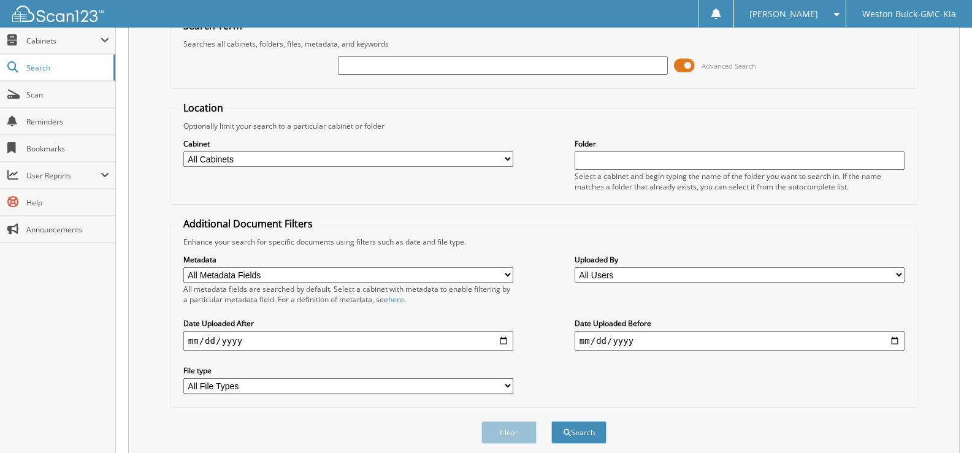
scroll to position [0, 0]
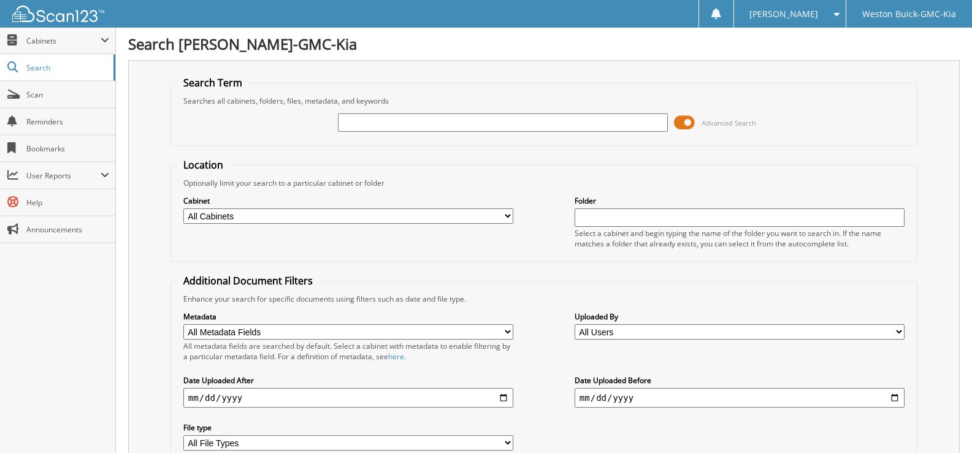
click at [394, 119] on input "text" at bounding box center [503, 122] width 330 height 18
type input "718258"
click at [636, 134] on div "718258 Advanced Search" at bounding box center [543, 122] width 733 height 33
click at [489, 218] on select "All Cabinets ACCOUNTS PAYABLE DEAD DEALS PARTS INVOICE RESERVES SERVICE CONTRAC…" at bounding box center [348, 215] width 330 height 15
select select "4413"
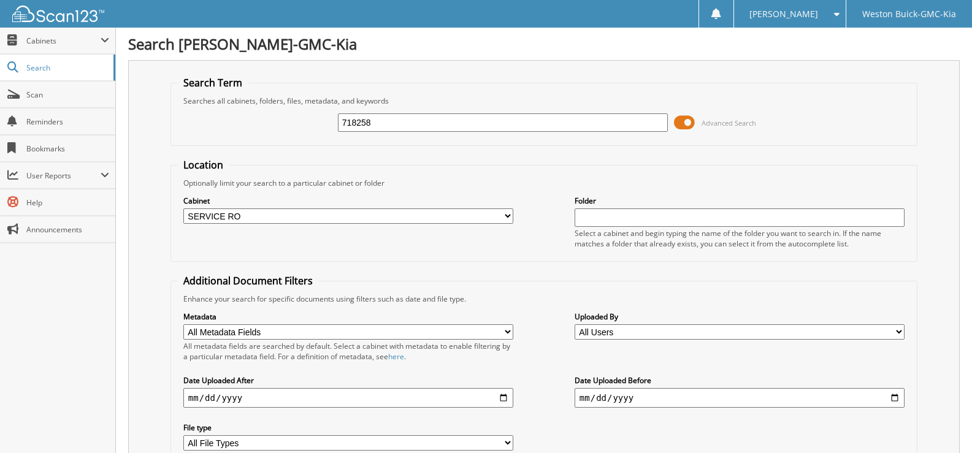
click at [183, 208] on select "All Cabinets ACCOUNTS PAYABLE DEAD DEALS PARTS INVOICE RESERVES SERVICE CONTRAC…" at bounding box center [348, 215] width 330 height 15
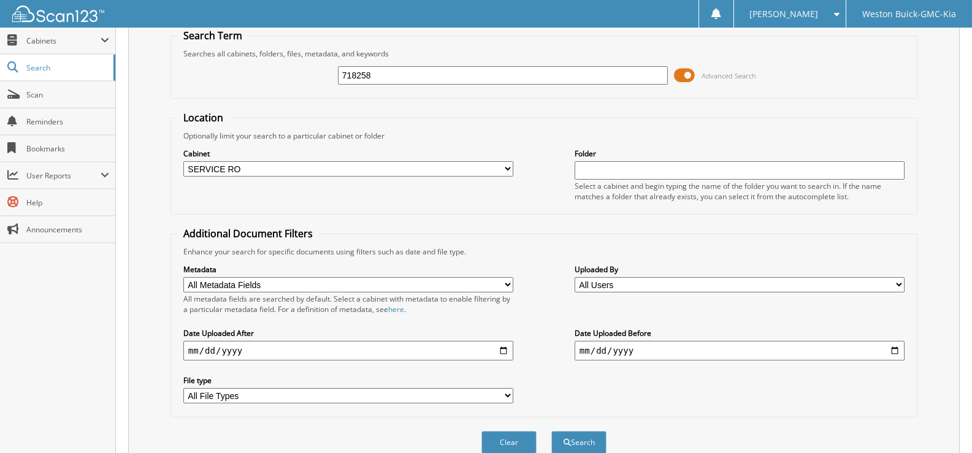
scroll to position [104, 0]
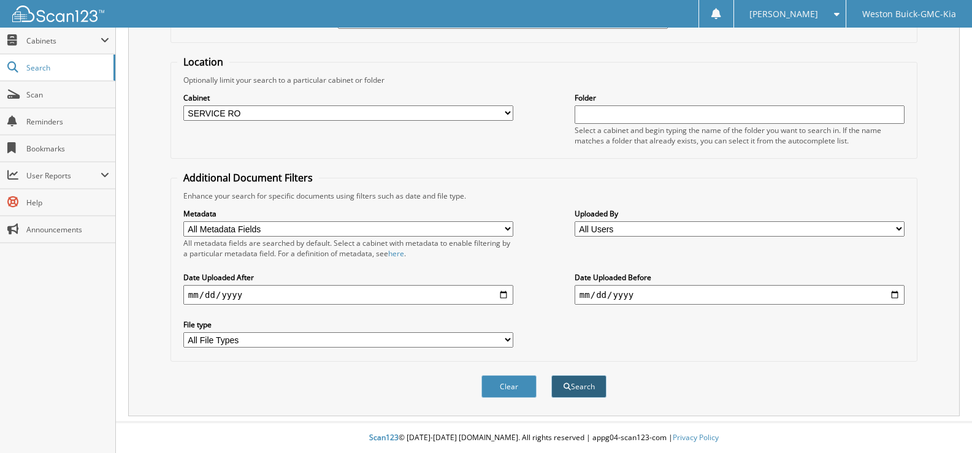
click at [591, 389] on button "Search" at bounding box center [578, 386] width 55 height 23
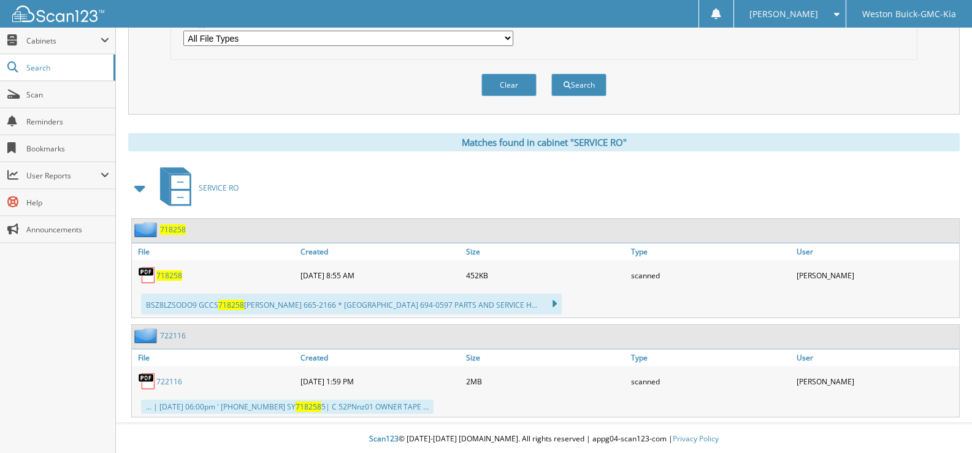
scroll to position [407, 0]
click at [174, 279] on span "718258" at bounding box center [169, 274] width 26 height 10
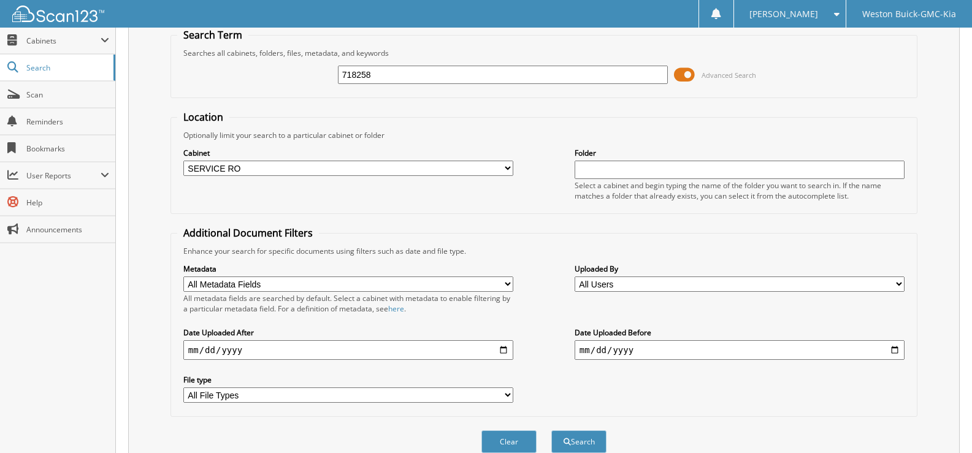
scroll to position [39, 0]
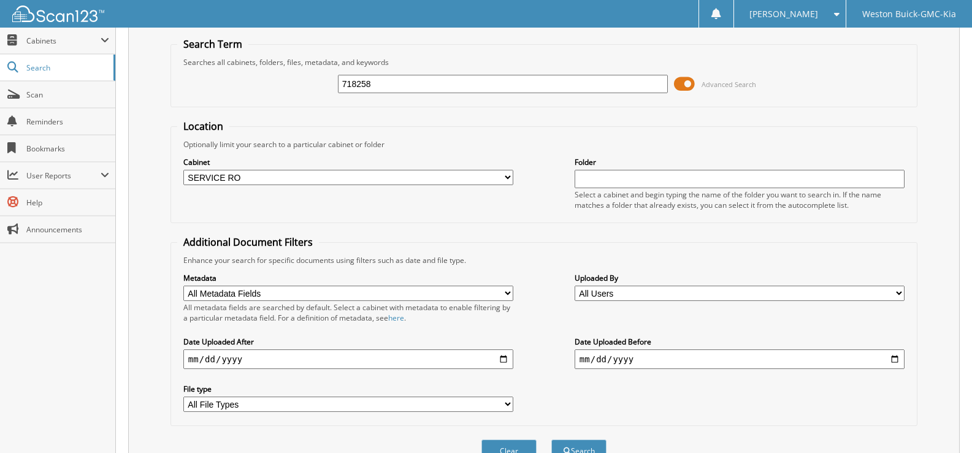
click at [706, 42] on fieldset "Search Term Searches all cabinets, folders, files, metadata, and keywords 71825…" at bounding box center [543, 72] width 747 height 70
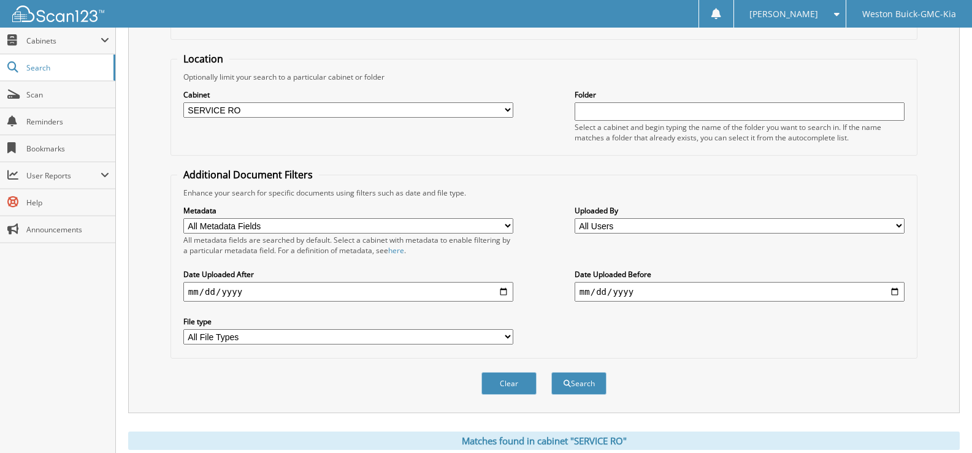
scroll to position [284, 0]
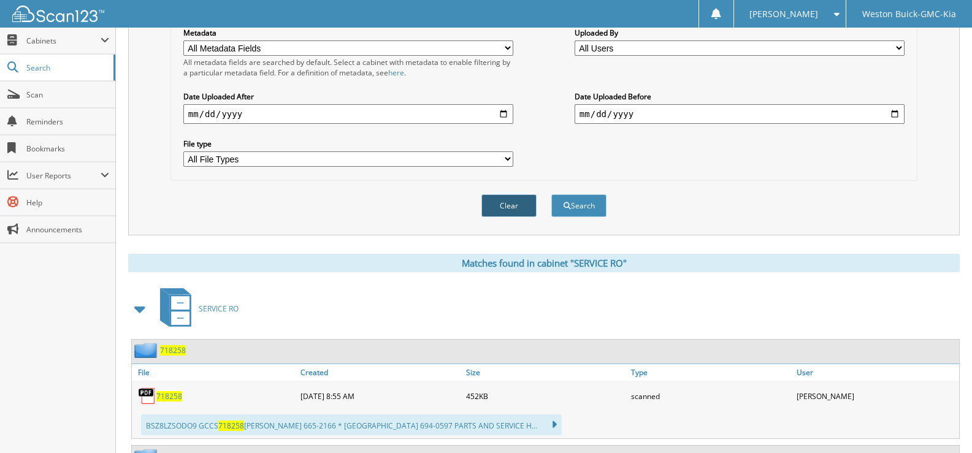
click at [518, 206] on button "Clear" at bounding box center [508, 205] width 55 height 23
select select
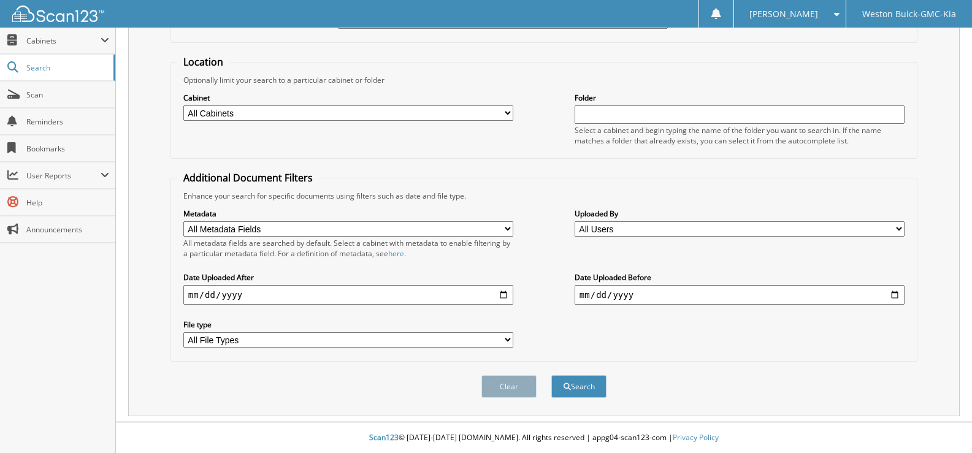
scroll to position [104, 0]
click at [581, 384] on button "Search" at bounding box center [578, 386] width 55 height 23
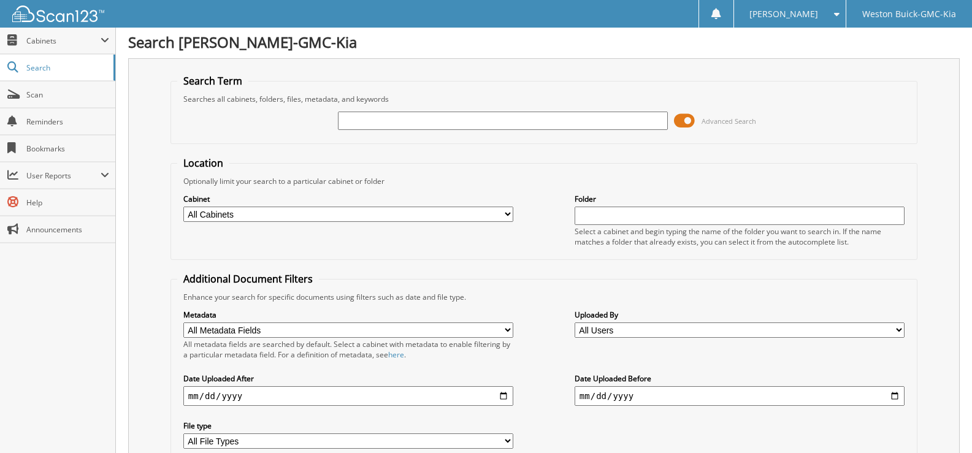
scroll to position [0, 0]
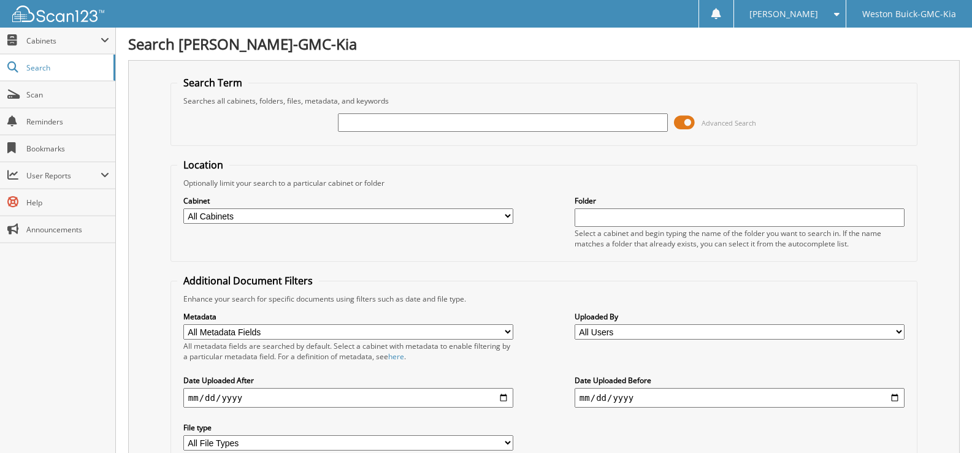
click at [373, 123] on input "text" at bounding box center [503, 122] width 330 height 18
type input "719393"
click at [332, 216] on select "All Cabinets ACCOUNTS PAYABLE DEAD DEALS PARTS INVOICE RESERVES SERVICE CONTRAC…" at bounding box center [348, 215] width 330 height 15
select select "4413"
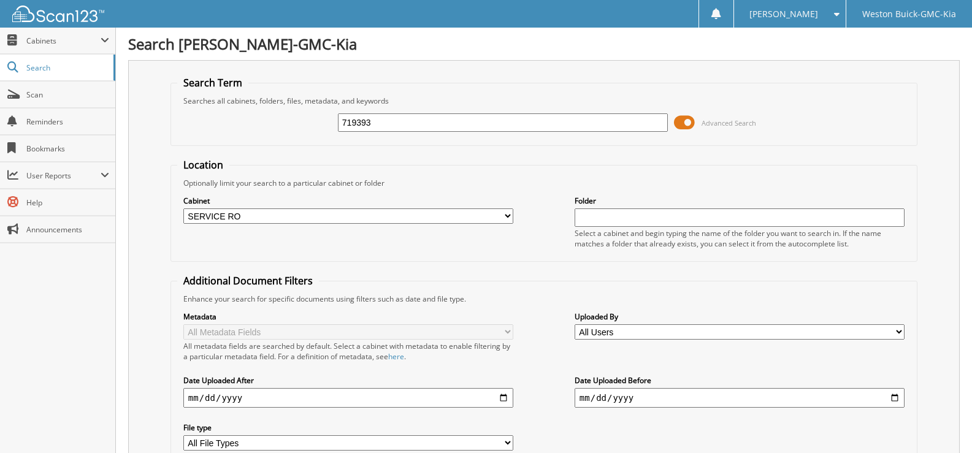
click at [183, 208] on select "All Cabinets ACCOUNTS PAYABLE DEAD DEALS PARTS INVOICE RESERVES SERVICE CONTRAC…" at bounding box center [348, 215] width 330 height 15
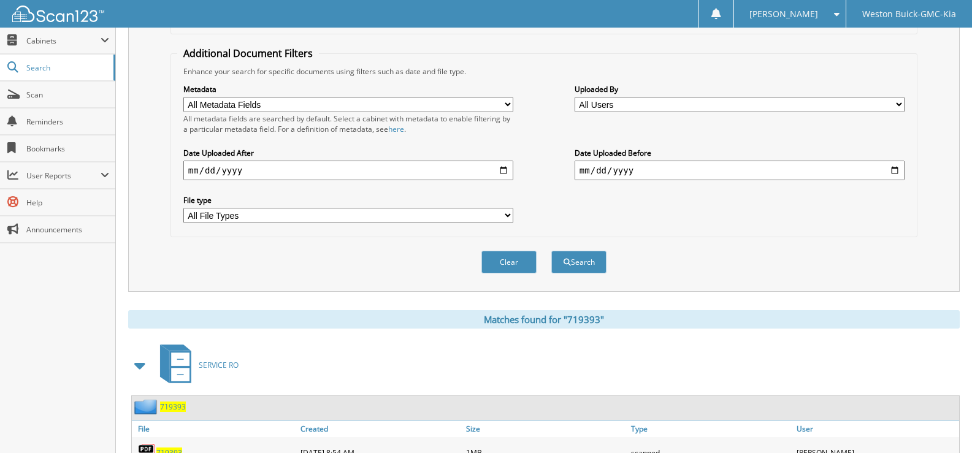
scroll to position [245, 0]
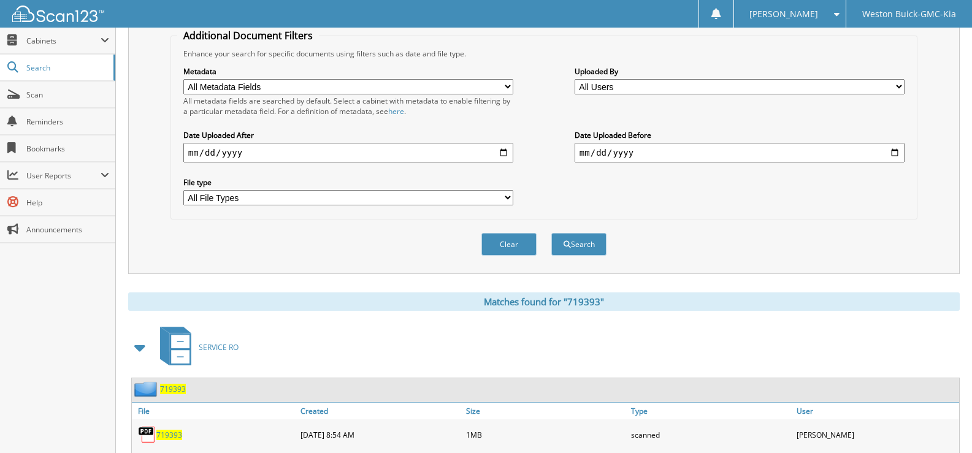
click at [147, 435] on img at bounding box center [147, 435] width 18 height 18
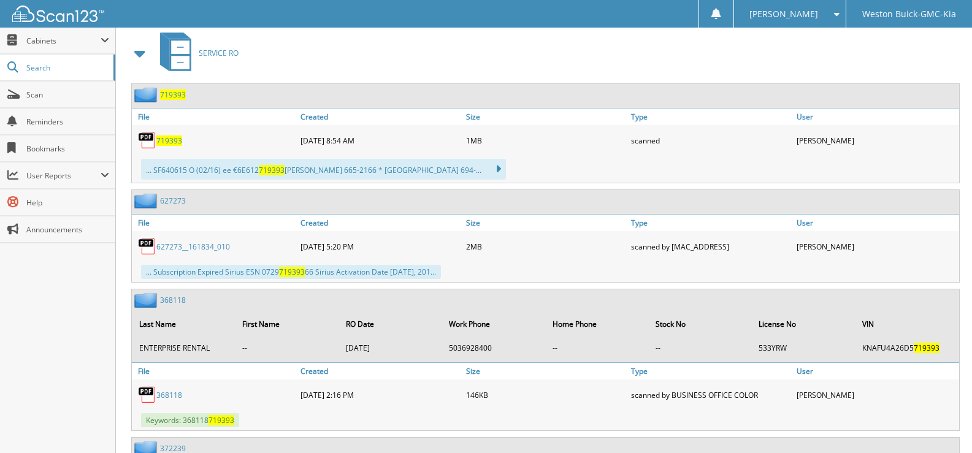
scroll to position [552, 0]
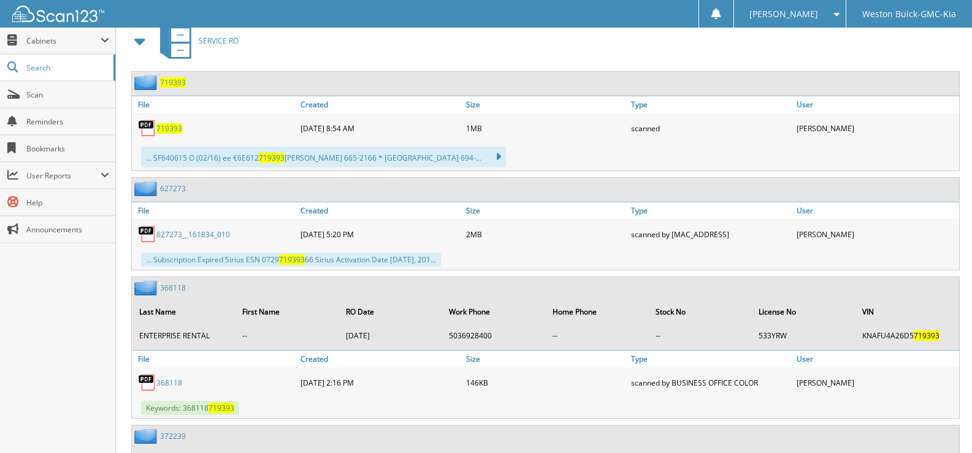
click at [170, 135] on div "719393" at bounding box center [215, 128] width 166 height 25
click at [166, 129] on span "719393" at bounding box center [169, 128] width 26 height 10
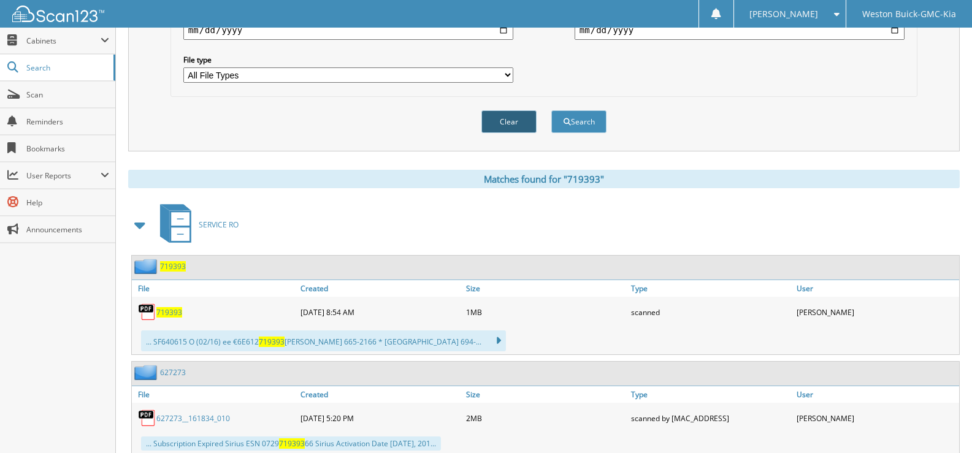
click at [503, 114] on button "Clear" at bounding box center [508, 121] width 55 height 23
select select
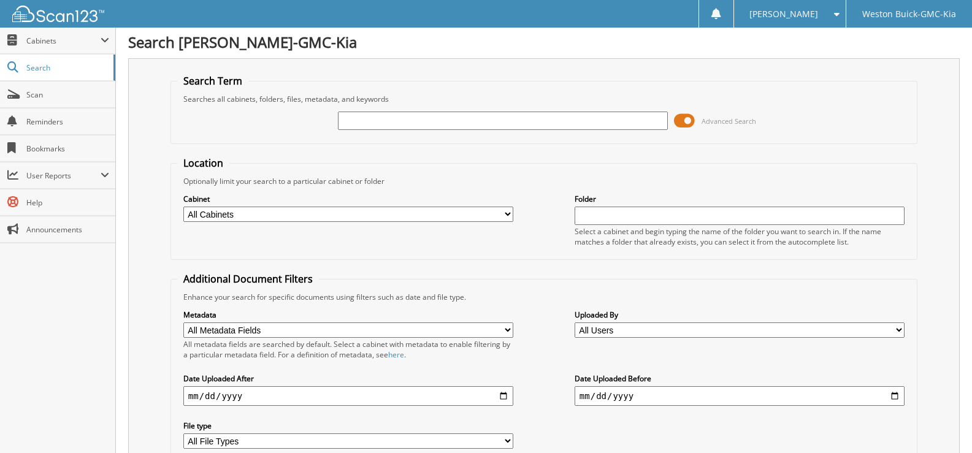
scroll to position [0, 0]
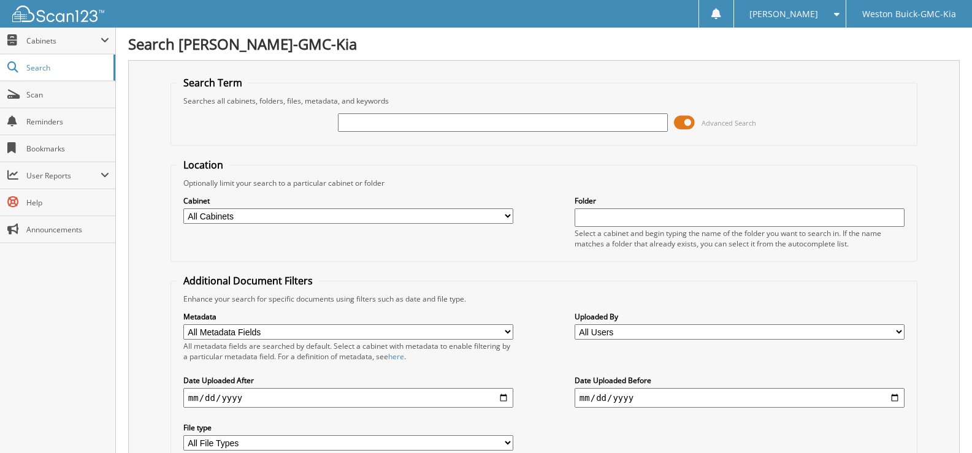
click at [386, 118] on input "text" at bounding box center [503, 122] width 330 height 18
click at [353, 119] on input "text" at bounding box center [503, 122] width 330 height 18
type input "719391"
click at [297, 215] on select "All Cabinets ACCOUNTS PAYABLE DEAD DEALS PARTS INVOICE RESERVES SERVICE CONTRAC…" at bounding box center [348, 215] width 330 height 15
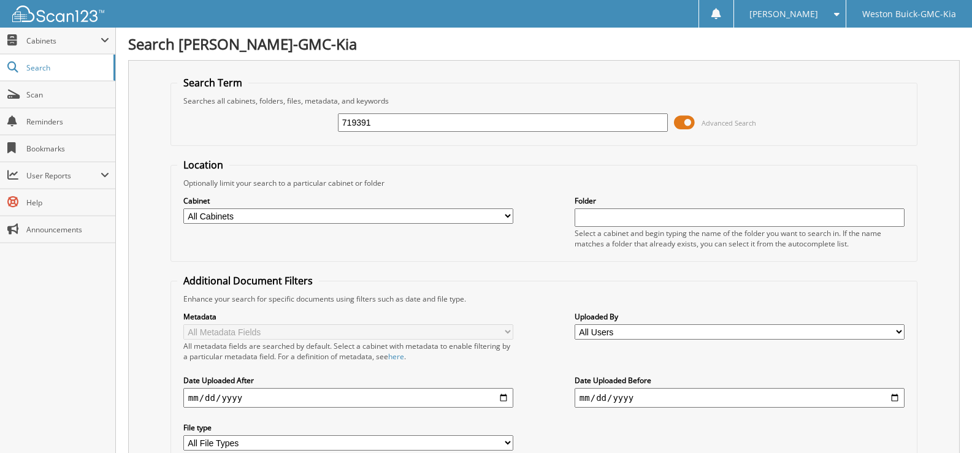
select select "4413"
click at [183, 208] on select "All Cabinets ACCOUNTS PAYABLE DEAD DEALS PARTS INVOICE RESERVES SERVICE CONTRAC…" at bounding box center [348, 215] width 330 height 15
click at [307, 215] on select "All Cabinets ACCOUNTS PAYABLE DEAD DEALS PARTS INVOICE RESERVES SERVICE CONTRAC…" at bounding box center [348, 215] width 330 height 15
click at [183, 208] on select "All Cabinets ACCOUNTS PAYABLE DEAD DEALS PARTS INVOICE RESERVES SERVICE CONTRAC…" at bounding box center [348, 215] width 330 height 15
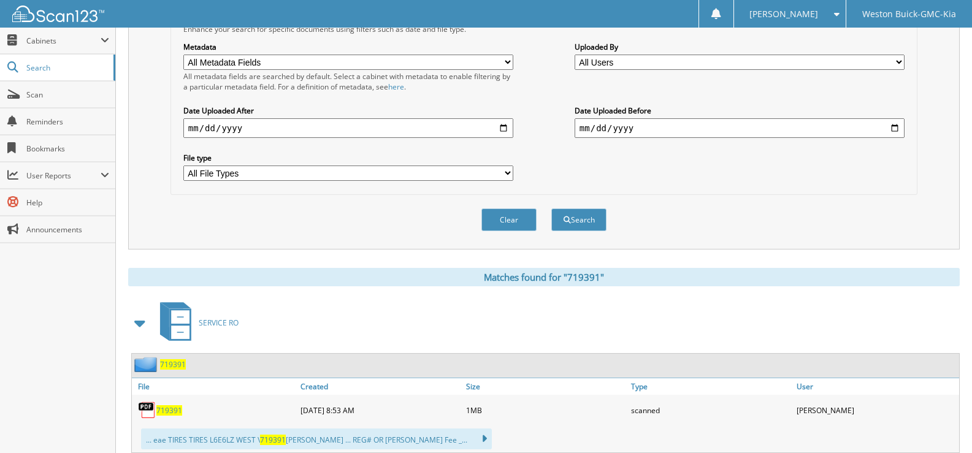
scroll to position [307, 0]
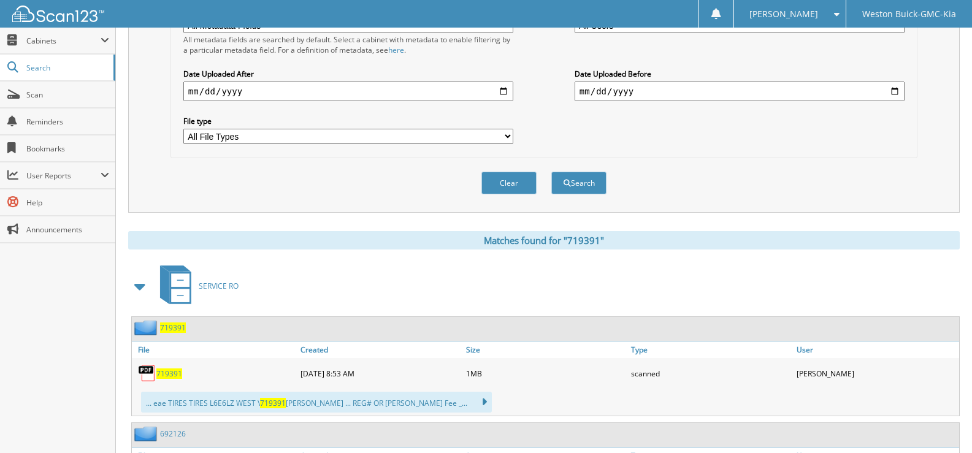
click at [178, 376] on span "719391" at bounding box center [169, 373] width 26 height 10
click at [522, 183] on button "Clear" at bounding box center [508, 183] width 55 height 23
select select
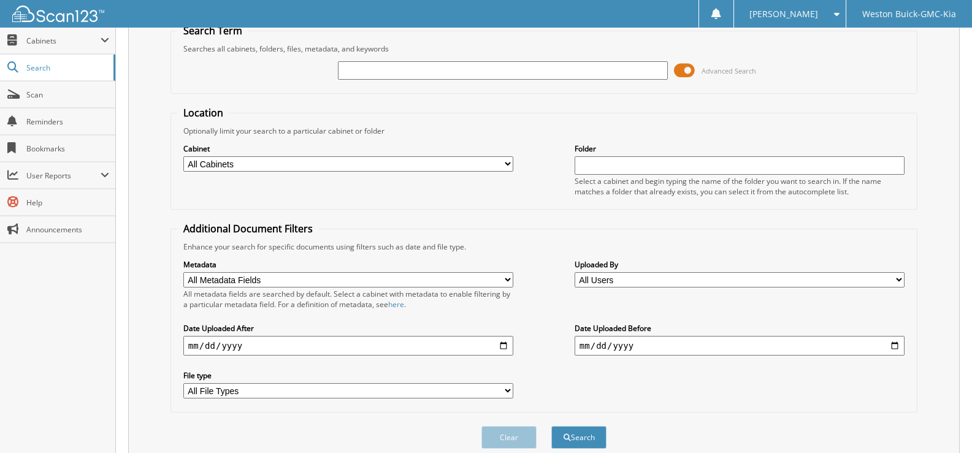
scroll to position [0, 0]
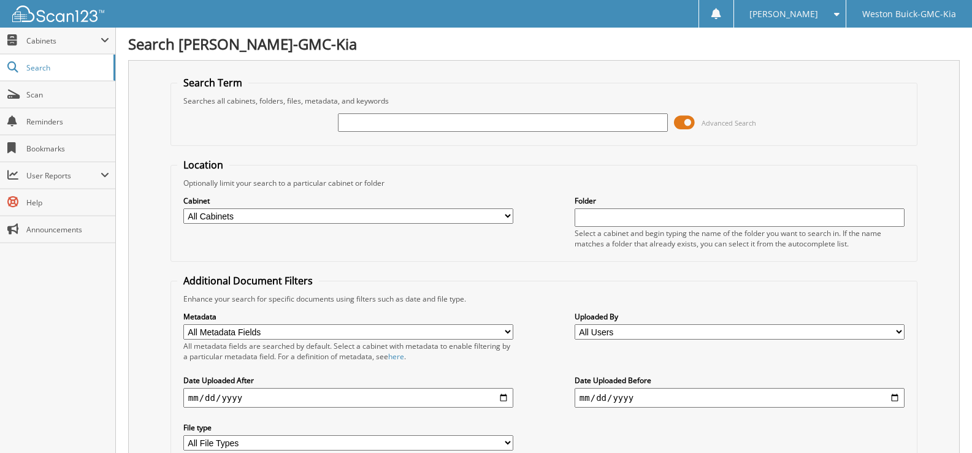
click at [374, 120] on input "text" at bounding box center [503, 122] width 330 height 18
click at [570, 124] on input "718848" at bounding box center [503, 122] width 330 height 18
type input "718848"
click at [509, 213] on select "All Cabinets ACCOUNTS PAYABLE DEAD DEALS PARTS INVOICE RESERVES SERVICE CONTRAC…" at bounding box center [348, 215] width 330 height 15
select select "4413"
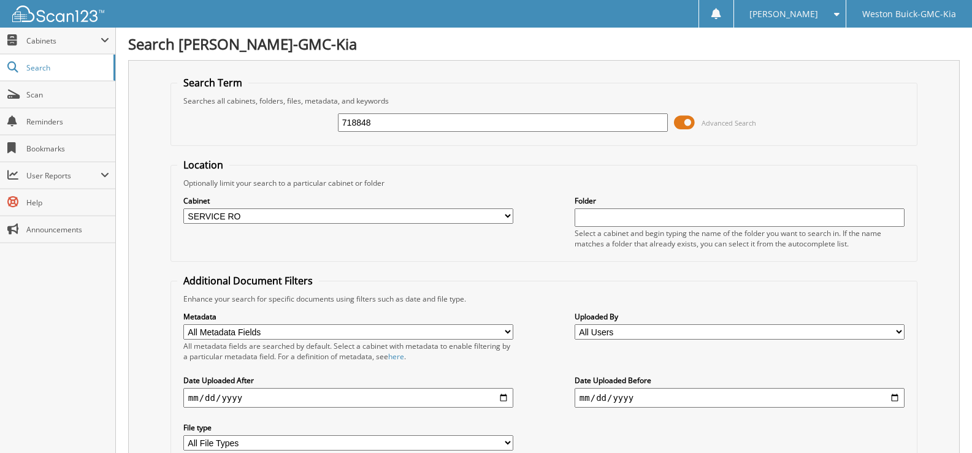
click at [183, 208] on select "All Cabinets ACCOUNTS PAYABLE DEAD DEALS PARTS INVOICE RESERVES SERVICE CONTRAC…" at bounding box center [348, 215] width 330 height 15
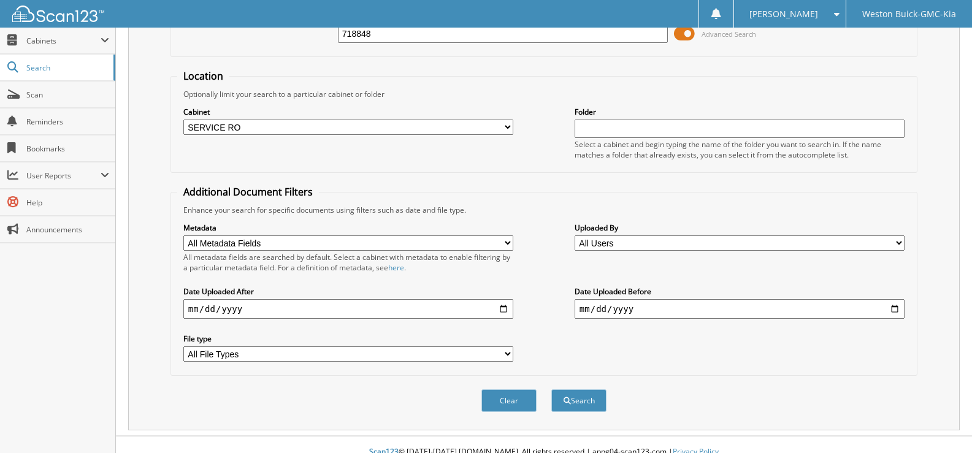
scroll to position [104, 0]
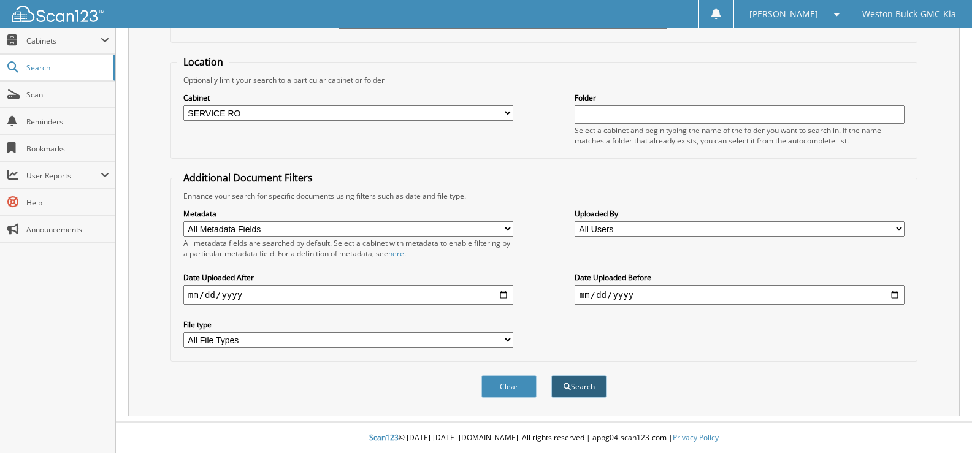
click at [582, 390] on button "Search" at bounding box center [578, 386] width 55 height 23
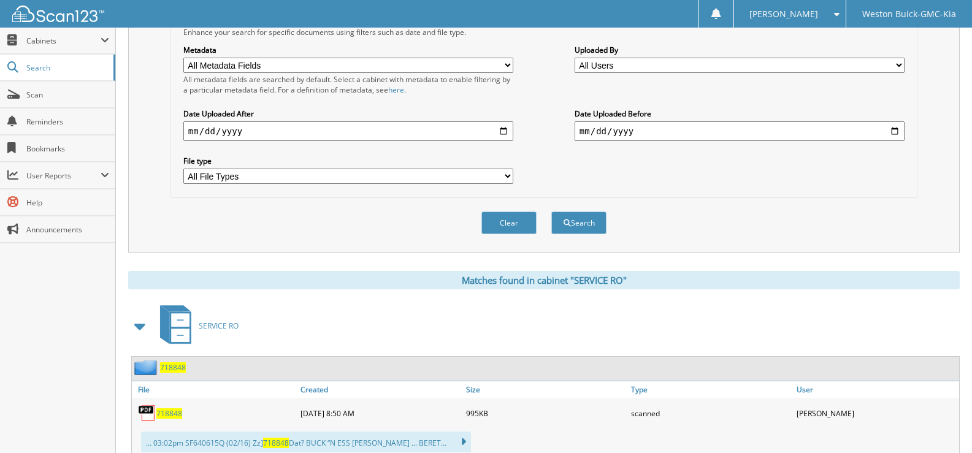
scroll to position [368, 0]
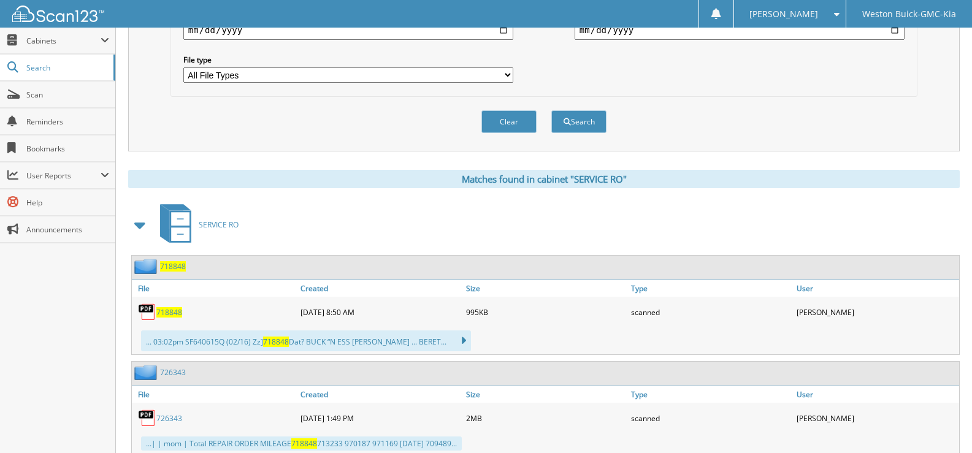
click at [158, 316] on span "718848" at bounding box center [169, 312] width 26 height 10
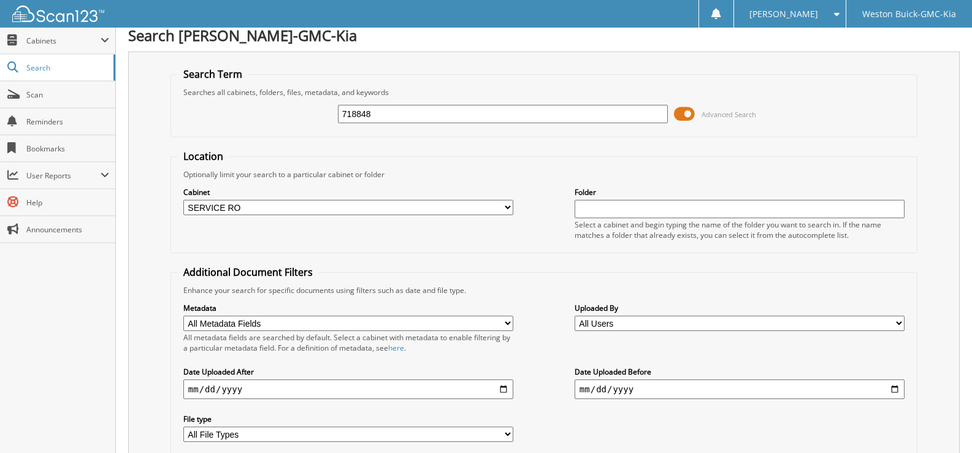
scroll to position [0, 0]
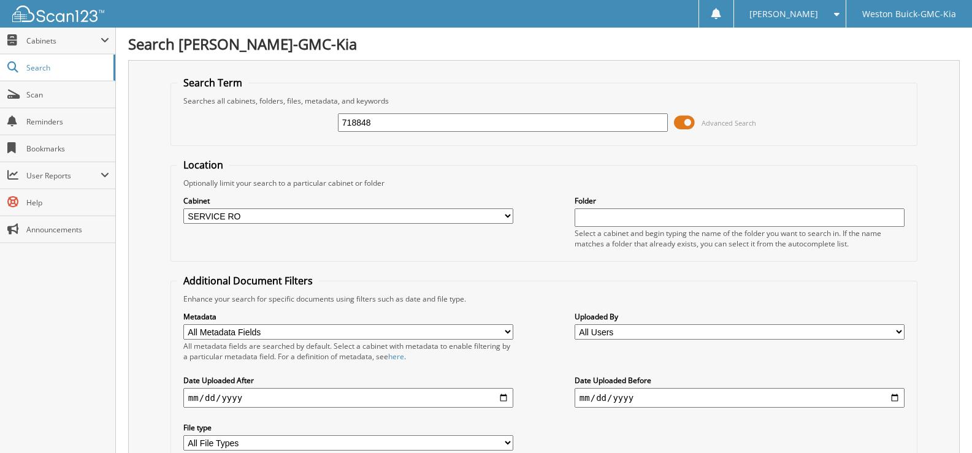
click at [384, 126] on input "718848" at bounding box center [503, 122] width 330 height 18
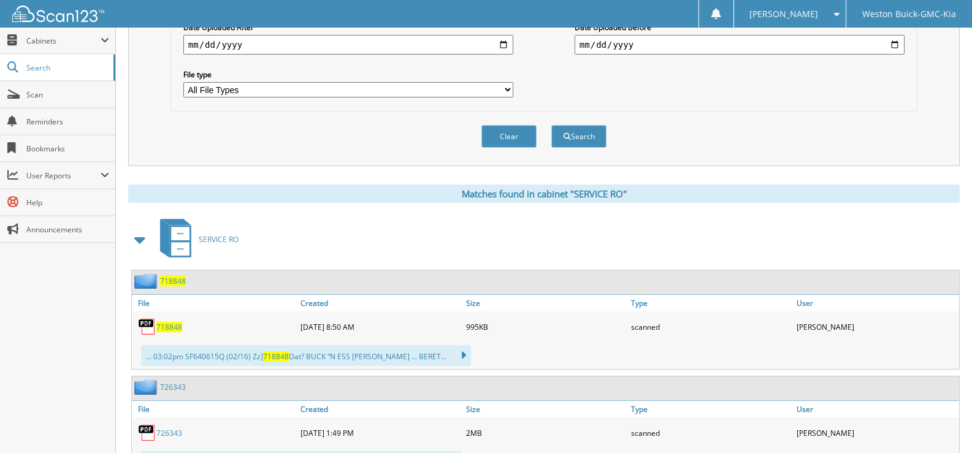
scroll to position [407, 0]
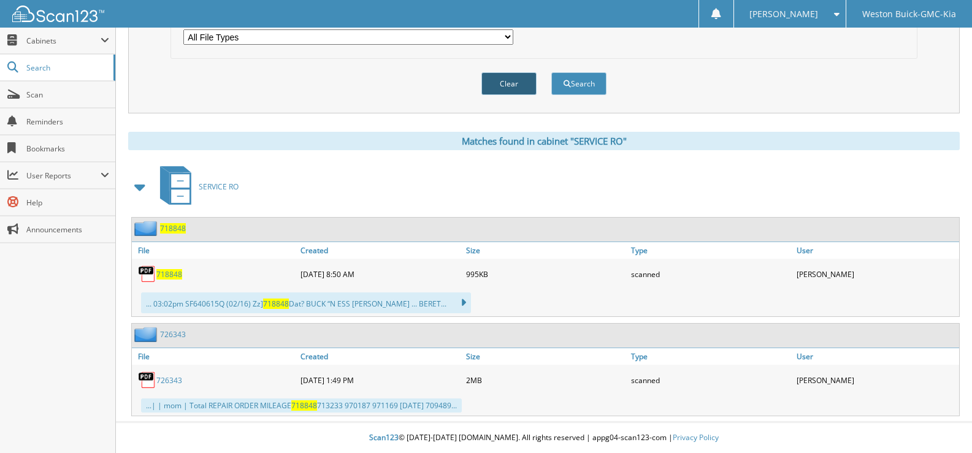
click at [503, 80] on button "Clear" at bounding box center [508, 83] width 55 height 23
select select
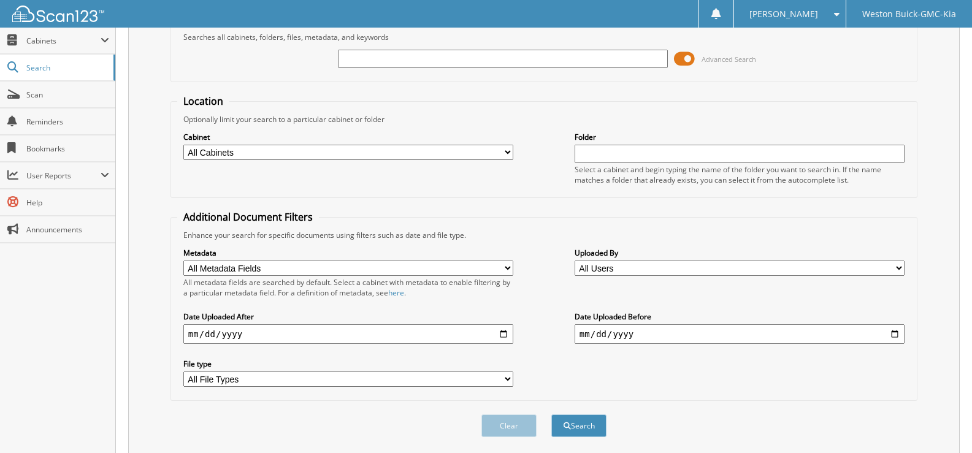
scroll to position [42, 0]
